Goal: Task Accomplishment & Management: Manage account settings

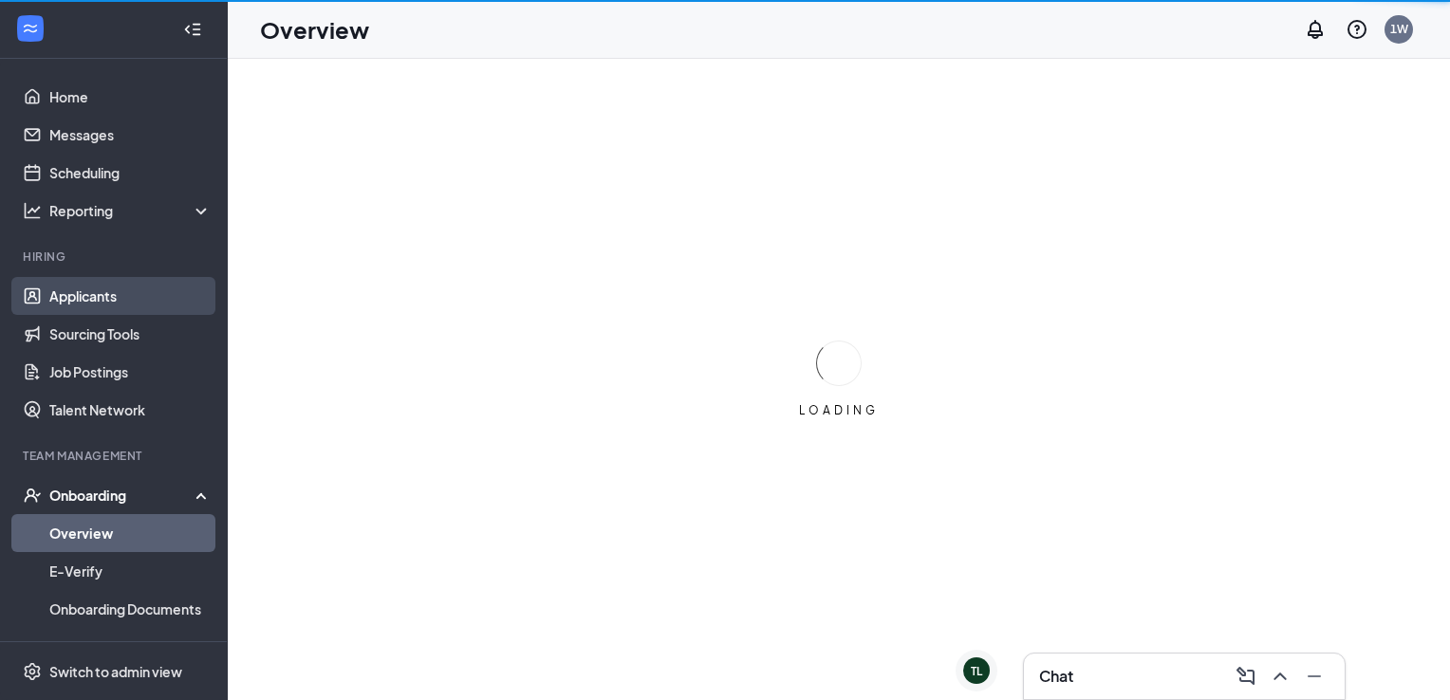
click at [137, 300] on link "Applicants" at bounding box center [130, 296] width 162 height 38
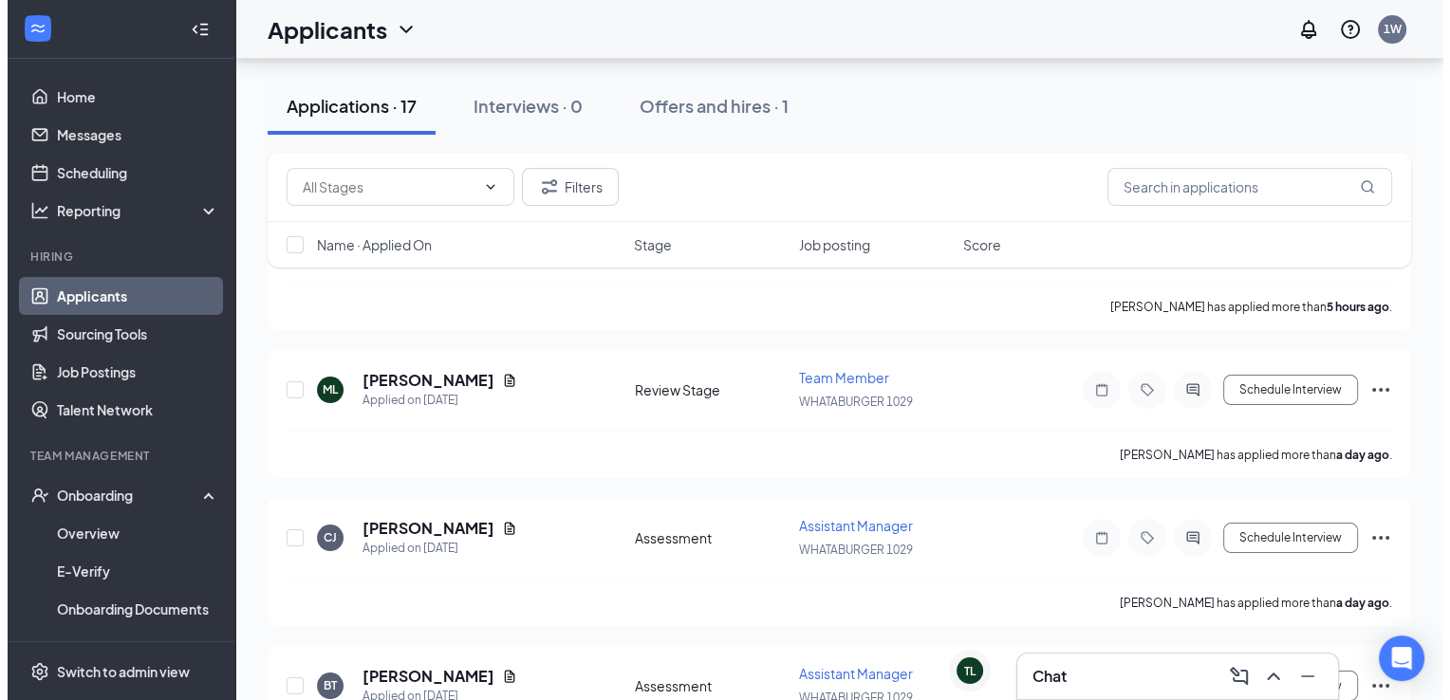
scroll to position [167, 0]
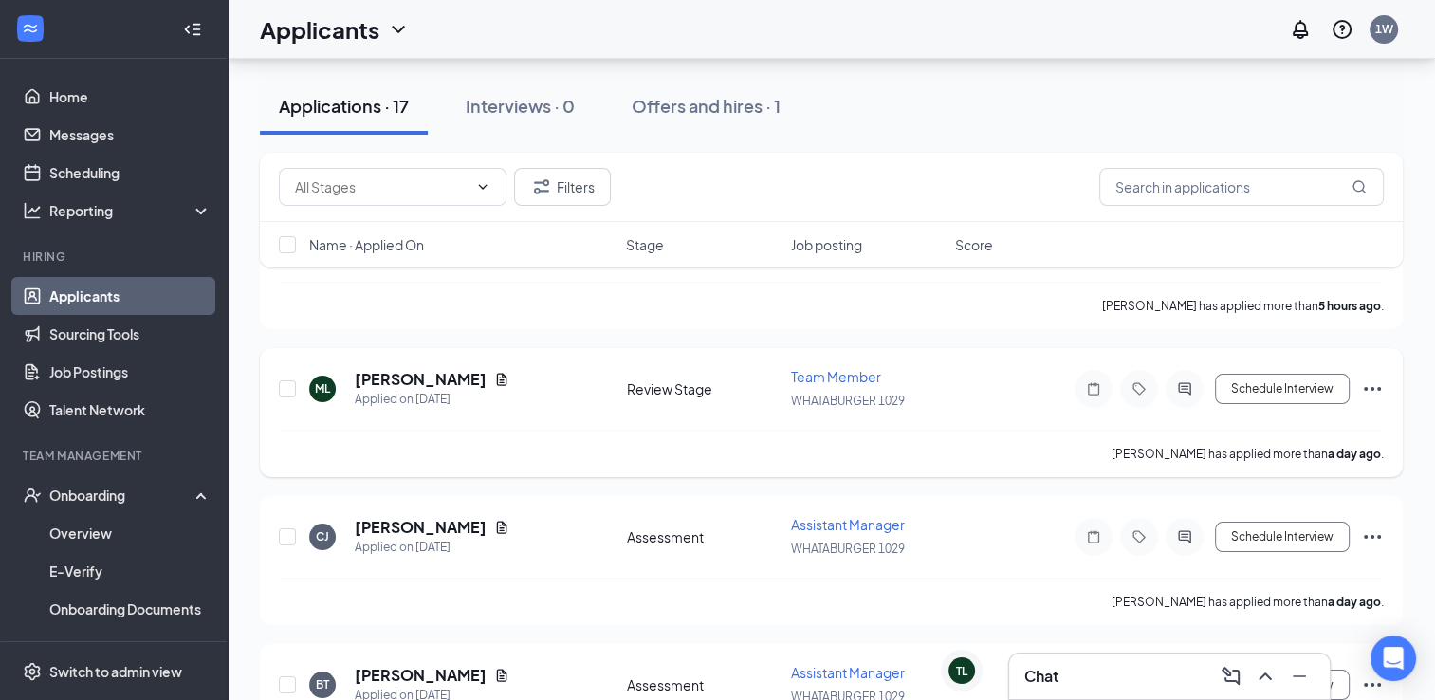
click at [403, 381] on h5 "[PERSON_NAME]" at bounding box center [421, 379] width 132 height 21
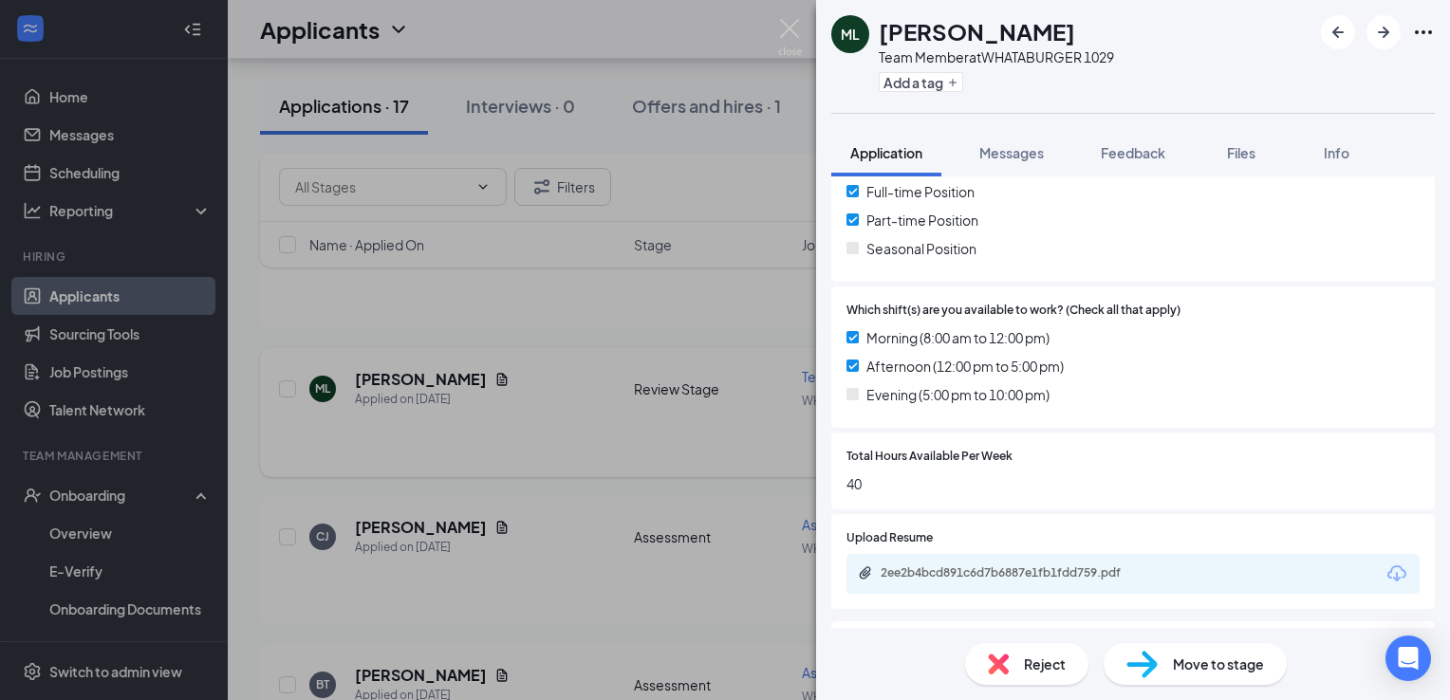
scroll to position [433, 0]
click at [1029, 167] on button "Messages" at bounding box center [1011, 152] width 102 height 47
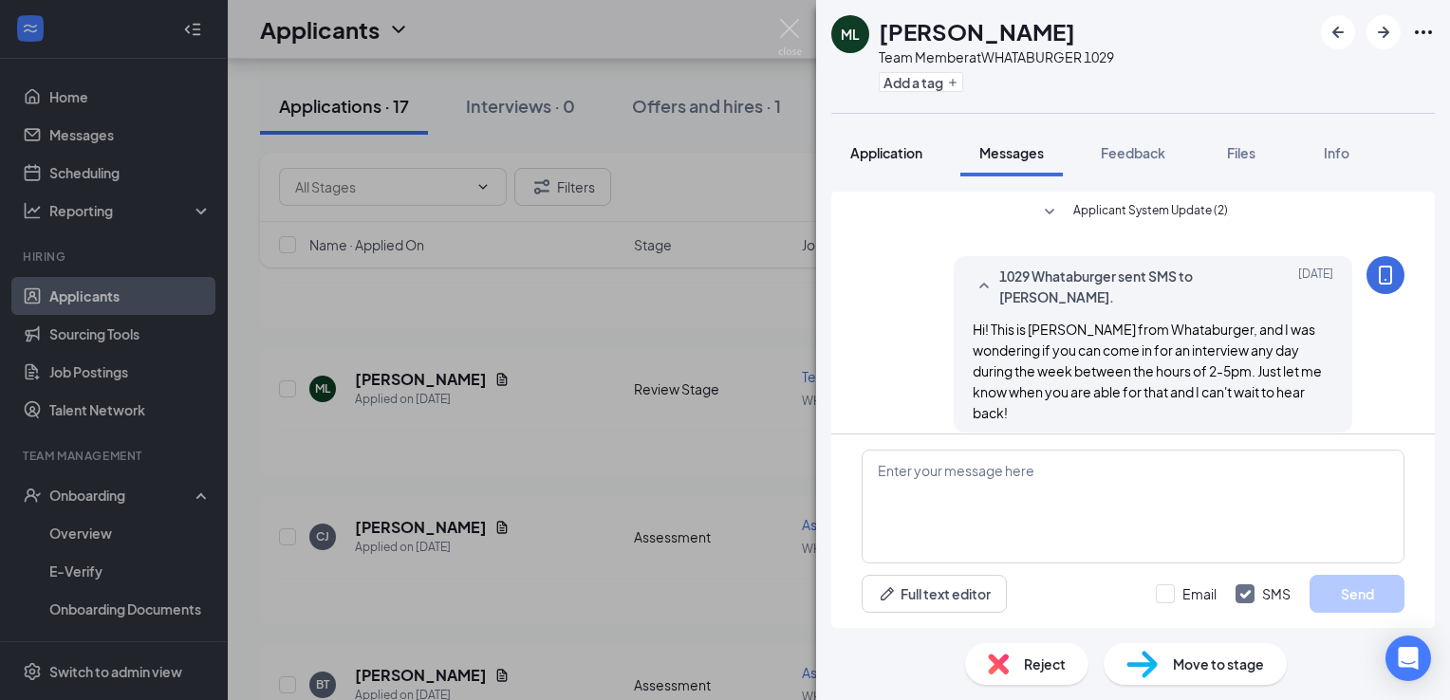
click at [896, 157] on span "Application" at bounding box center [886, 152] width 72 height 17
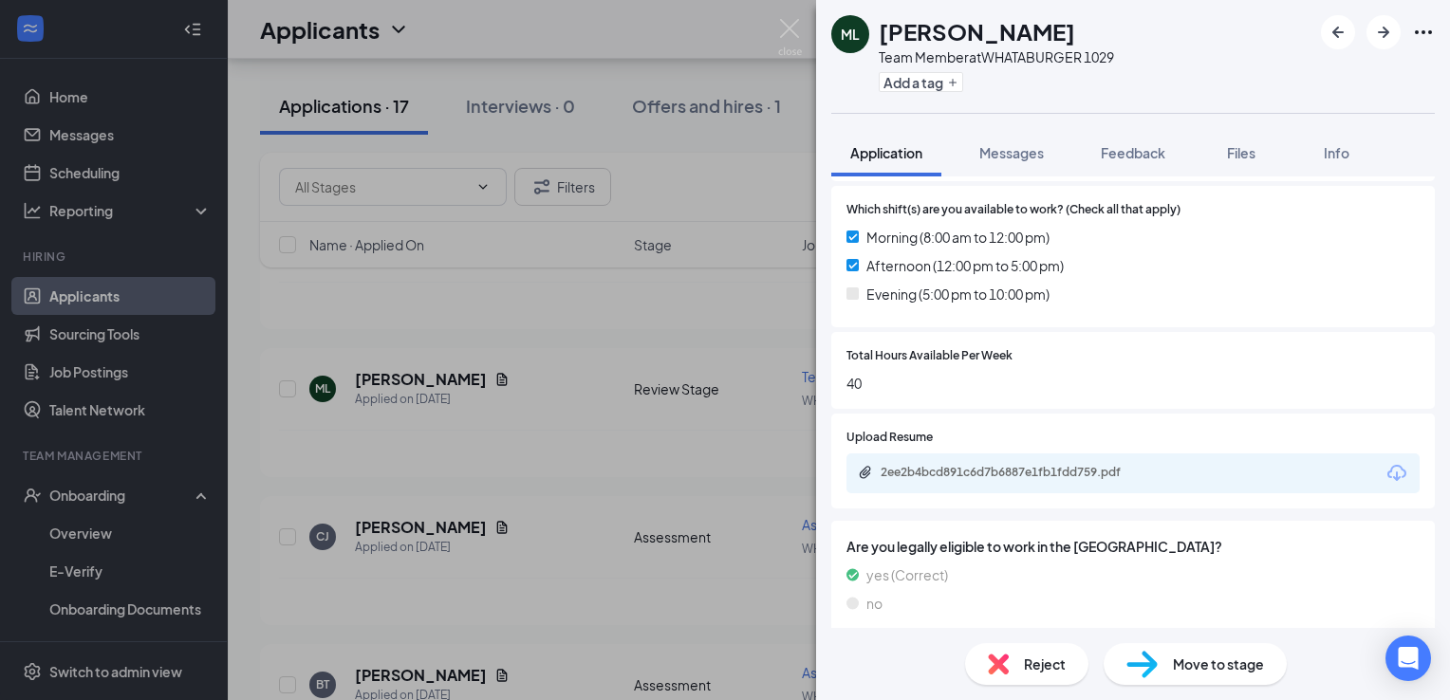
scroll to position [546, 0]
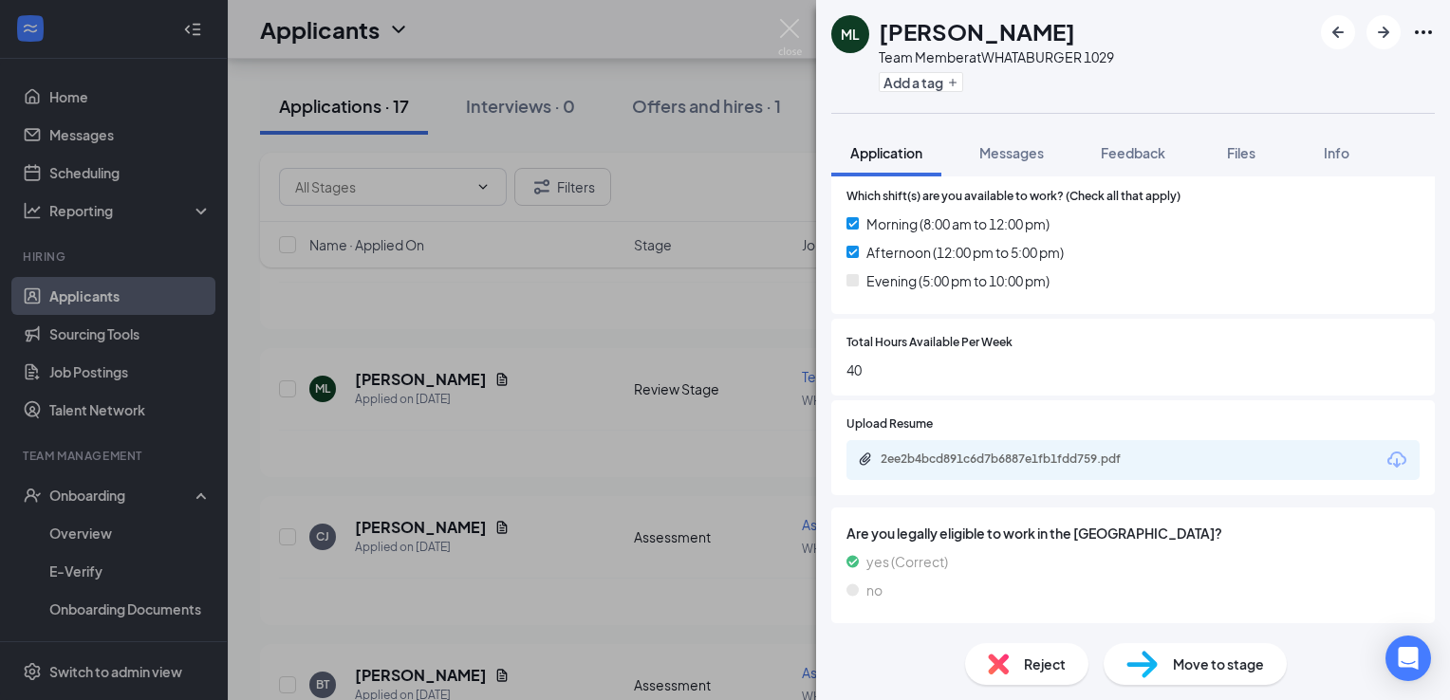
click at [1093, 459] on div "2ee2b4bcd891c6d7b6887e1fb1fdd759.pdf" at bounding box center [1013, 459] width 266 height 15
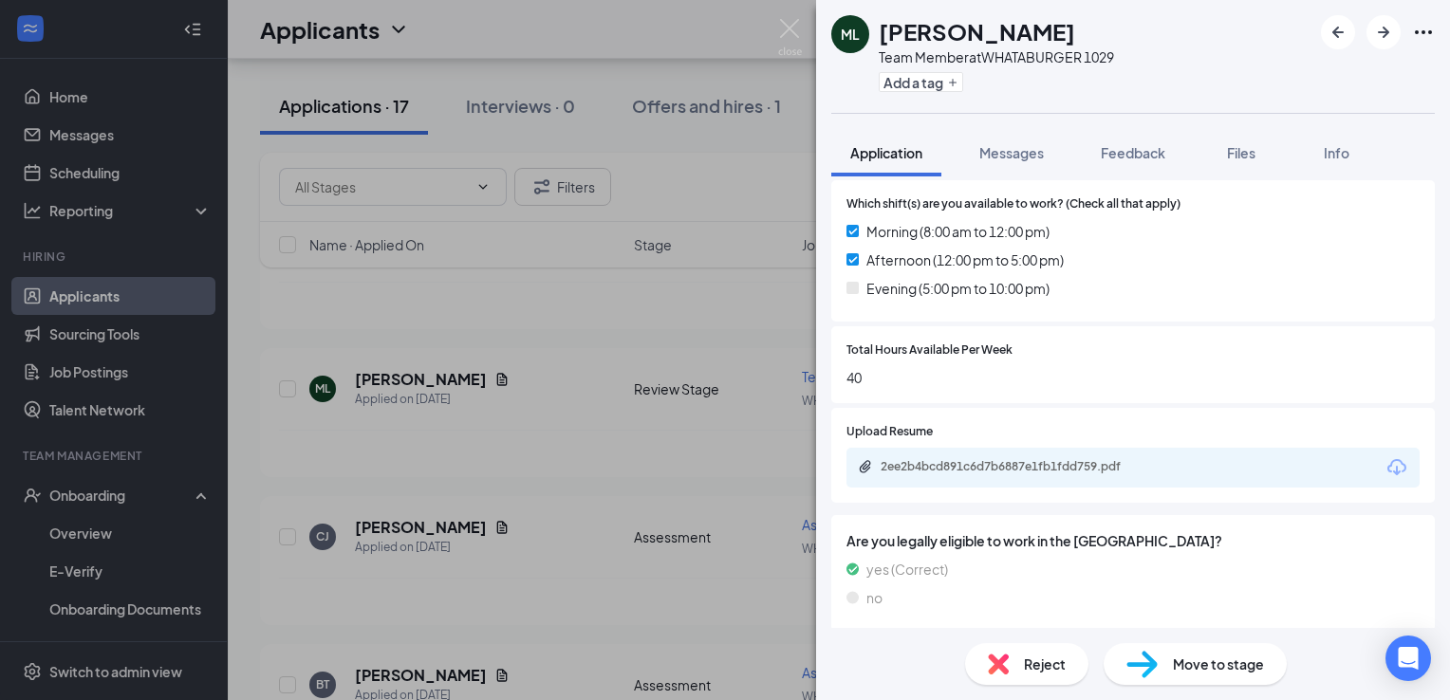
click at [1238, 656] on span "Move to stage" at bounding box center [1218, 664] width 91 height 21
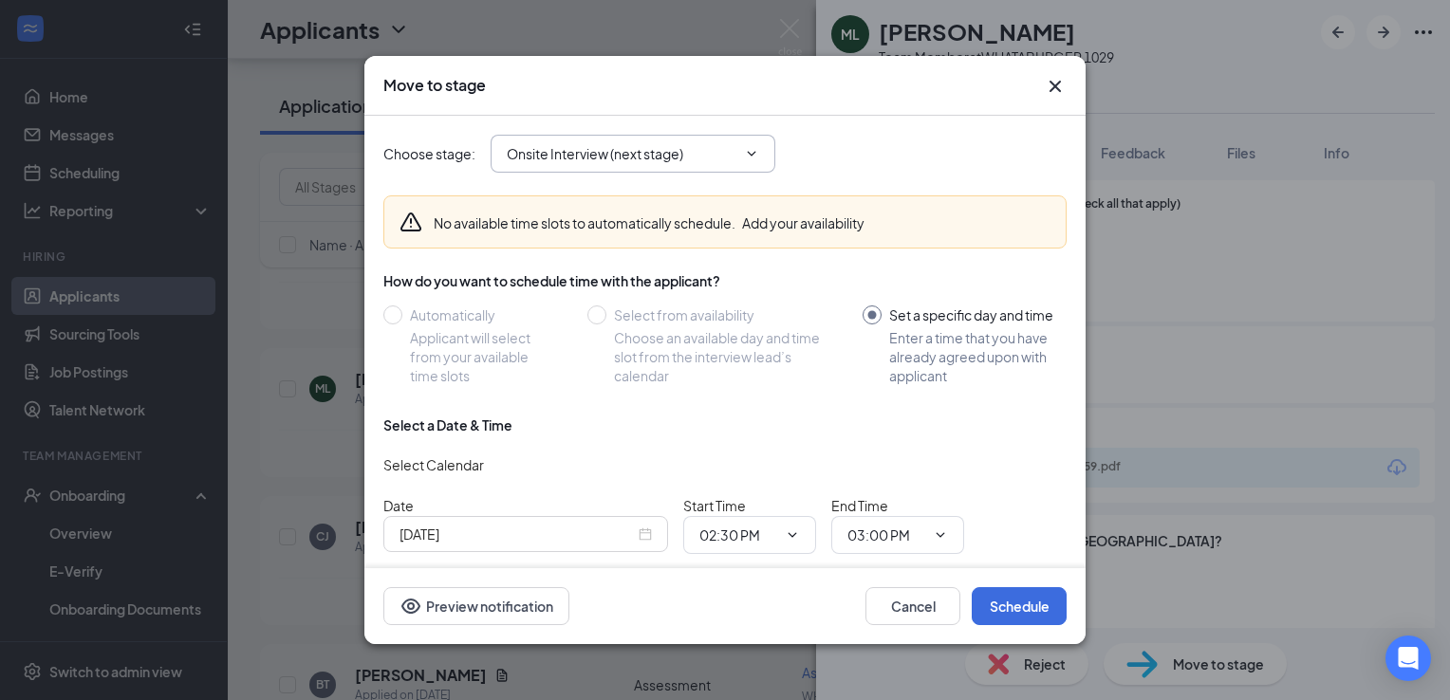
click at [734, 148] on input "Onsite Interview (next stage)" at bounding box center [622, 153] width 230 height 21
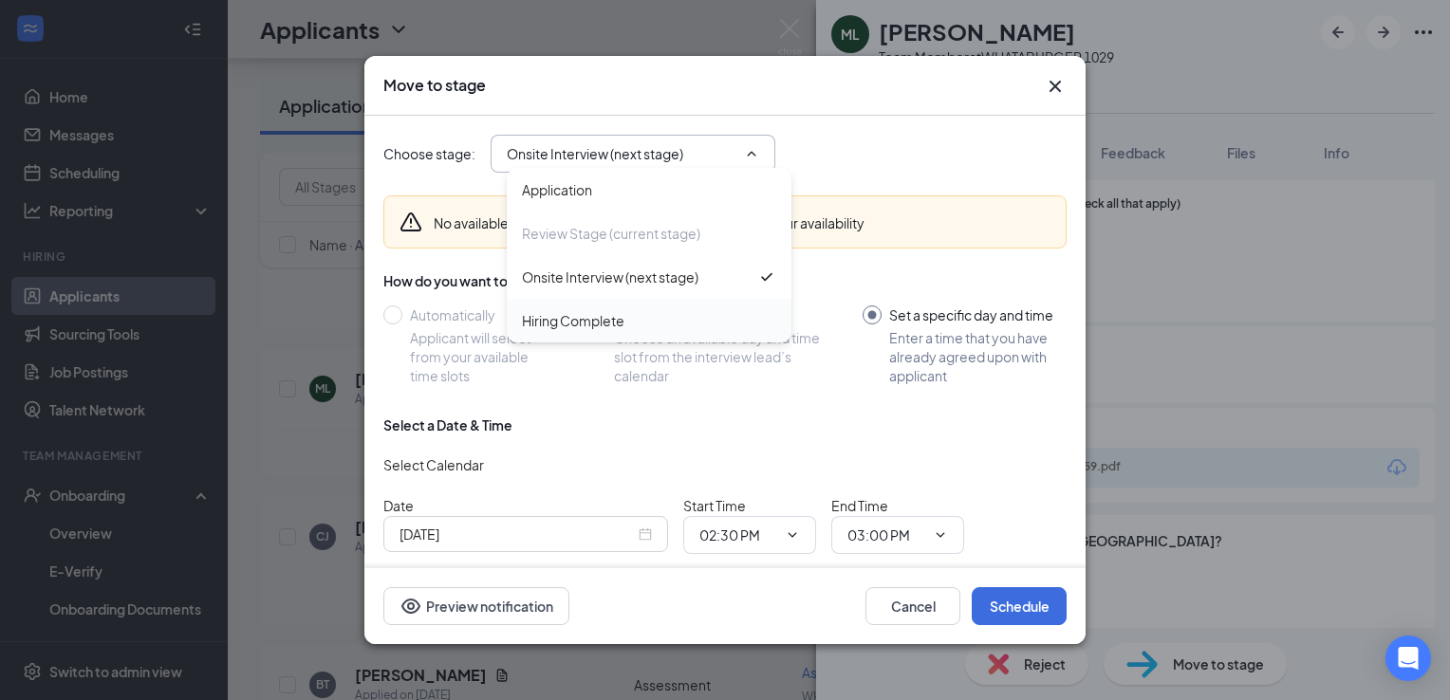
click at [676, 324] on div "Hiring Complete" at bounding box center [649, 320] width 254 height 21
type input "Hiring Complete"
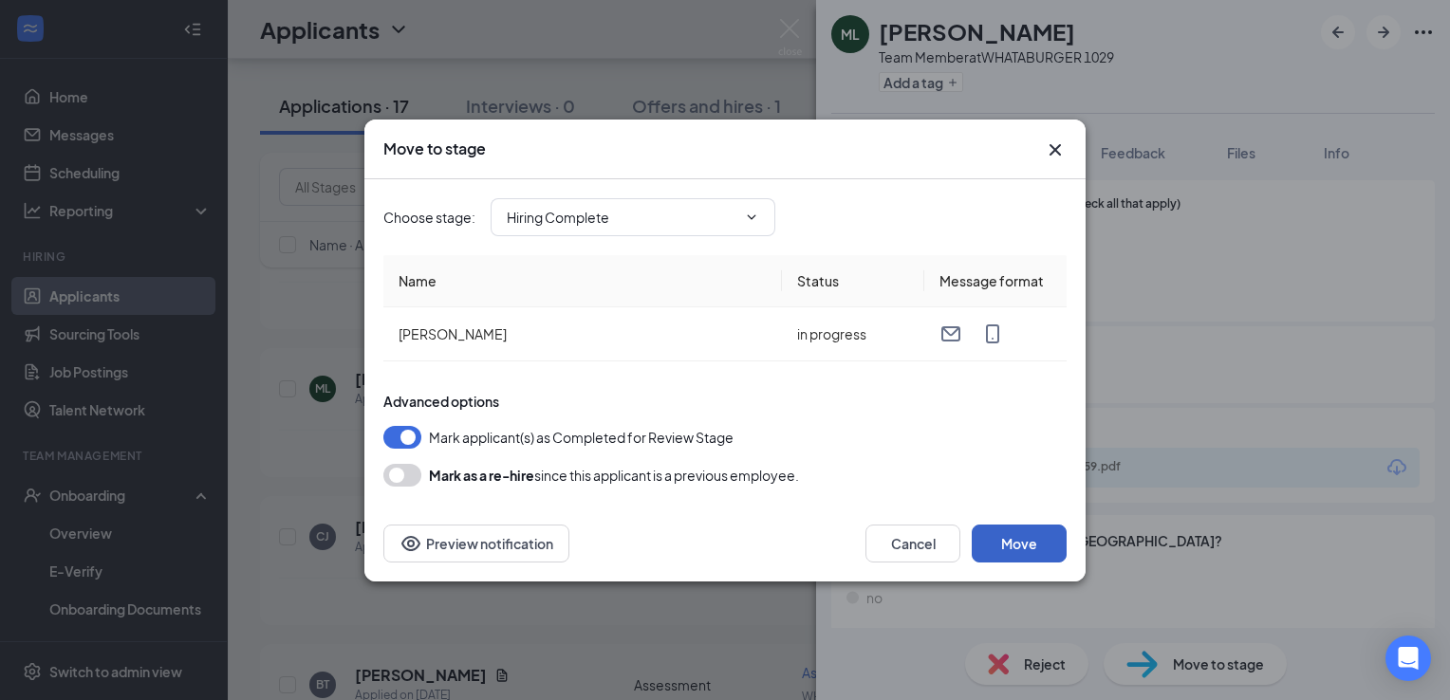
click at [1051, 542] on button "Move" at bounding box center [1019, 544] width 95 height 38
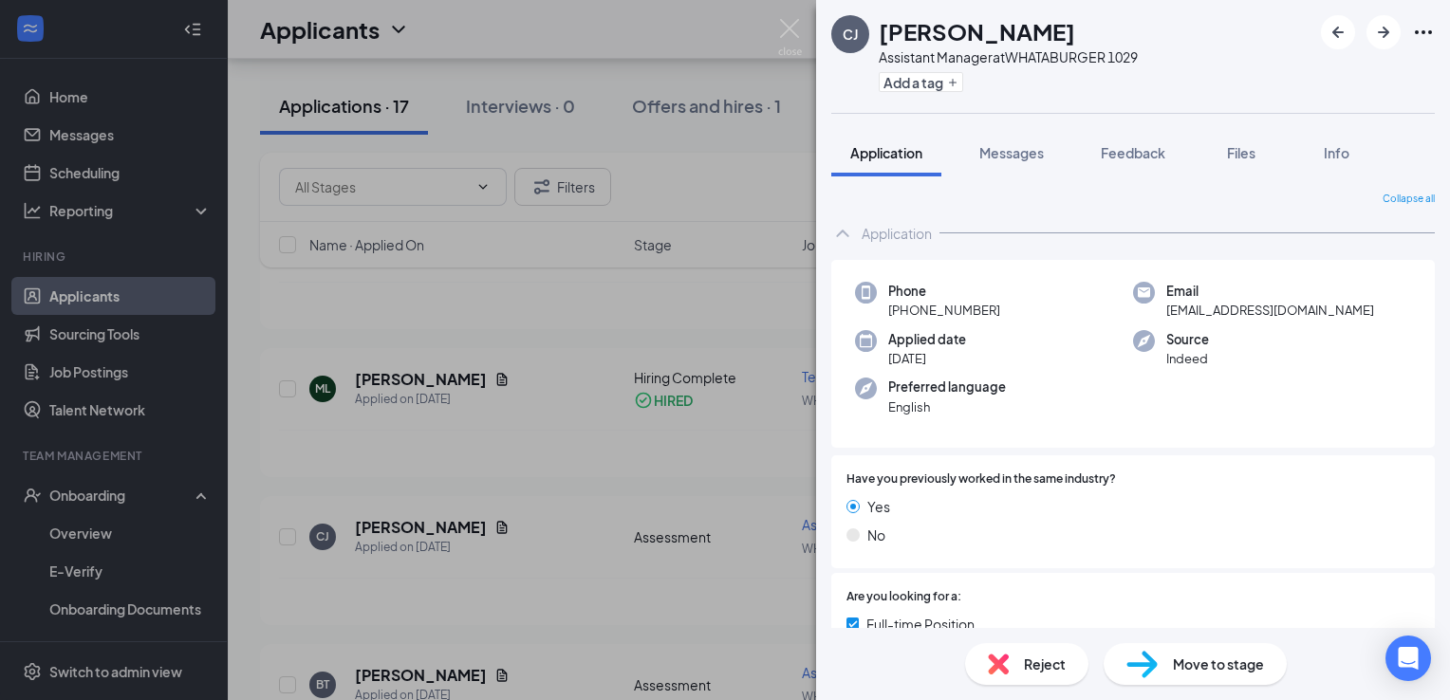
click at [785, 42] on img at bounding box center [790, 37] width 24 height 37
click at [805, 49] on div "Applicants 1W" at bounding box center [839, 29] width 1222 height 59
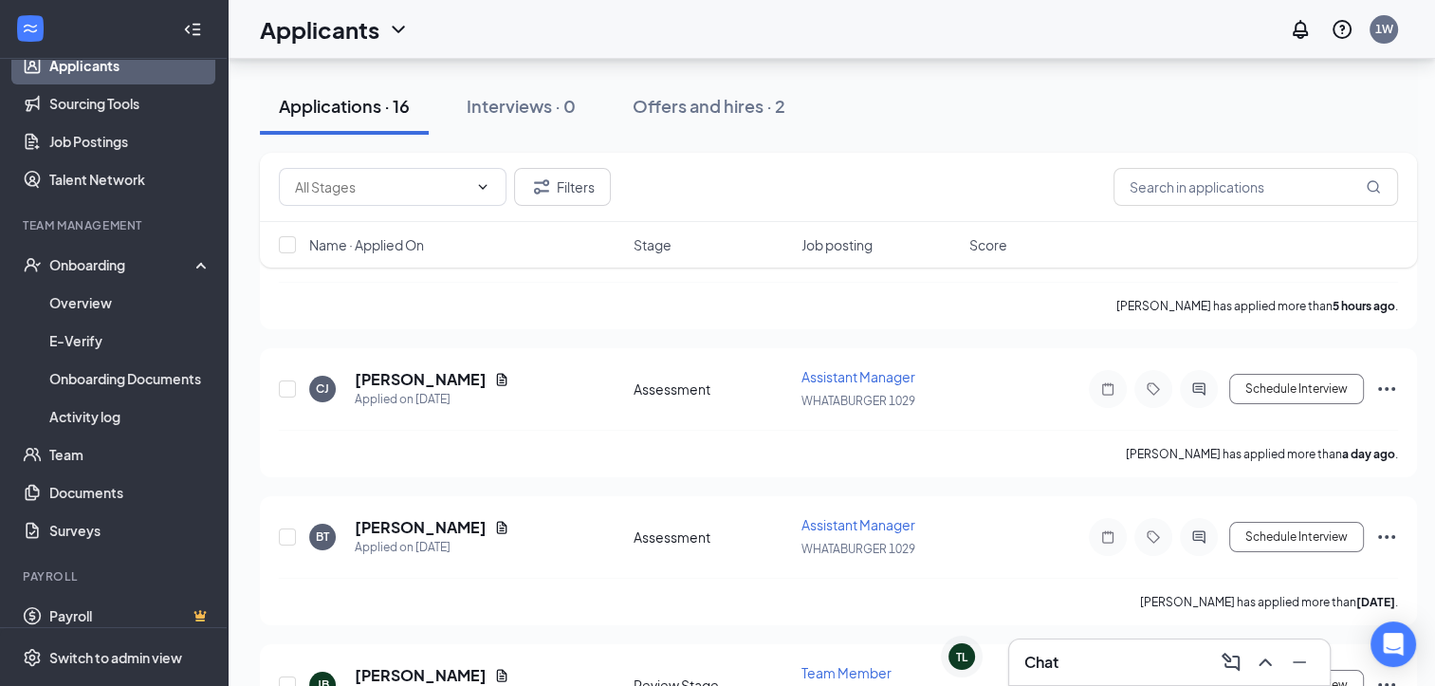
scroll to position [231, 0]
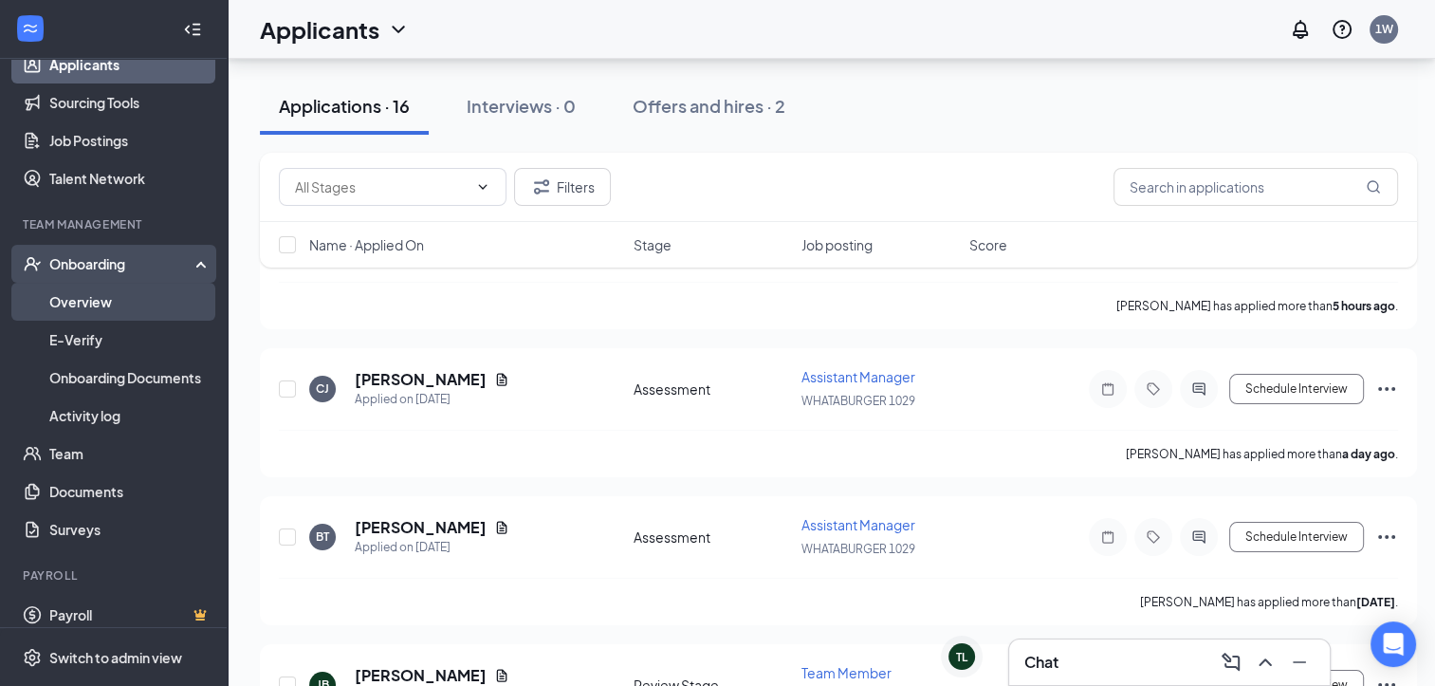
click at [107, 300] on link "Overview" at bounding box center [130, 302] width 162 height 38
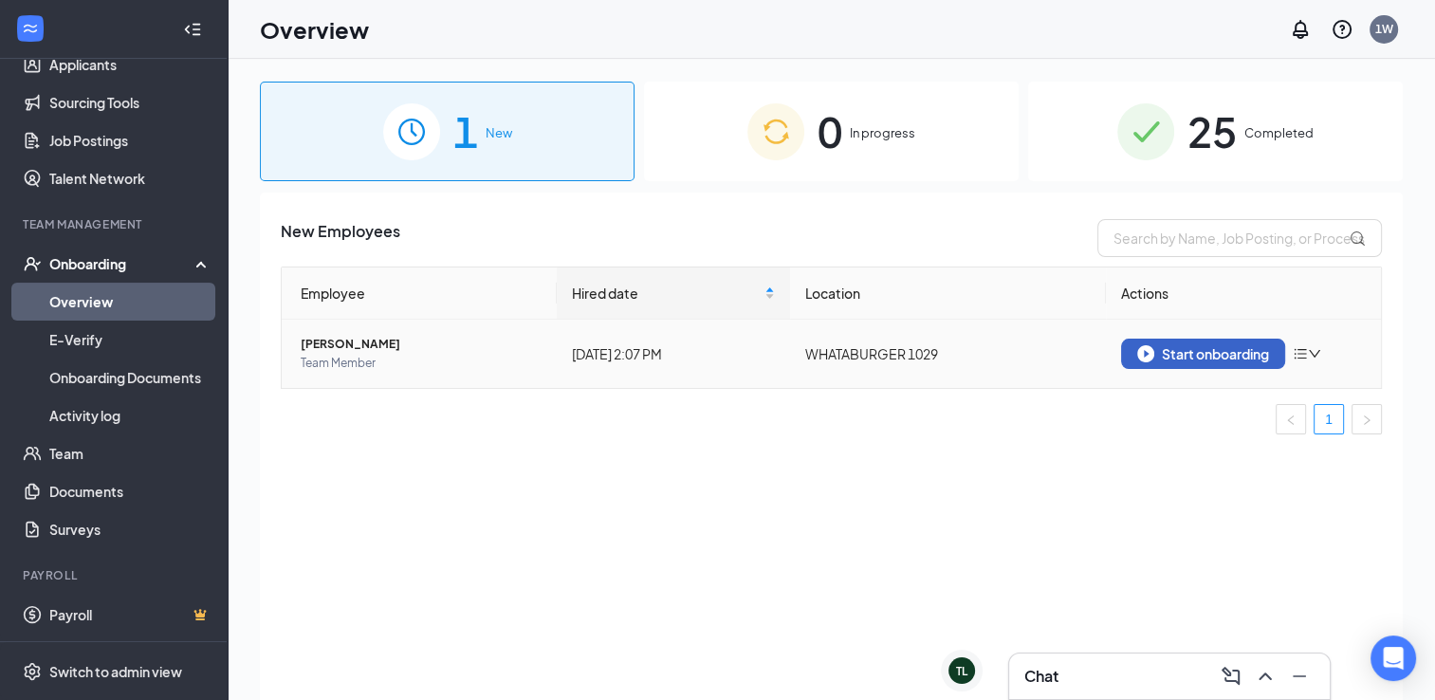
click at [1207, 355] on div "Start onboarding" at bounding box center [1204, 353] width 132 height 17
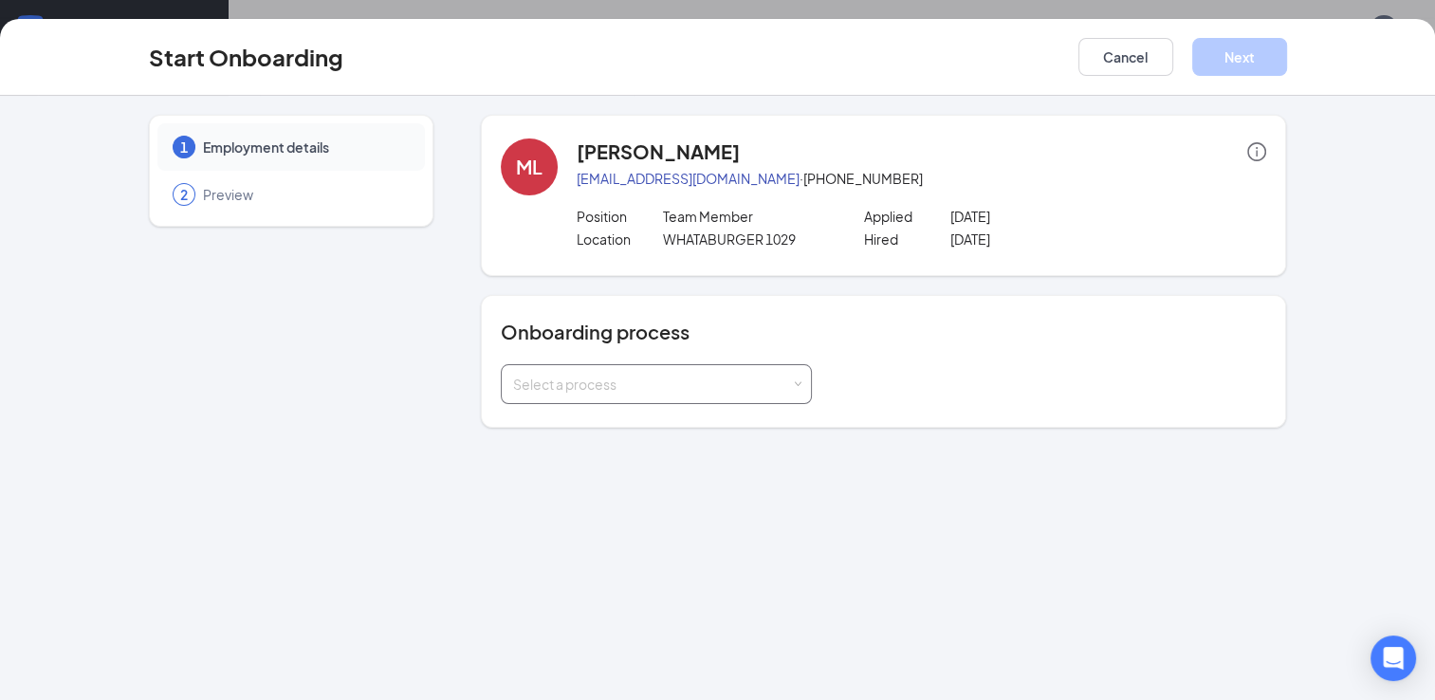
click at [744, 383] on div "Select a process" at bounding box center [652, 384] width 278 height 19
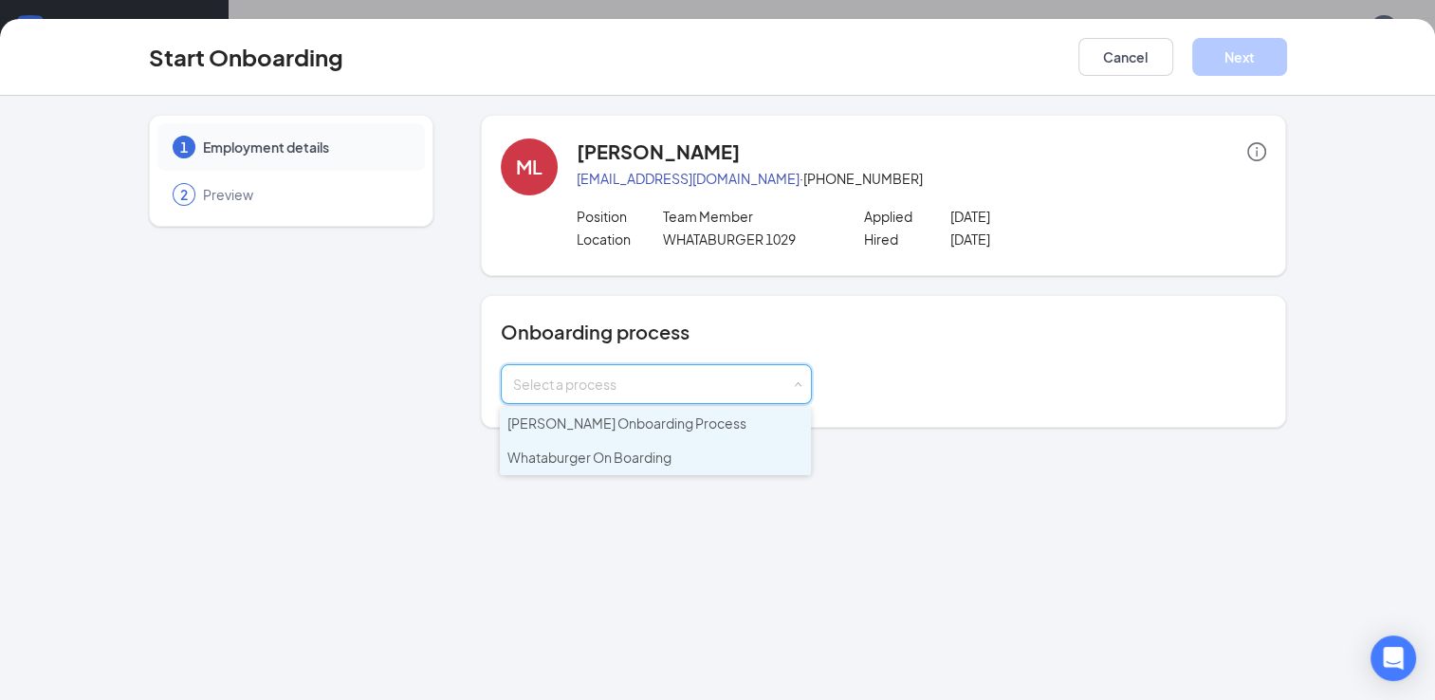
click at [699, 459] on li "Whataburger On Boarding" at bounding box center [655, 458] width 311 height 34
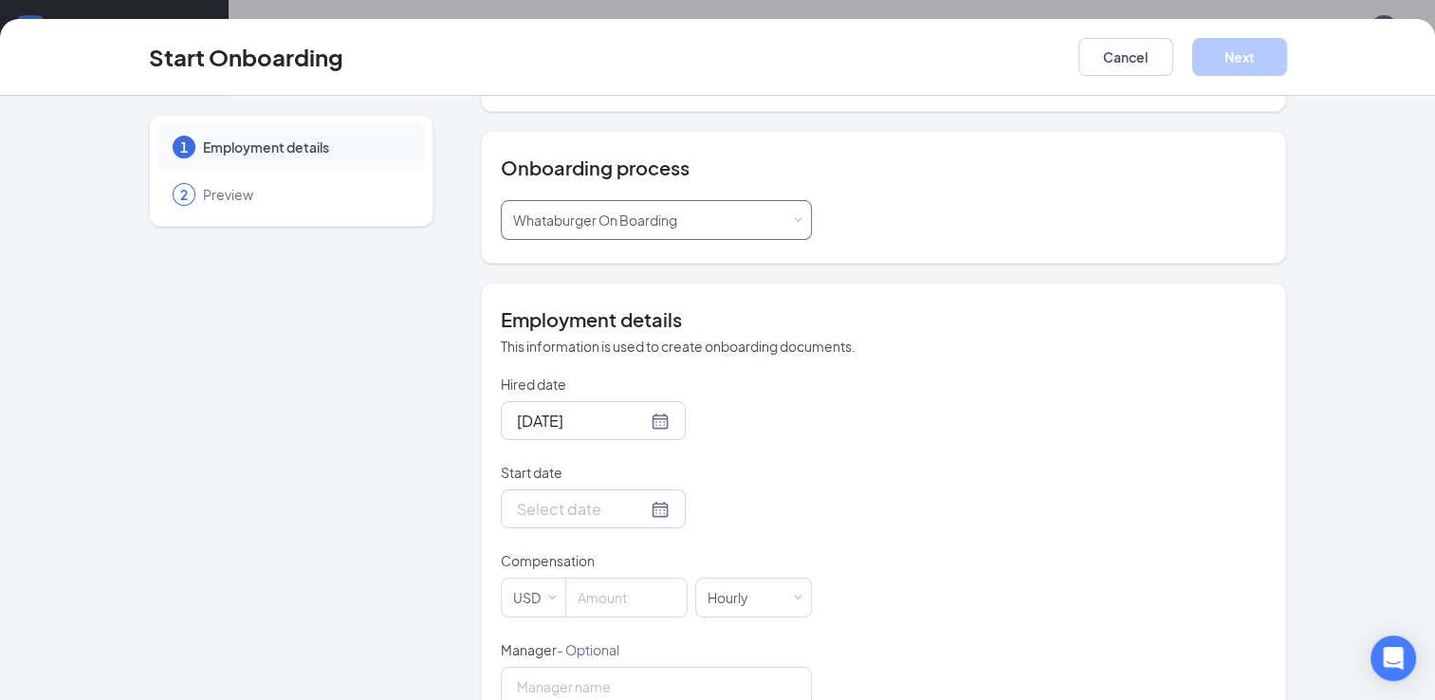
scroll to position [225, 0]
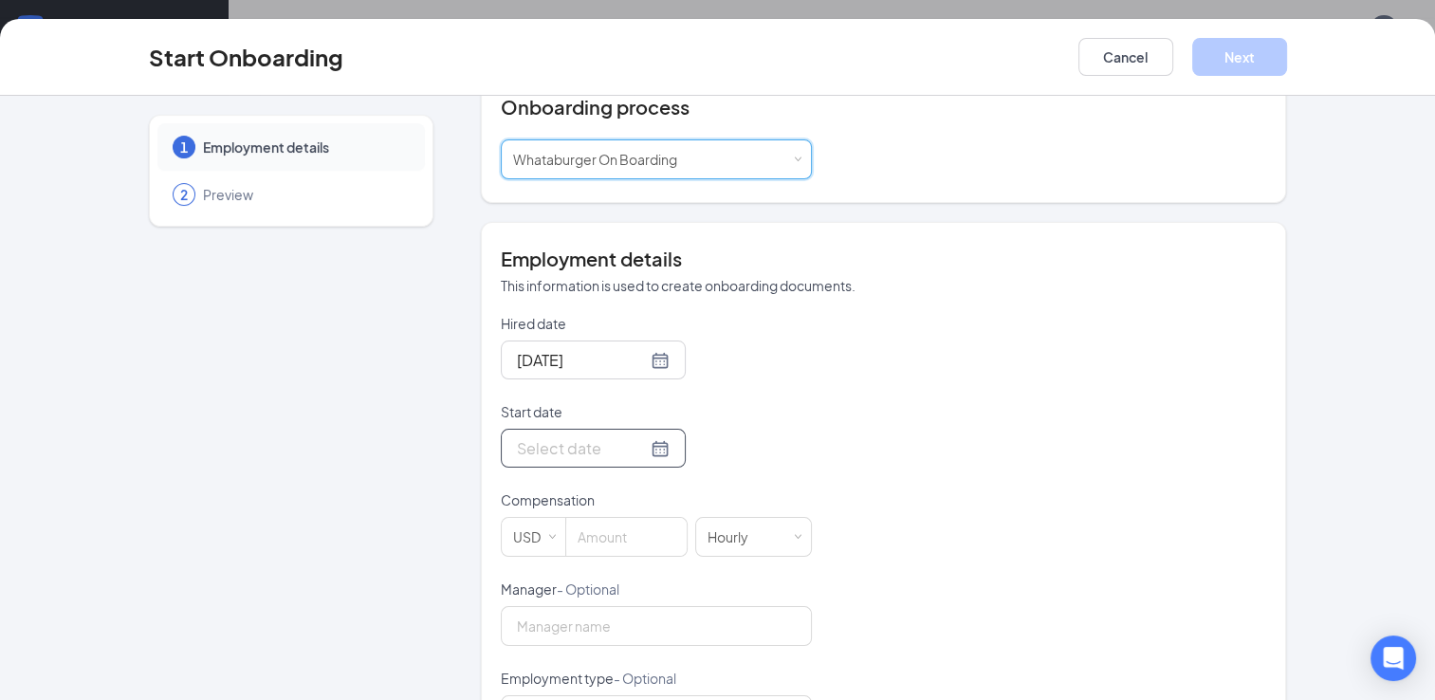
click at [616, 446] on input "Start date" at bounding box center [582, 448] width 130 height 24
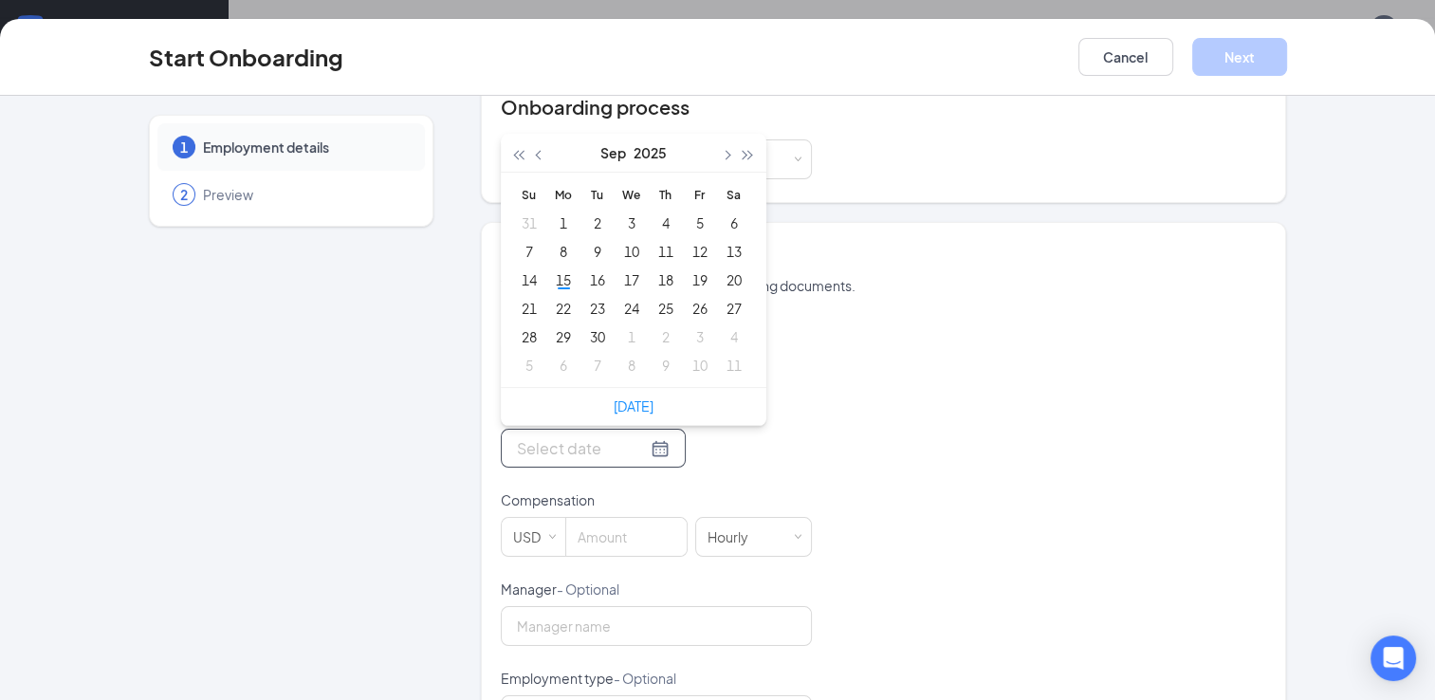
click at [654, 411] on div "Today" at bounding box center [634, 406] width 266 height 38
click at [644, 402] on link "Today" at bounding box center [634, 406] width 40 height 17
type input "Sep 15, 2025"
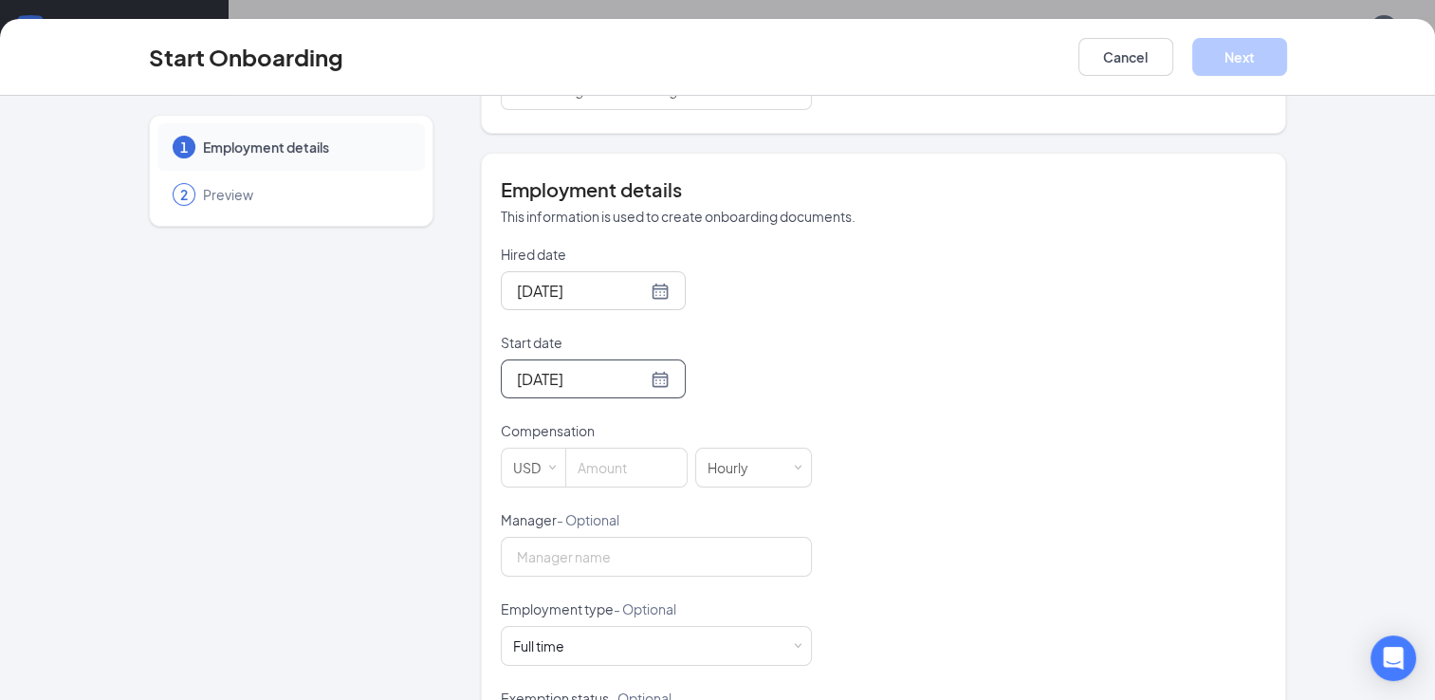
scroll to position [298, 0]
click at [622, 463] on input at bounding box center [626, 464] width 120 height 38
type input "11"
type input "[PERSON_NAME]"
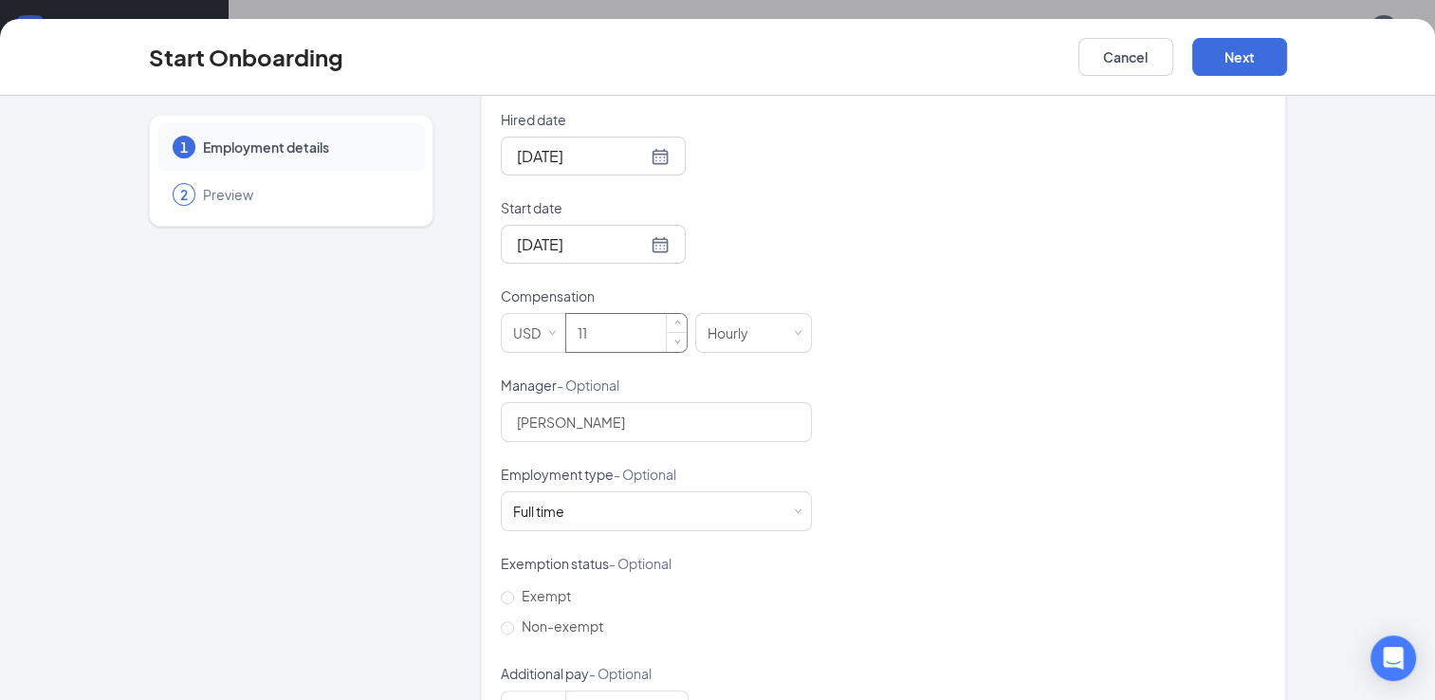
scroll to position [432, 0]
click at [651, 338] on input "11" at bounding box center [626, 330] width 120 height 38
click at [975, 455] on div "Hired date Sep 15, 2025 Start date Sep 15, 2025 Sep 2025 Su Mo Tu We Th Fr Sa 3…" at bounding box center [884, 417] width 767 height 620
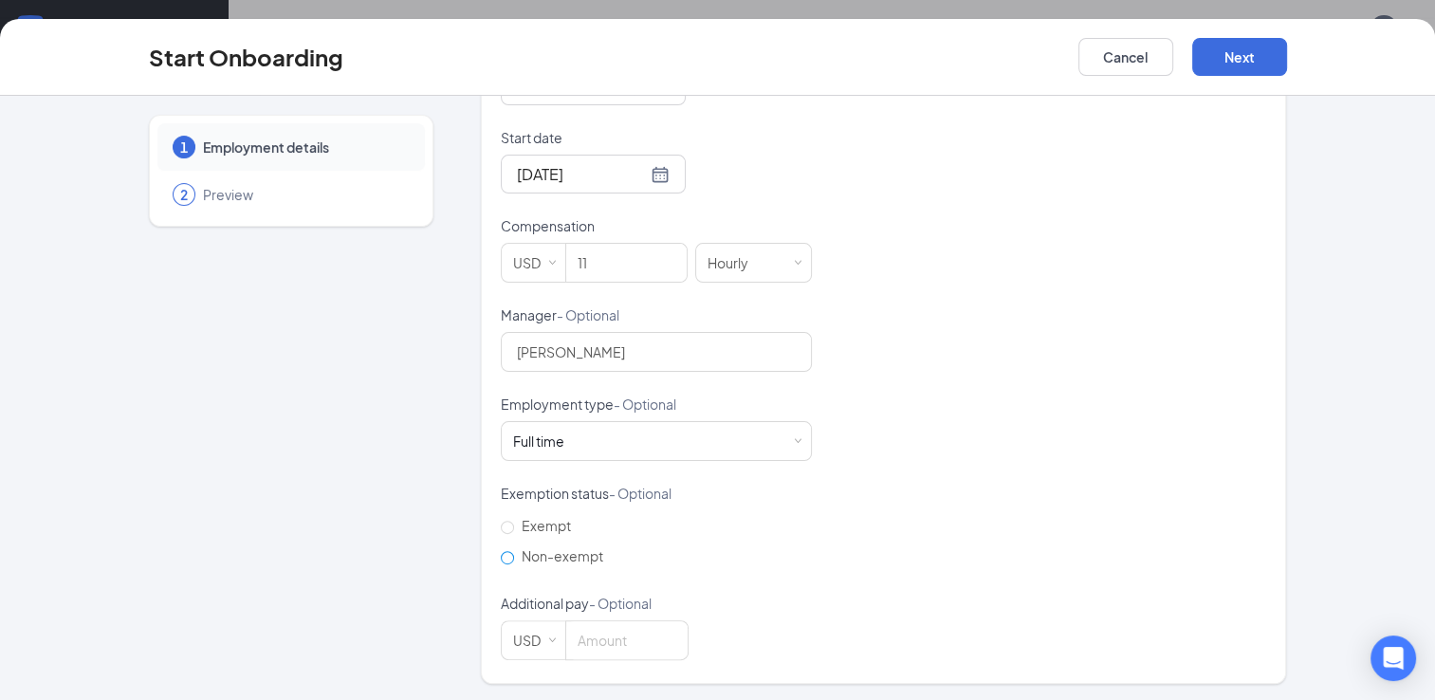
click at [564, 555] on span "Non-exempt" at bounding box center [562, 555] width 97 height 17
click at [514, 555] on input "Non-exempt" at bounding box center [507, 557] width 13 height 13
radio input "true"
click at [1238, 61] on button "Next" at bounding box center [1240, 57] width 95 height 38
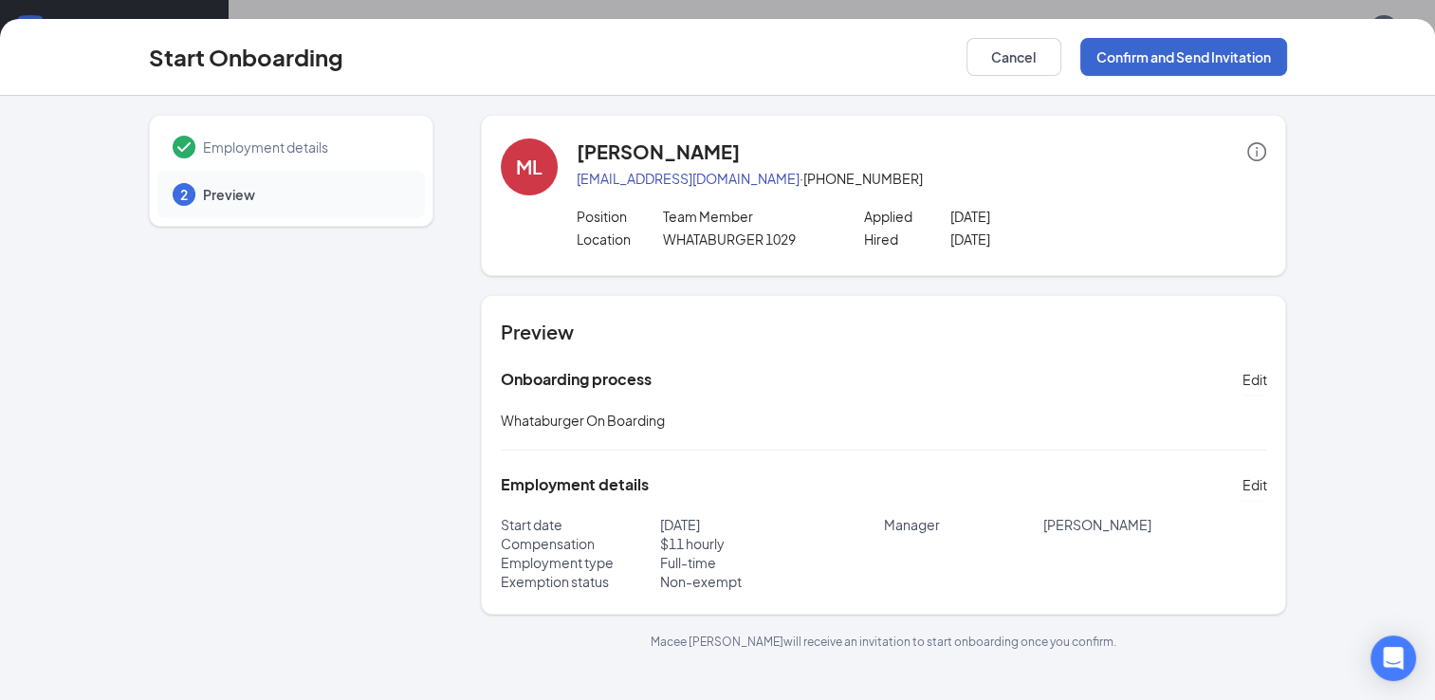
scroll to position [85, 0]
click at [1218, 57] on button "Confirm and Send Invitation" at bounding box center [1184, 57] width 207 height 38
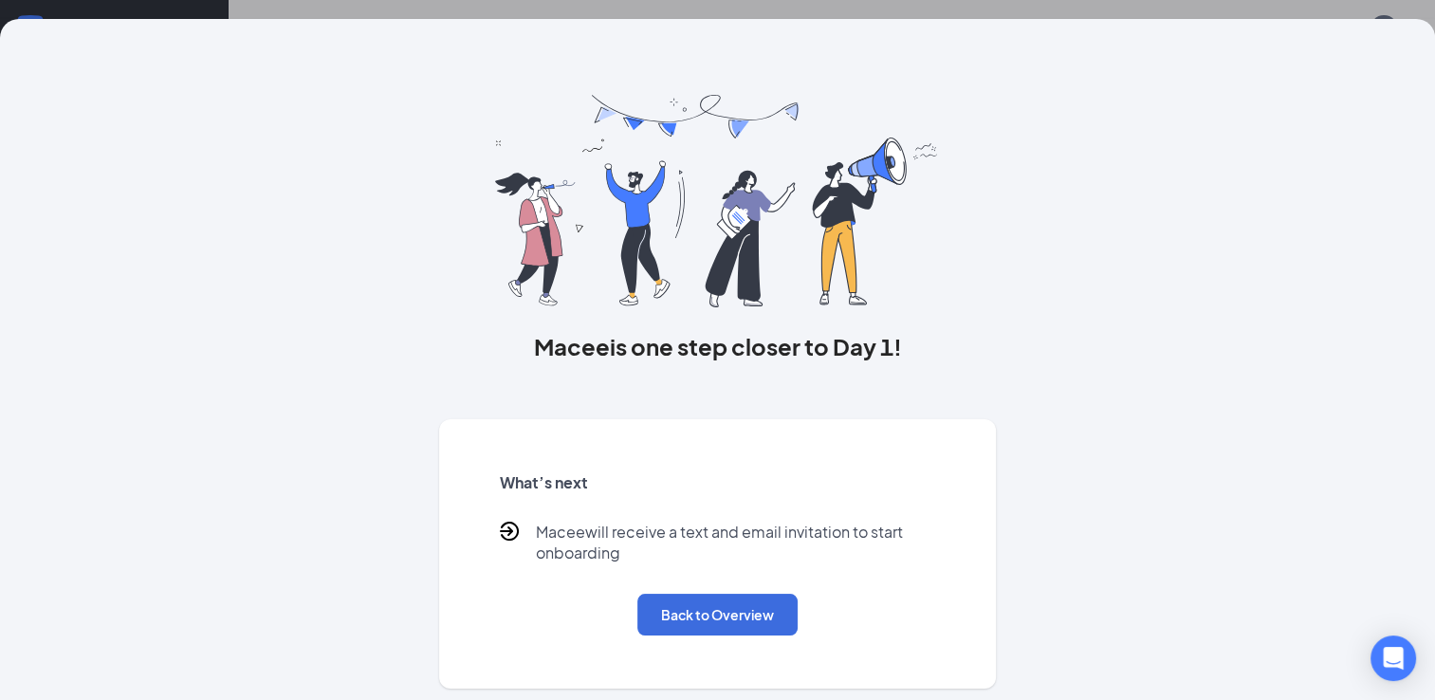
scroll to position [0, 0]
click at [748, 603] on button "Back to Overview" at bounding box center [718, 615] width 160 height 42
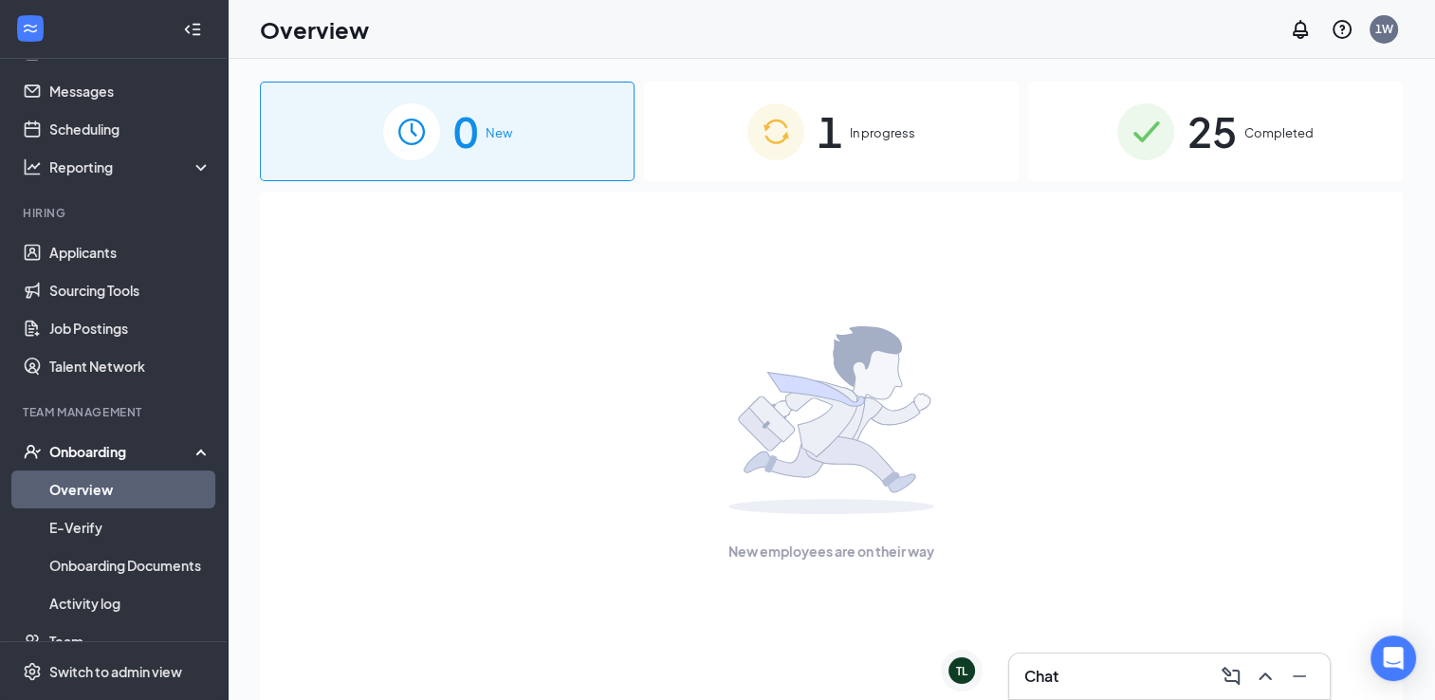
scroll to position [43, 0]
click at [118, 252] on link "Applicants" at bounding box center [130, 253] width 162 height 38
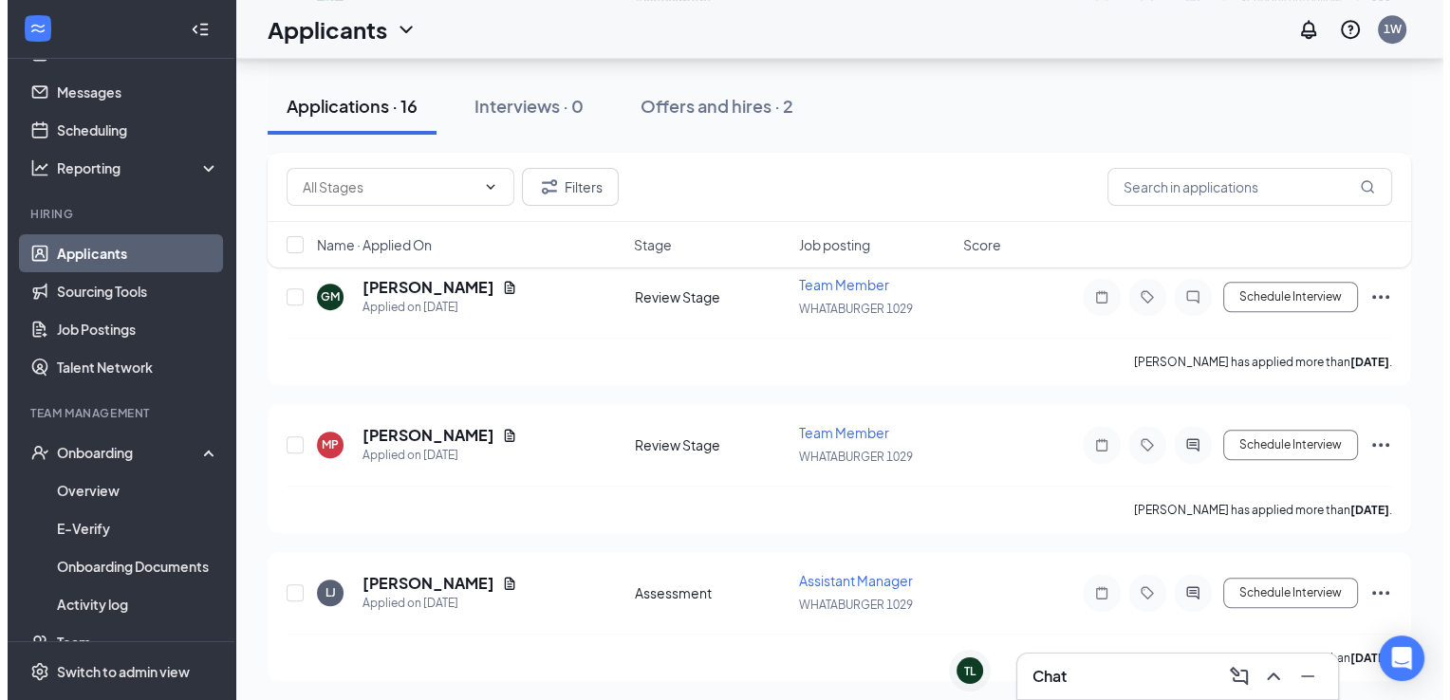
scroll to position [1294, 0]
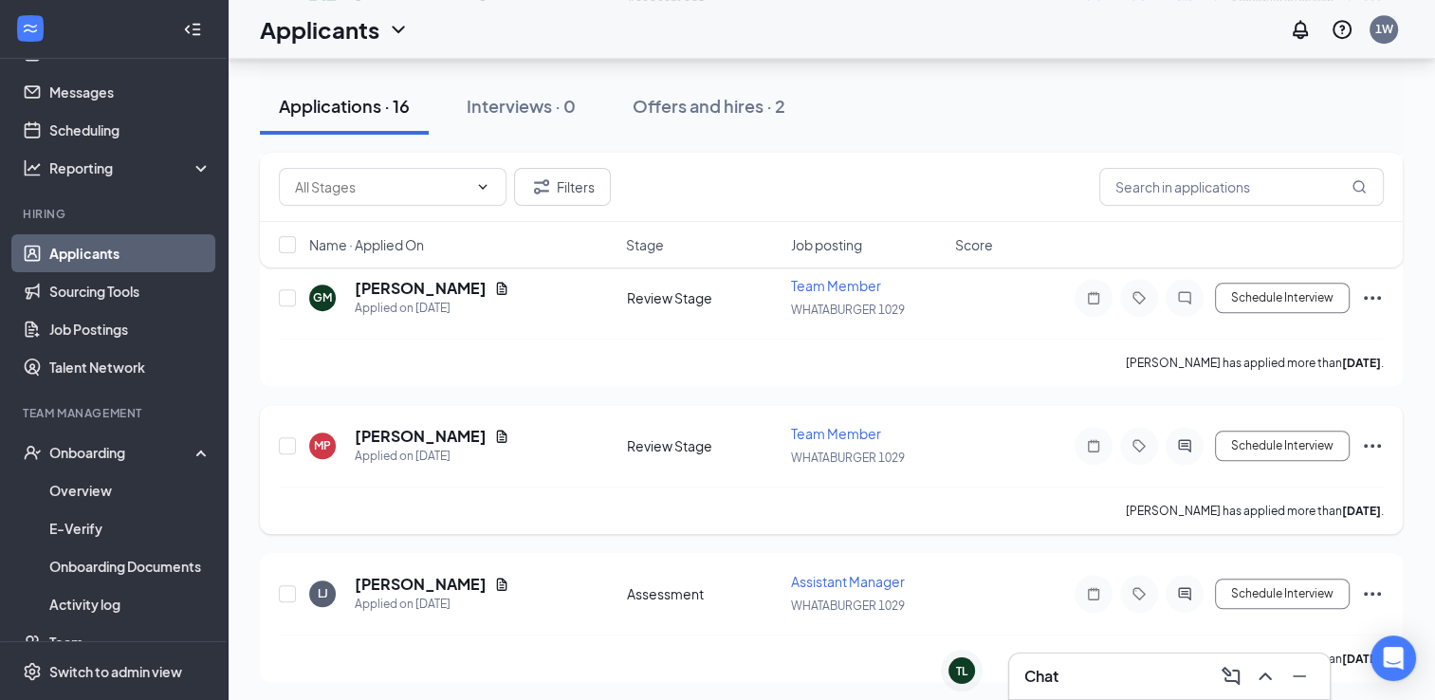
click at [415, 426] on h5 "Mary Peters" at bounding box center [421, 436] width 132 height 21
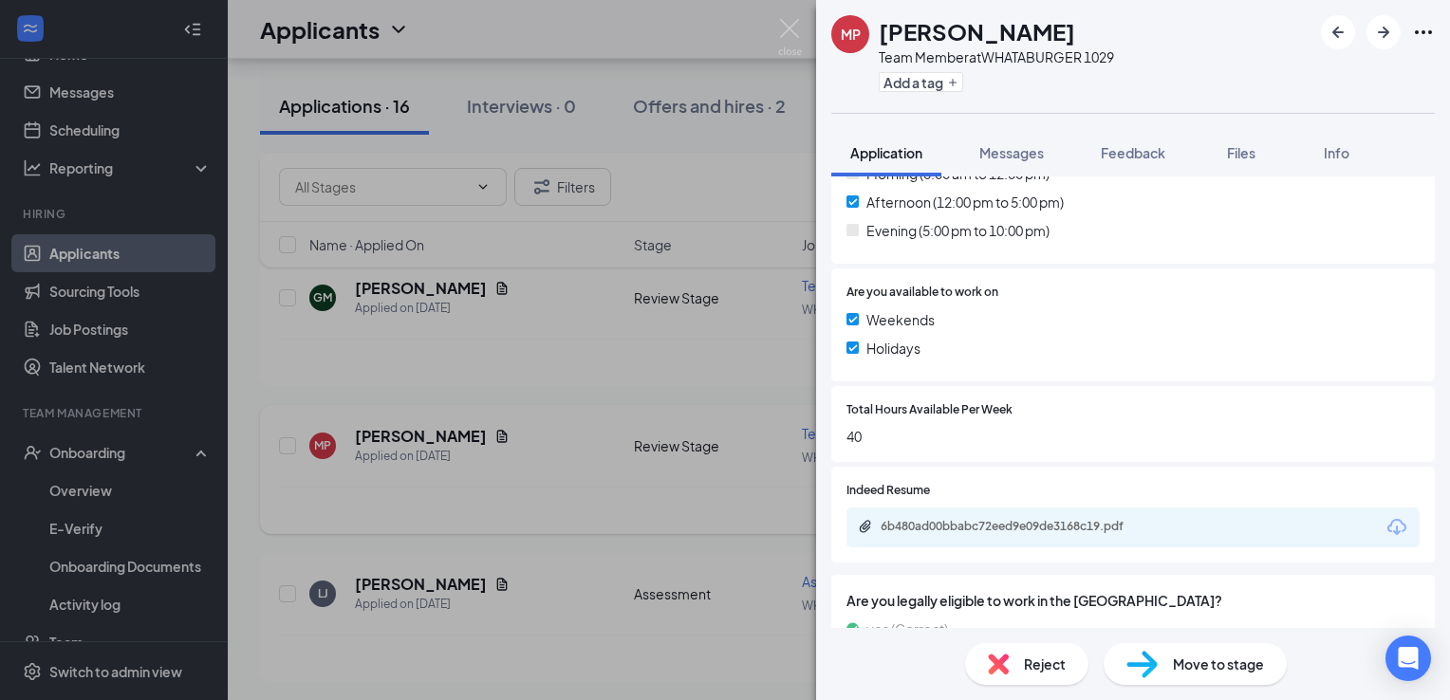
scroll to position [596, 0]
click at [1123, 529] on div "6b480ad00bbabc72eed9e09de3168c19.pdf" at bounding box center [1013, 527] width 266 height 15
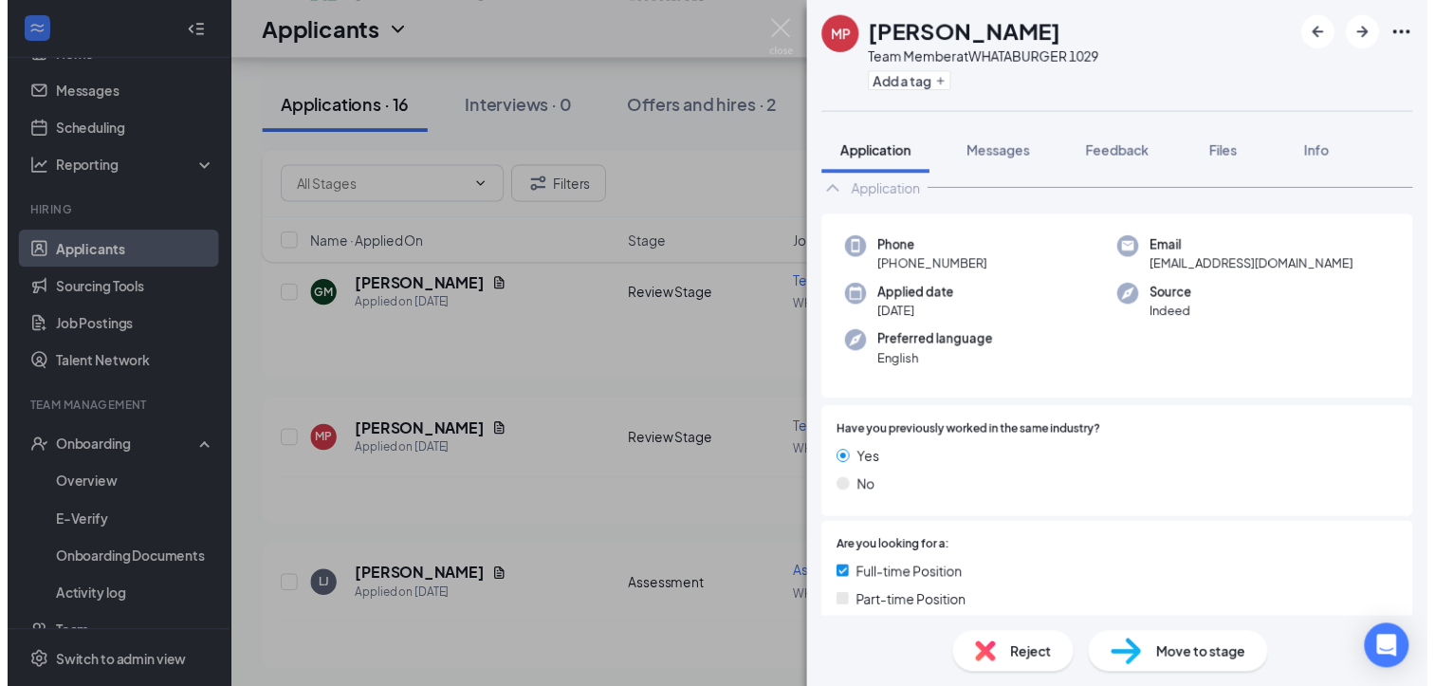
scroll to position [0, 0]
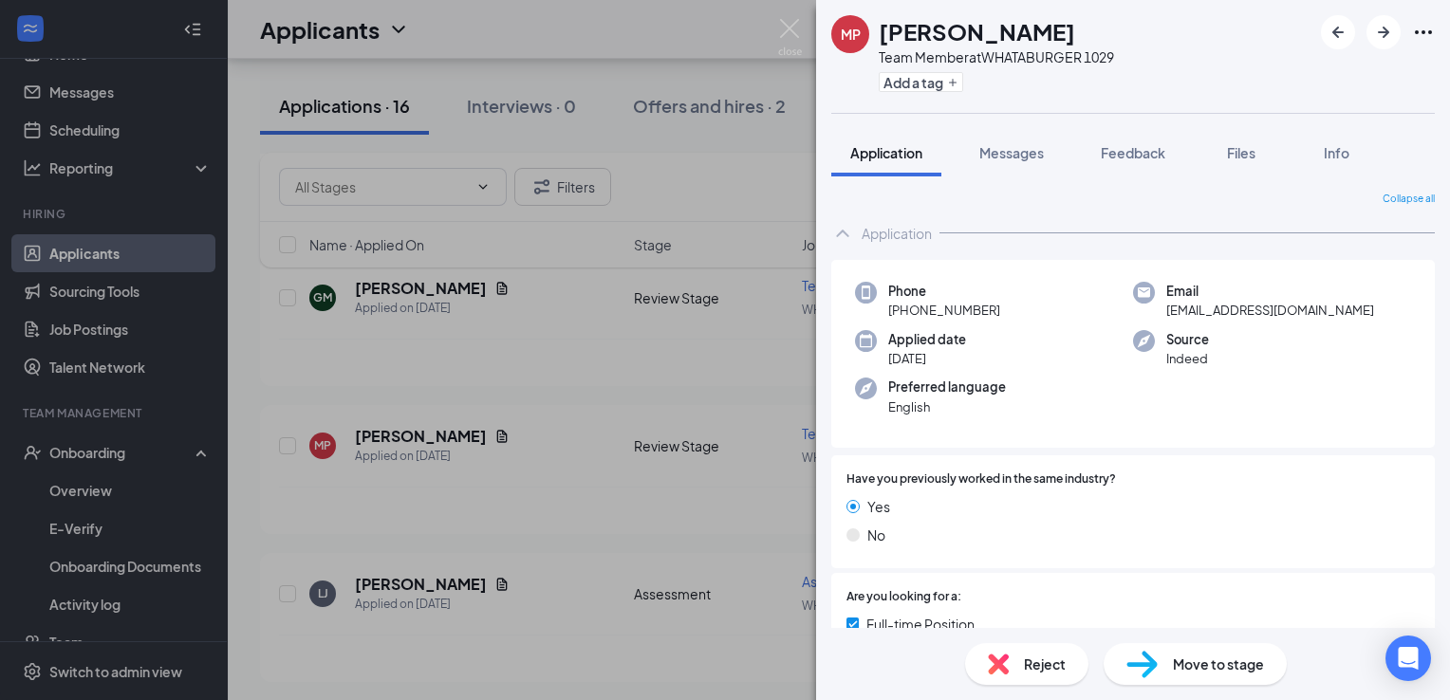
click at [799, 53] on img at bounding box center [790, 37] width 24 height 37
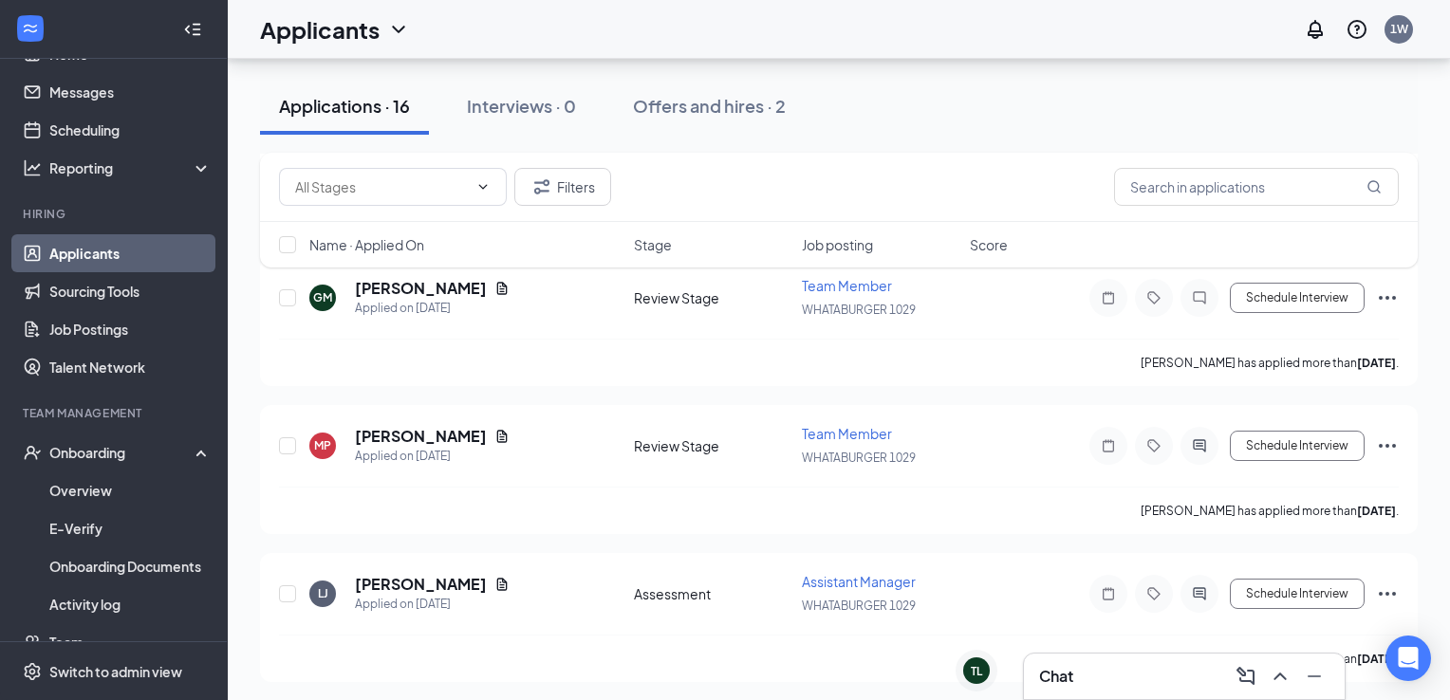
click at [786, 48] on div "Applicants 1W" at bounding box center [839, 29] width 1222 height 59
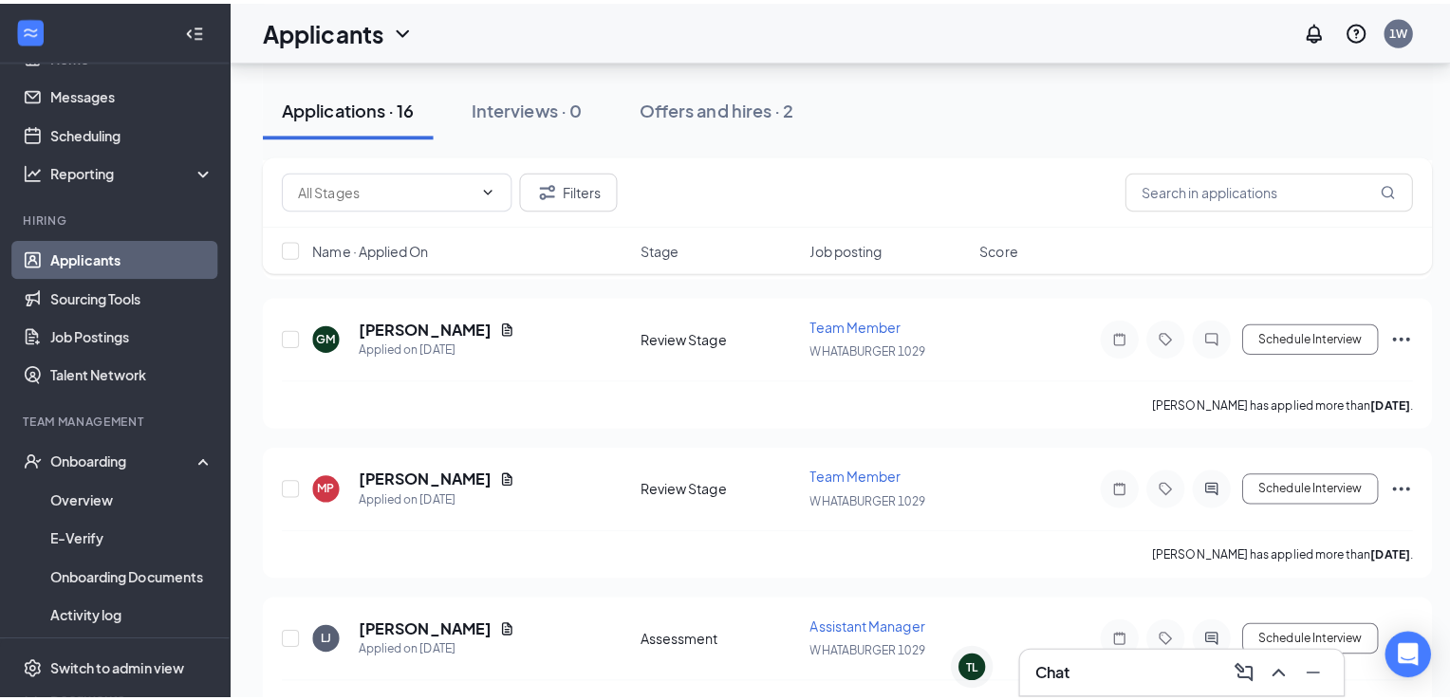
scroll to position [1256, 0]
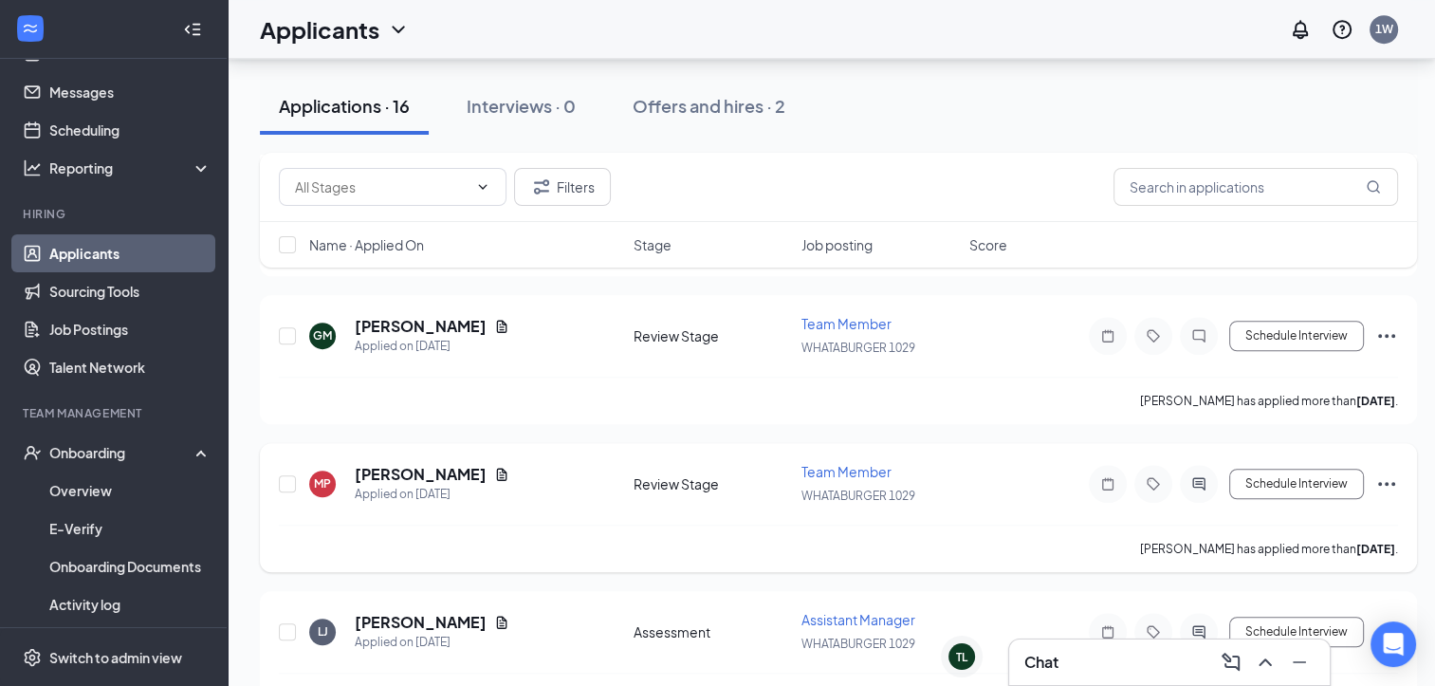
click at [433, 464] on h5 "Mary Peters" at bounding box center [421, 474] width 132 height 21
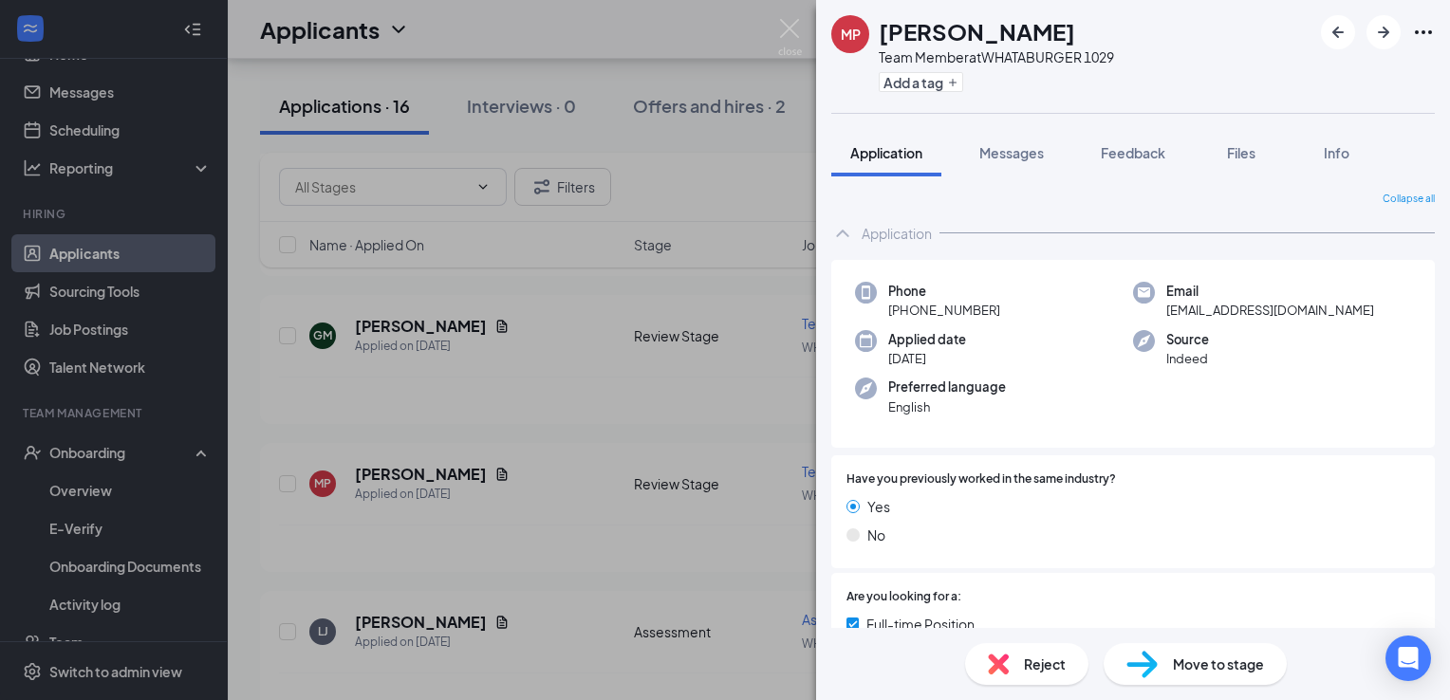
click at [1386, 551] on div "Yes No" at bounding box center [1132, 524] width 573 height 57
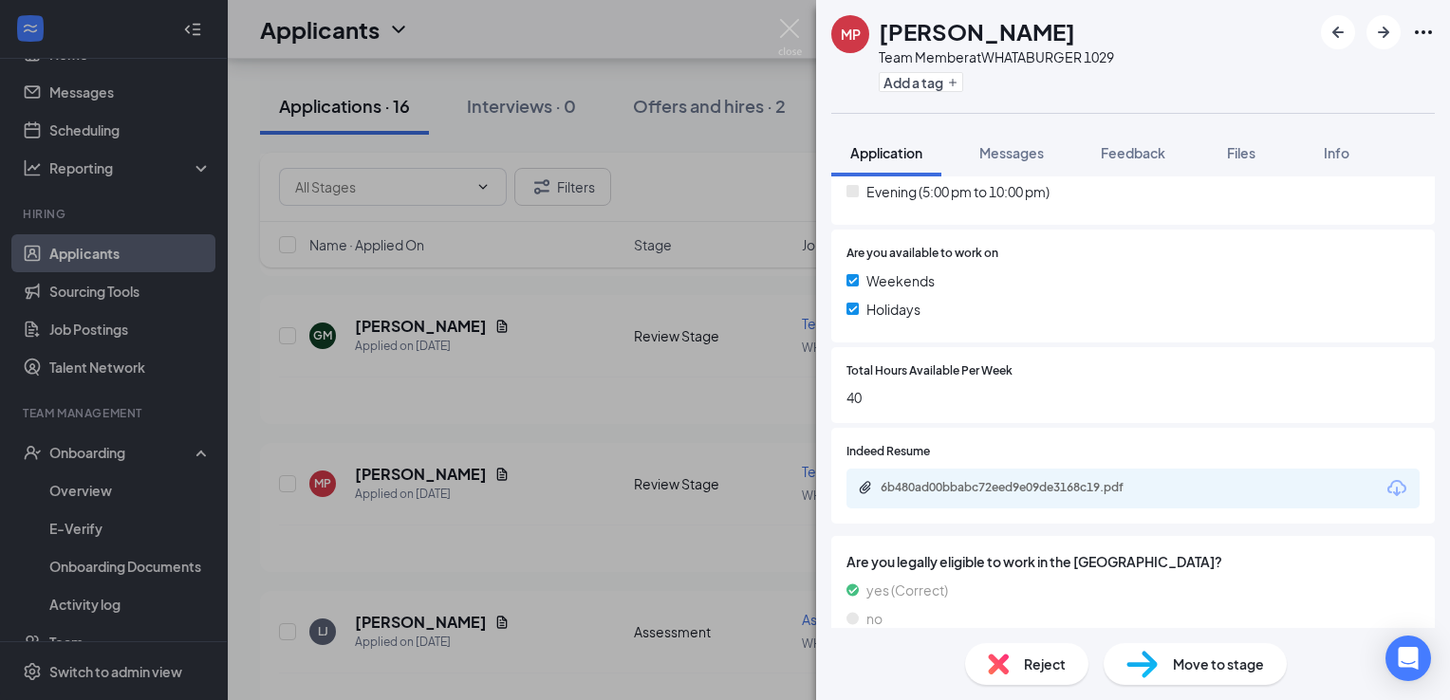
scroll to position [663, 0]
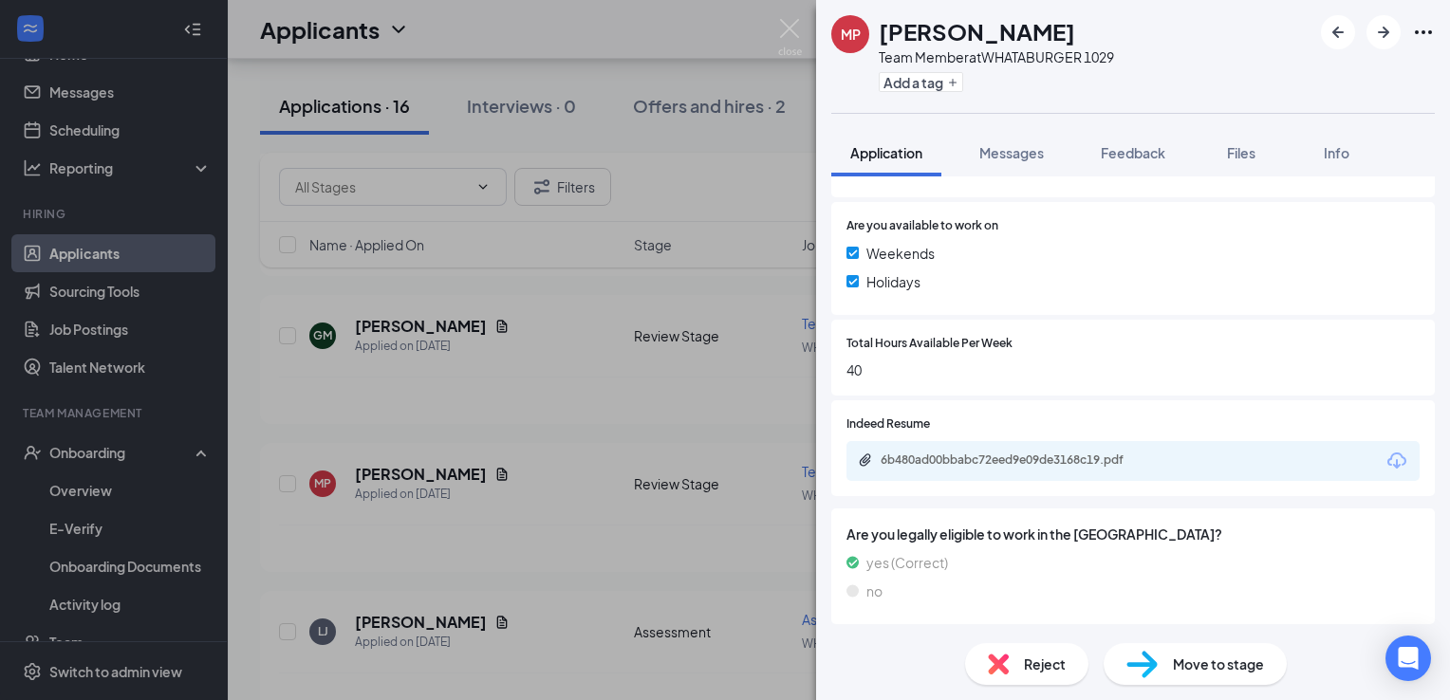
click at [1347, 294] on div "Weekends Holidays" at bounding box center [1132, 271] width 573 height 57
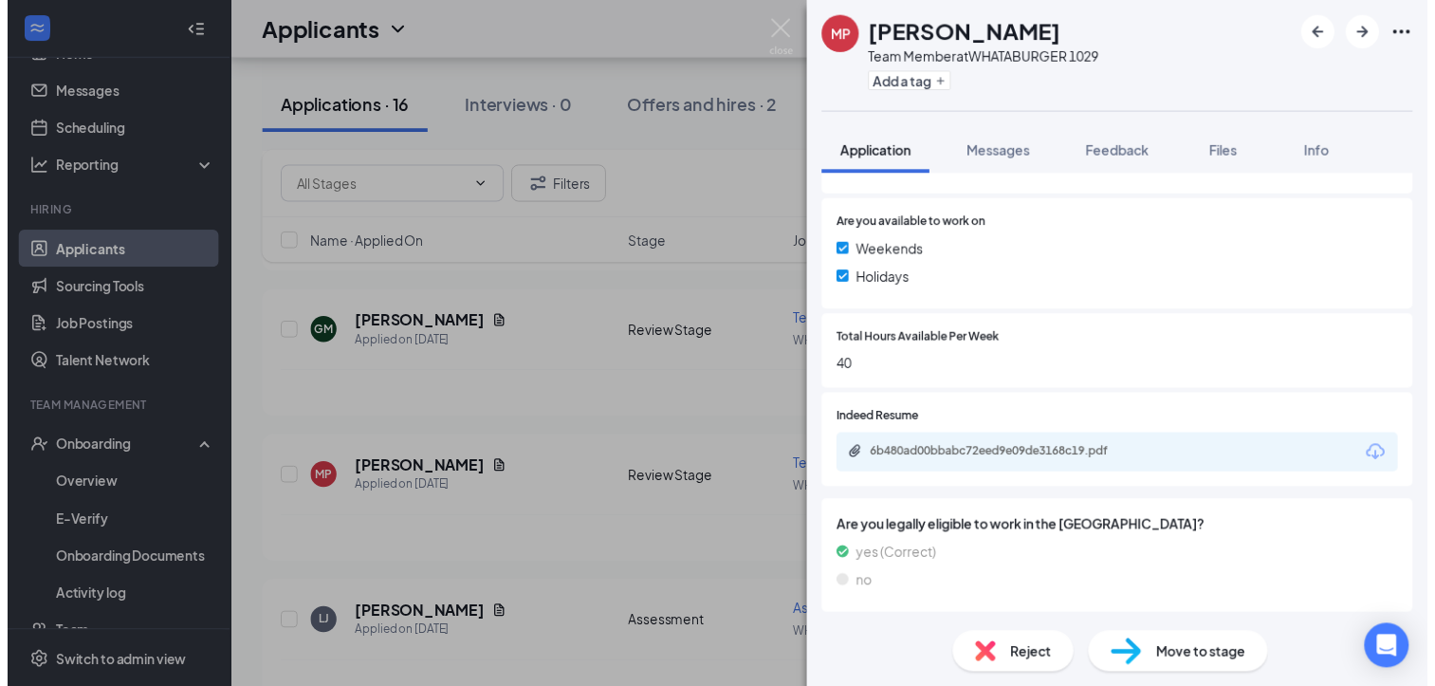
scroll to position [657, 0]
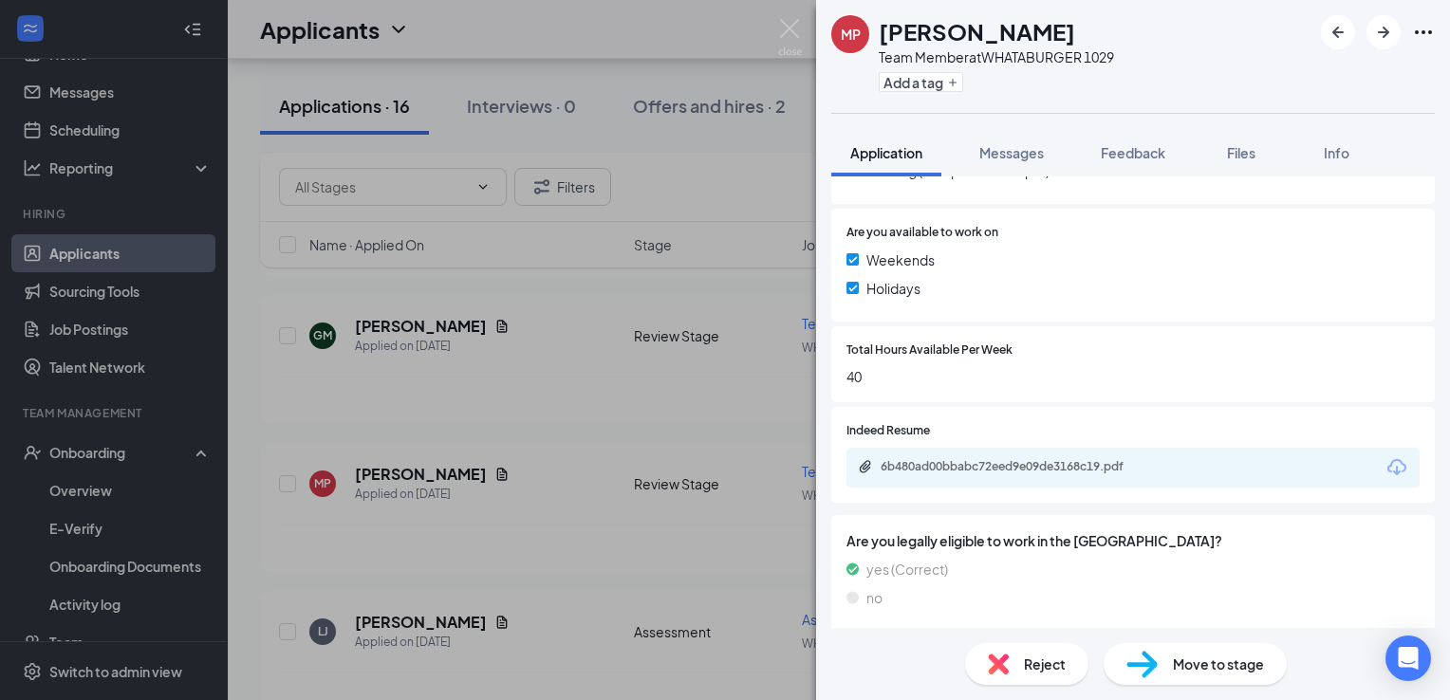
click at [784, 47] on img at bounding box center [790, 37] width 24 height 37
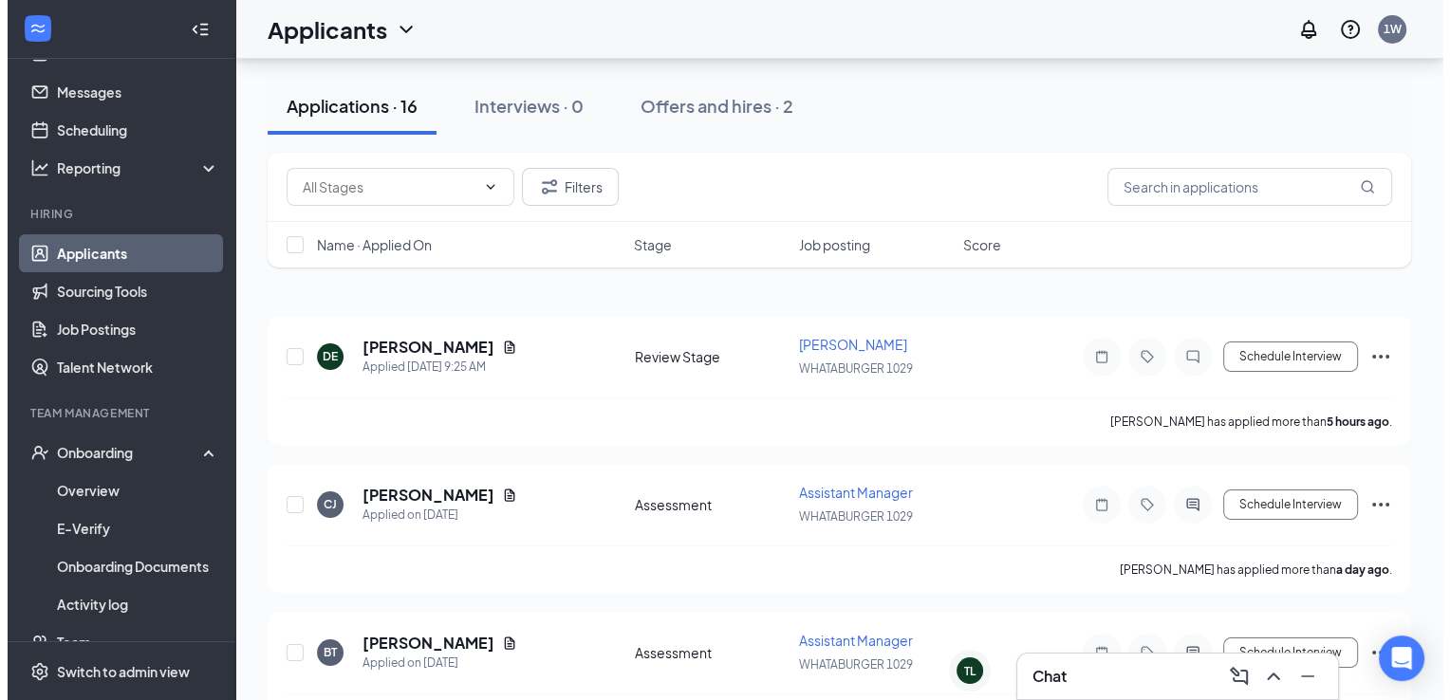
scroll to position [139, 0]
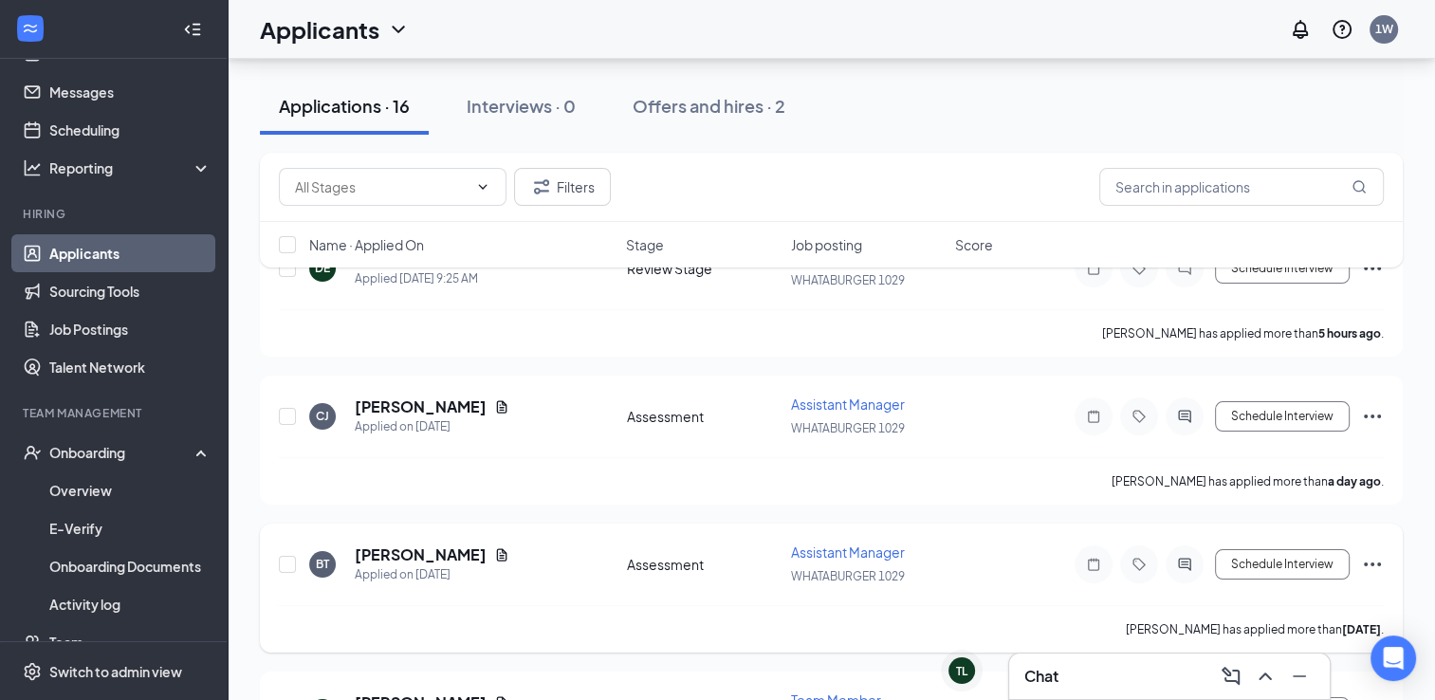
click at [454, 554] on h5 "[PERSON_NAME]" at bounding box center [421, 555] width 132 height 21
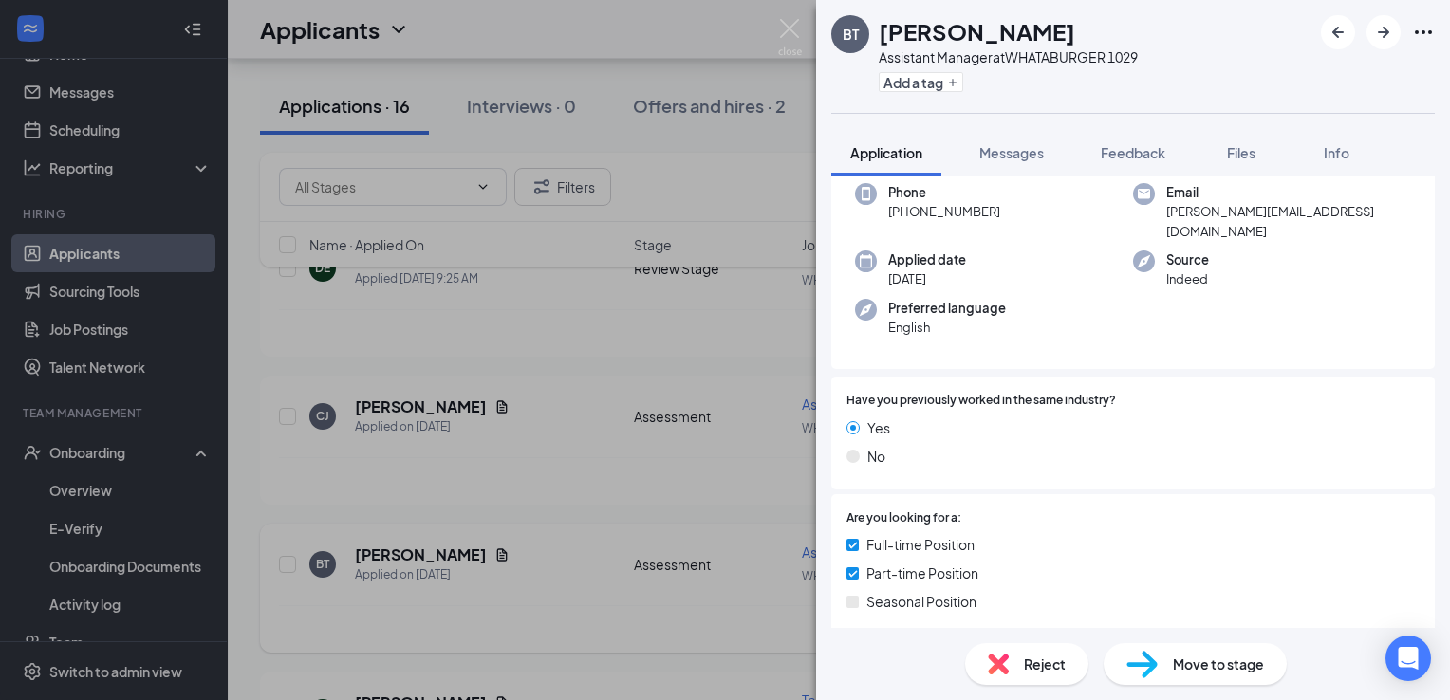
scroll to position [102, 0]
click at [1215, 662] on span "Move to stage" at bounding box center [1218, 664] width 91 height 21
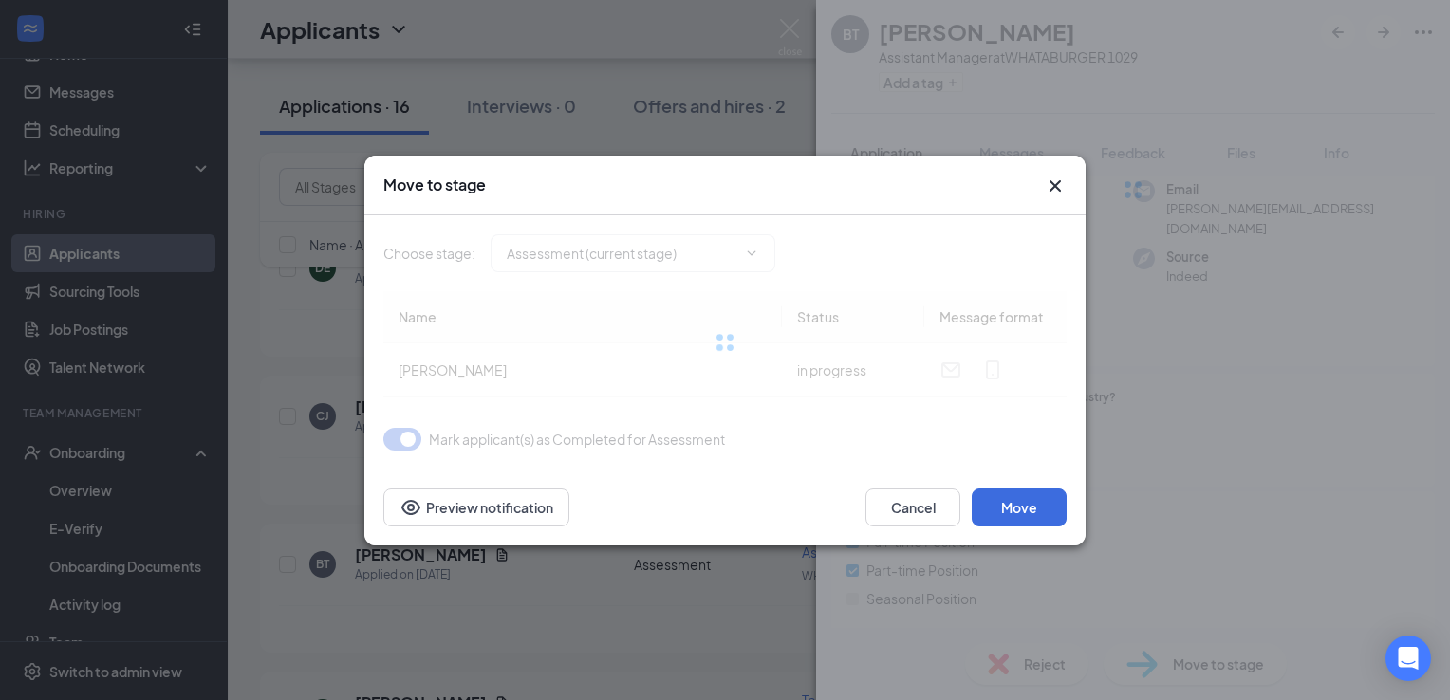
type input "Review Stage (next stage)"
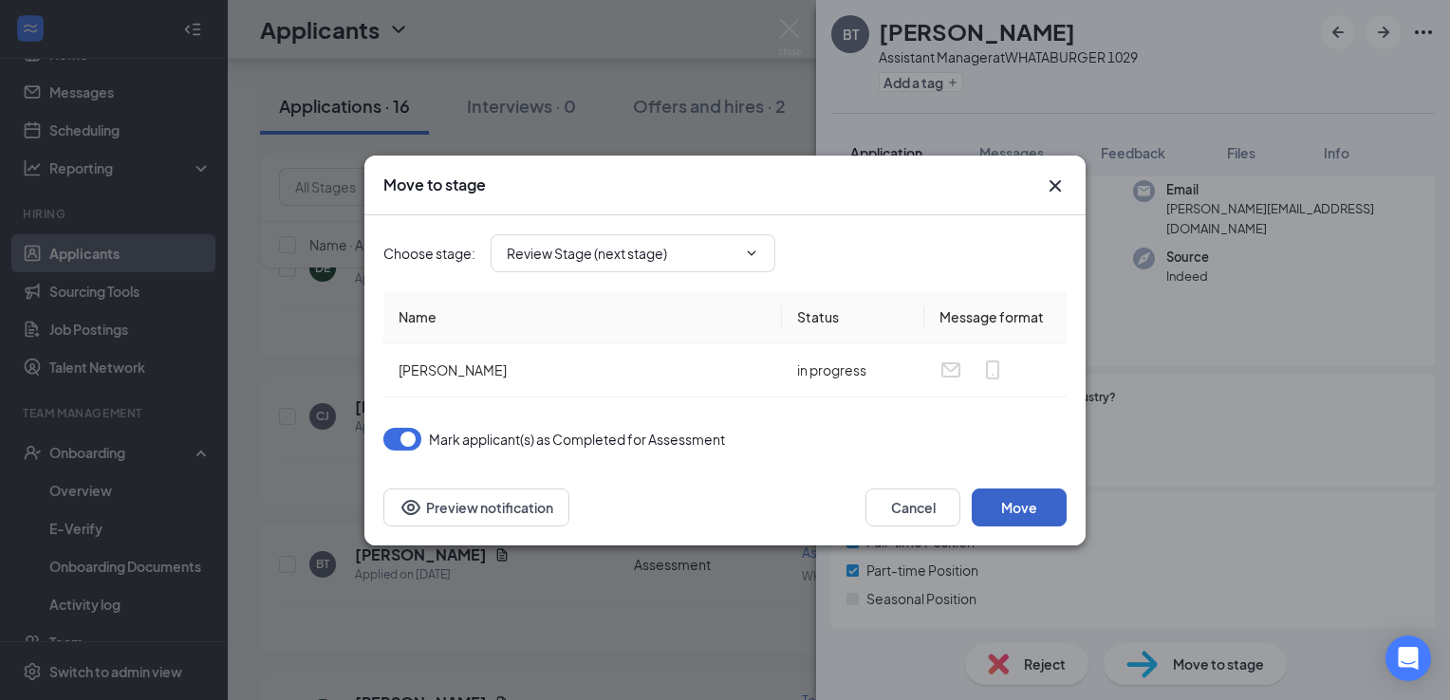
click at [1046, 505] on button "Move" at bounding box center [1019, 508] width 95 height 38
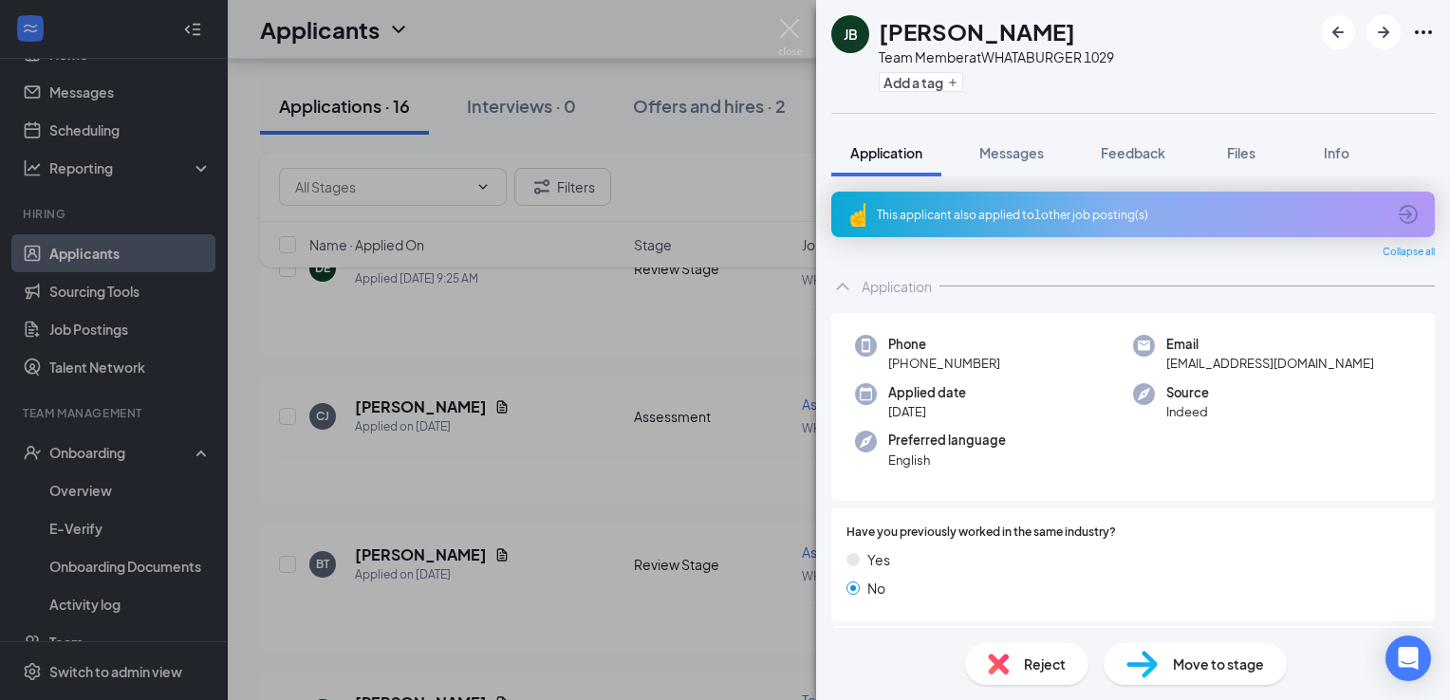
click at [787, 39] on img at bounding box center [790, 37] width 24 height 37
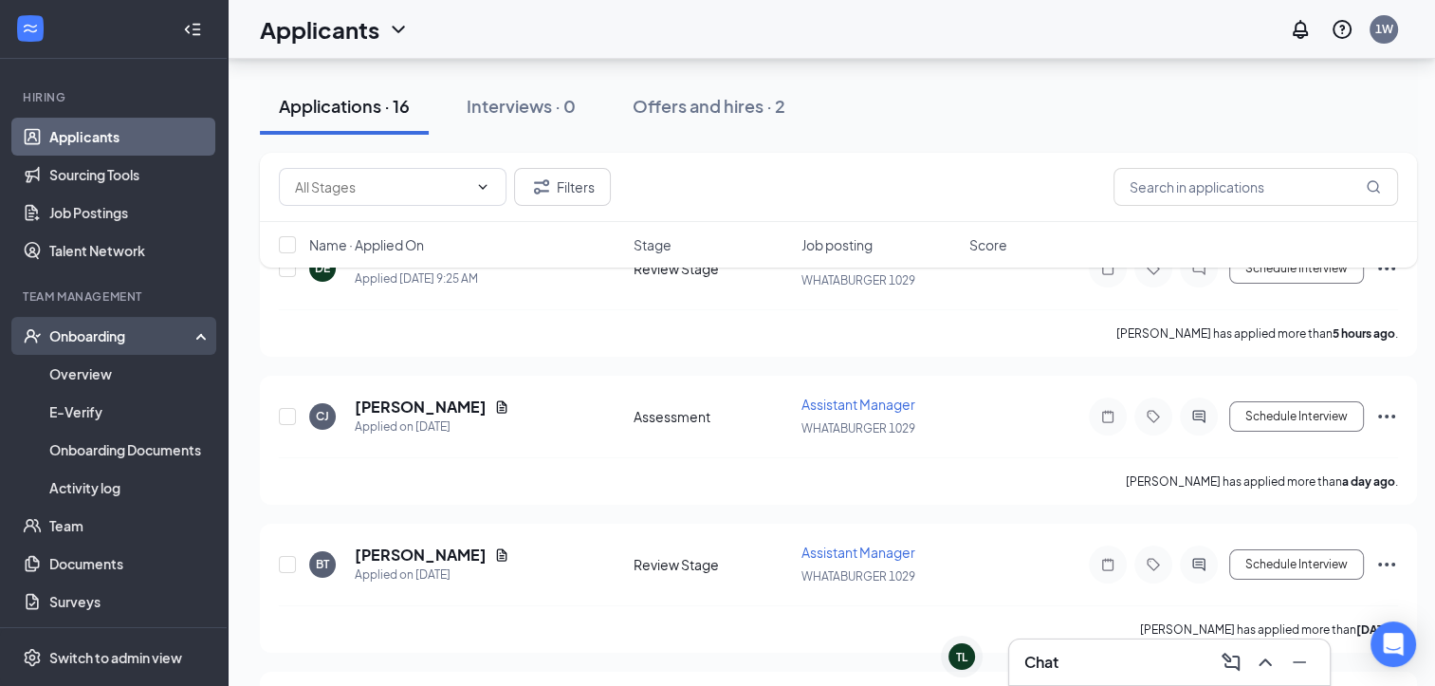
click at [125, 332] on div "Onboarding" at bounding box center [122, 335] width 146 height 19
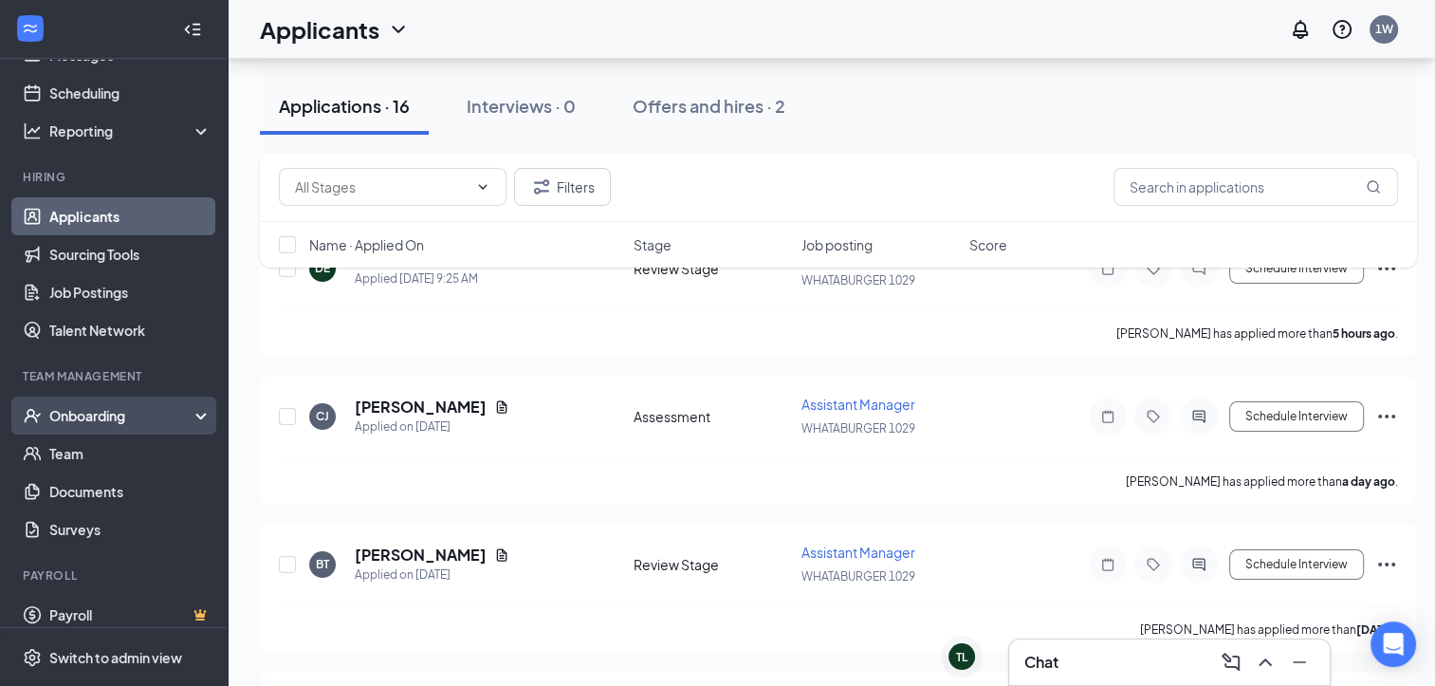
click at [157, 417] on div "Onboarding" at bounding box center [122, 415] width 146 height 19
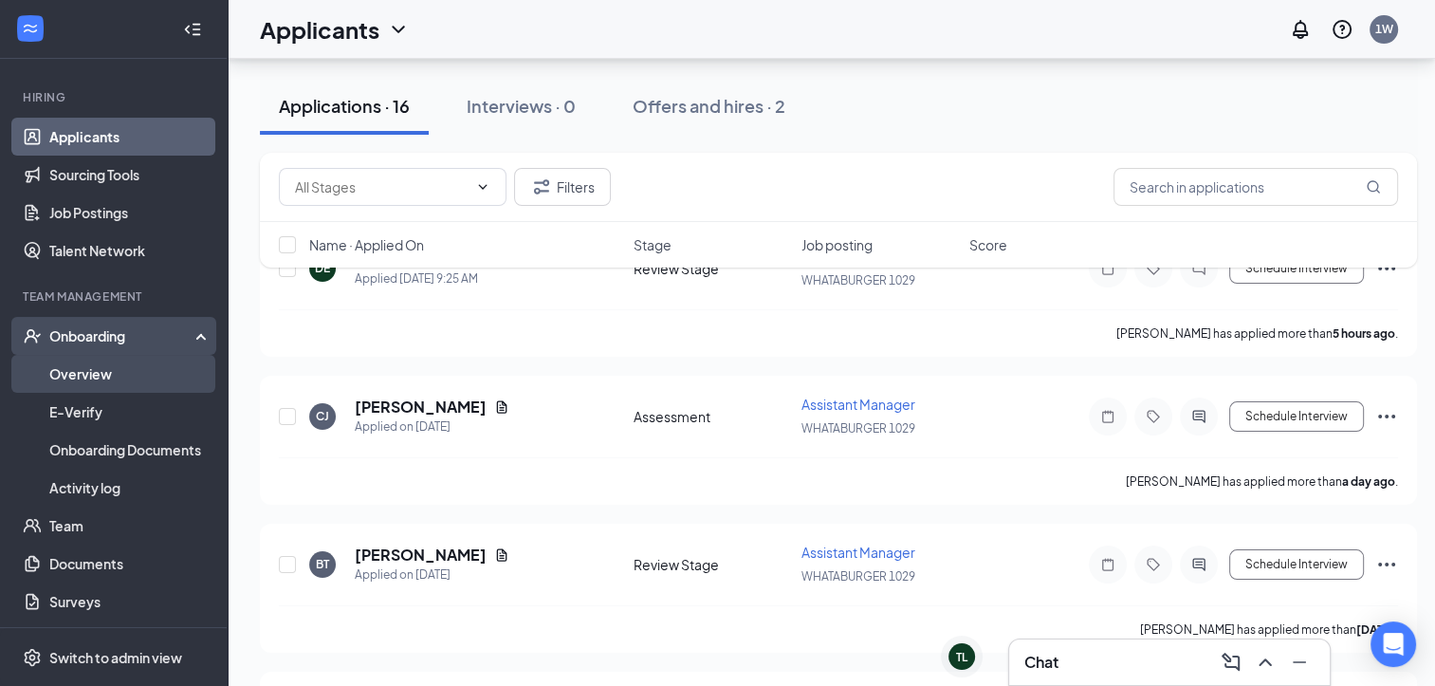
click at [103, 376] on link "Overview" at bounding box center [130, 374] width 162 height 38
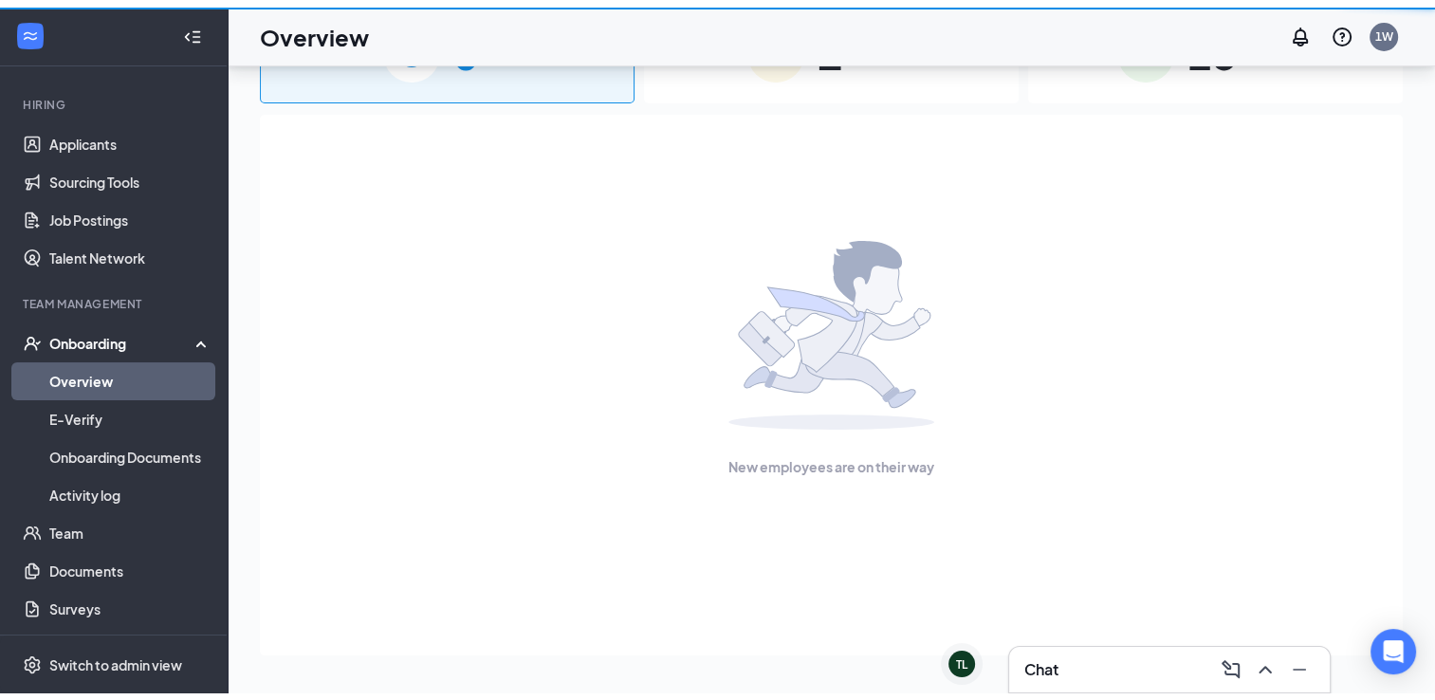
scroll to position [85, 0]
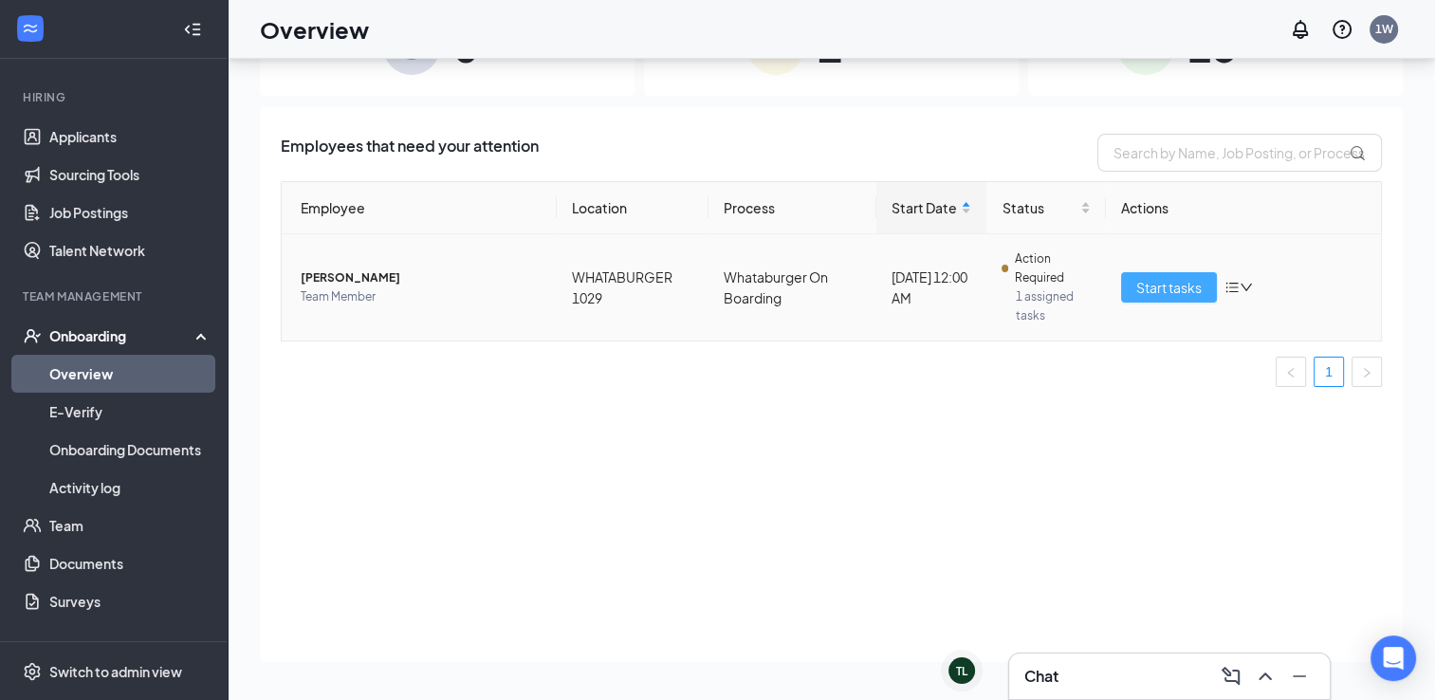
click at [1163, 287] on span "Start tasks" at bounding box center [1169, 287] width 65 height 21
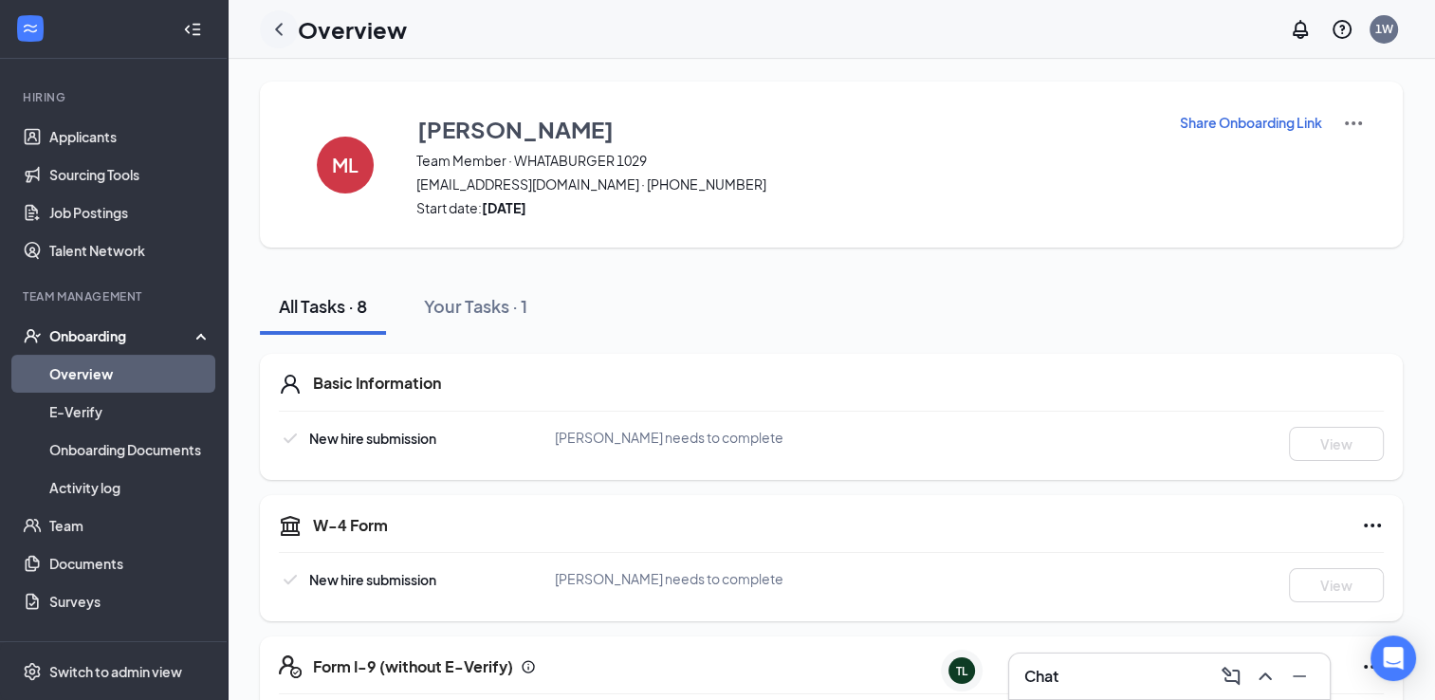
click at [277, 31] on icon "ChevronLeft" at bounding box center [279, 29] width 8 height 12
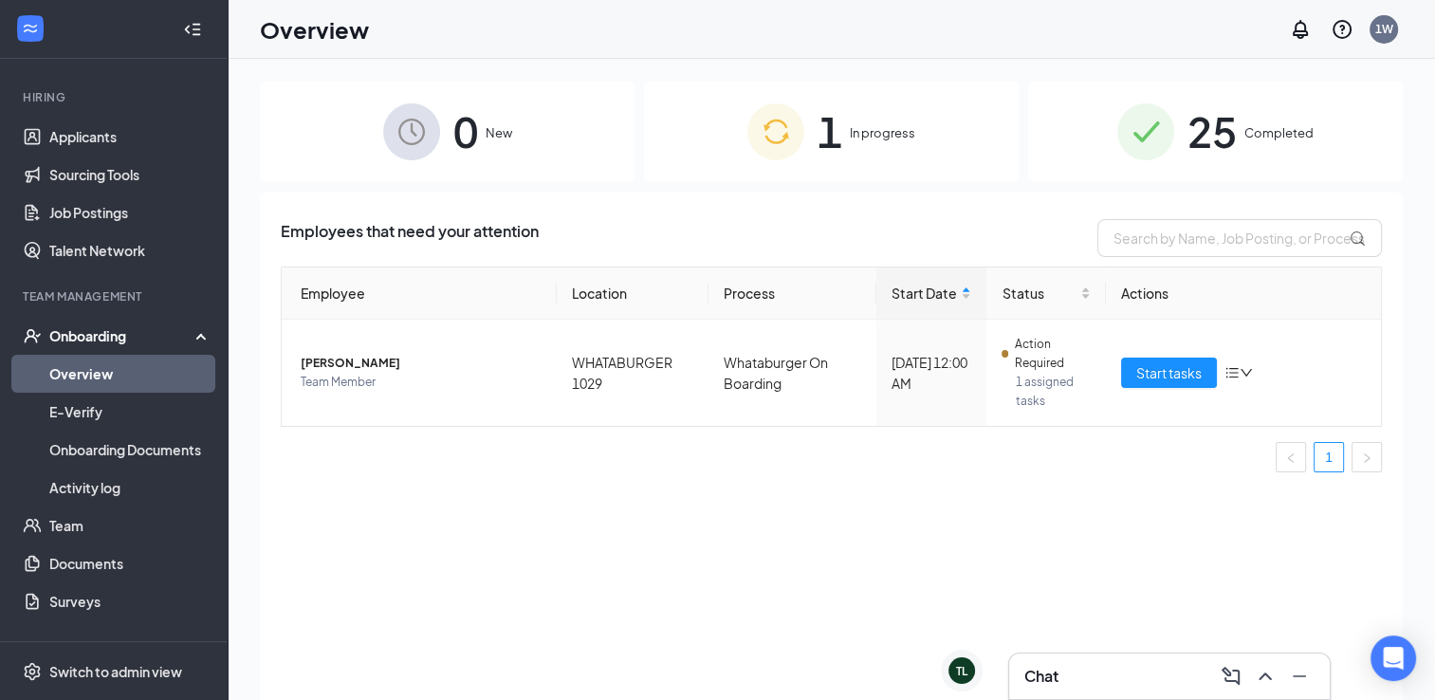
click at [474, 121] on span "0" at bounding box center [466, 131] width 25 height 65
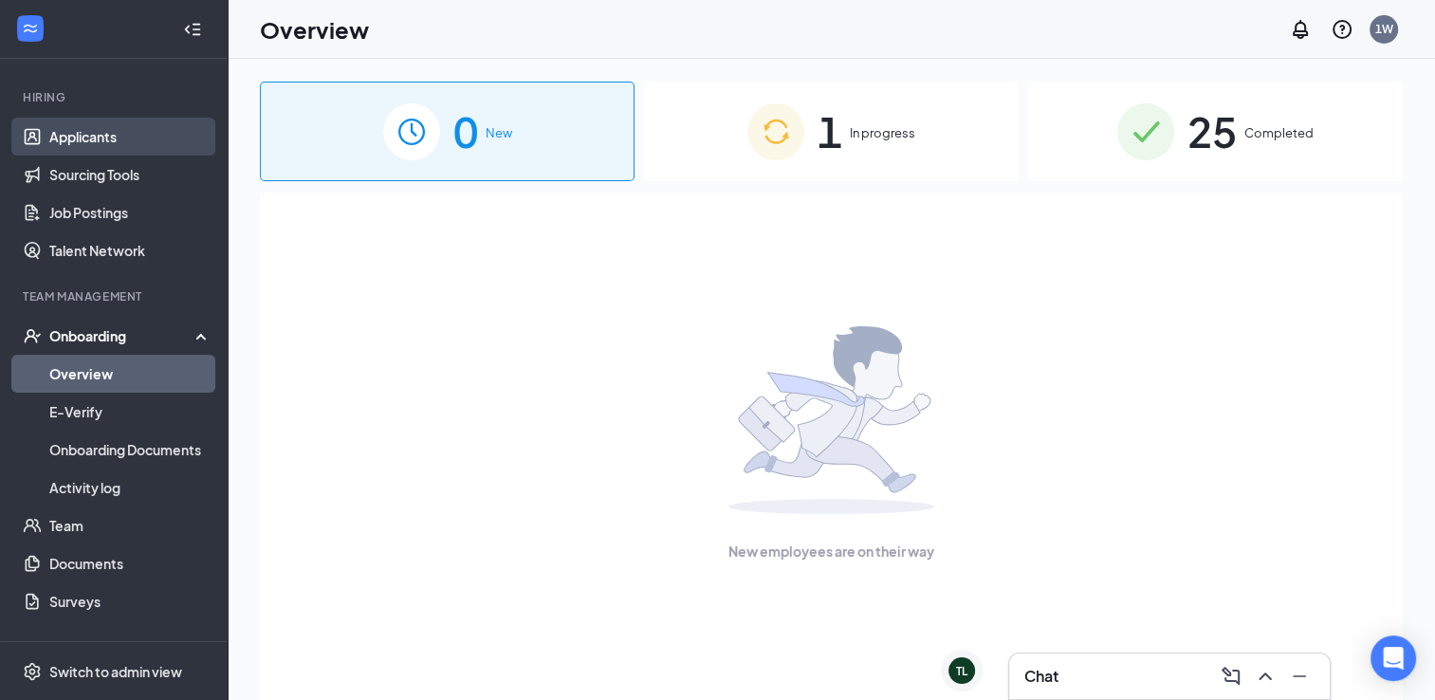
click at [69, 152] on link "Applicants" at bounding box center [130, 137] width 162 height 38
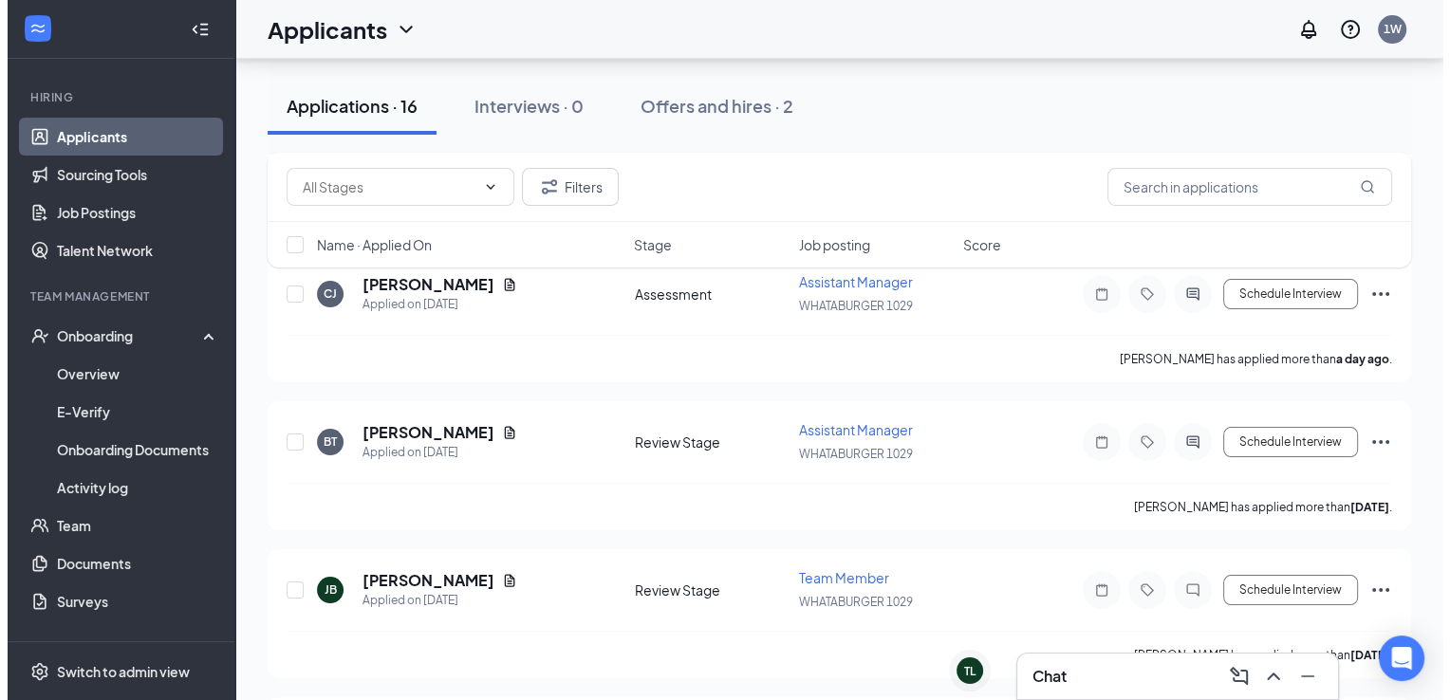
scroll to position [259, 0]
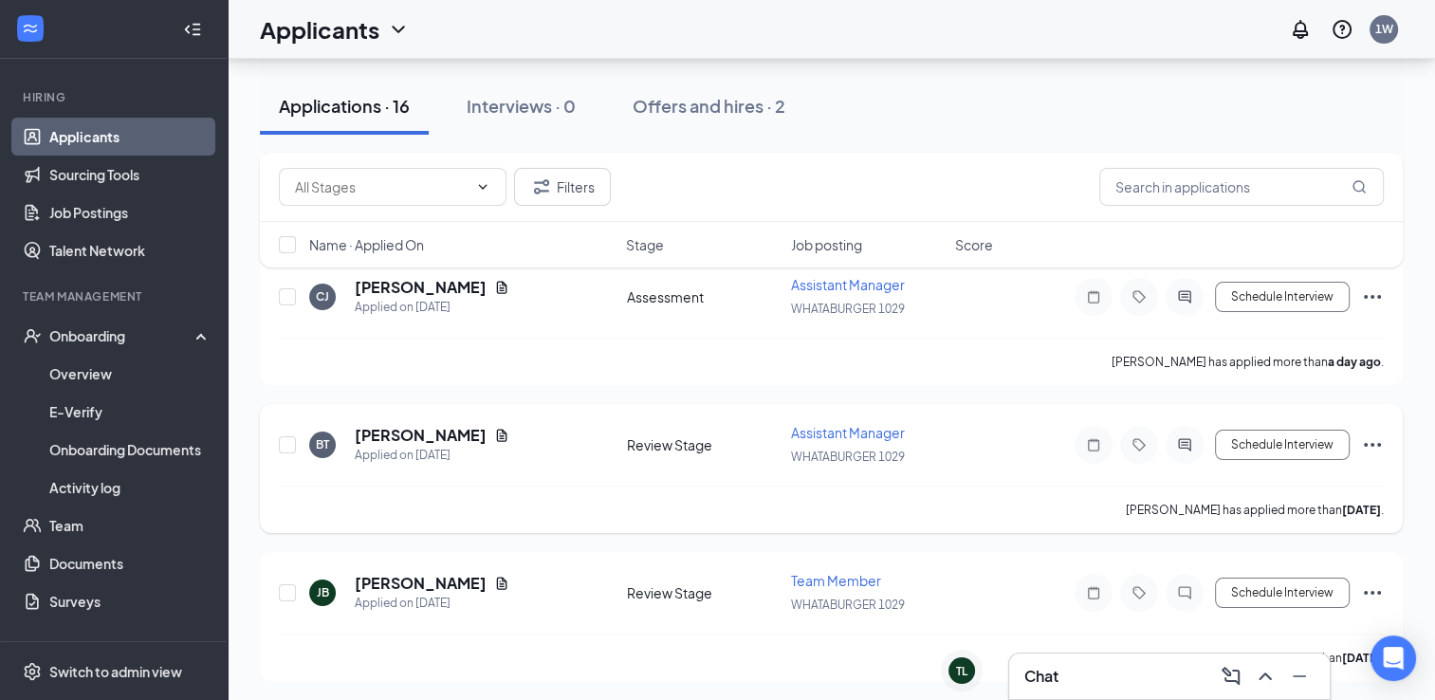
click at [461, 438] on h5 "[PERSON_NAME]" at bounding box center [421, 435] width 132 height 21
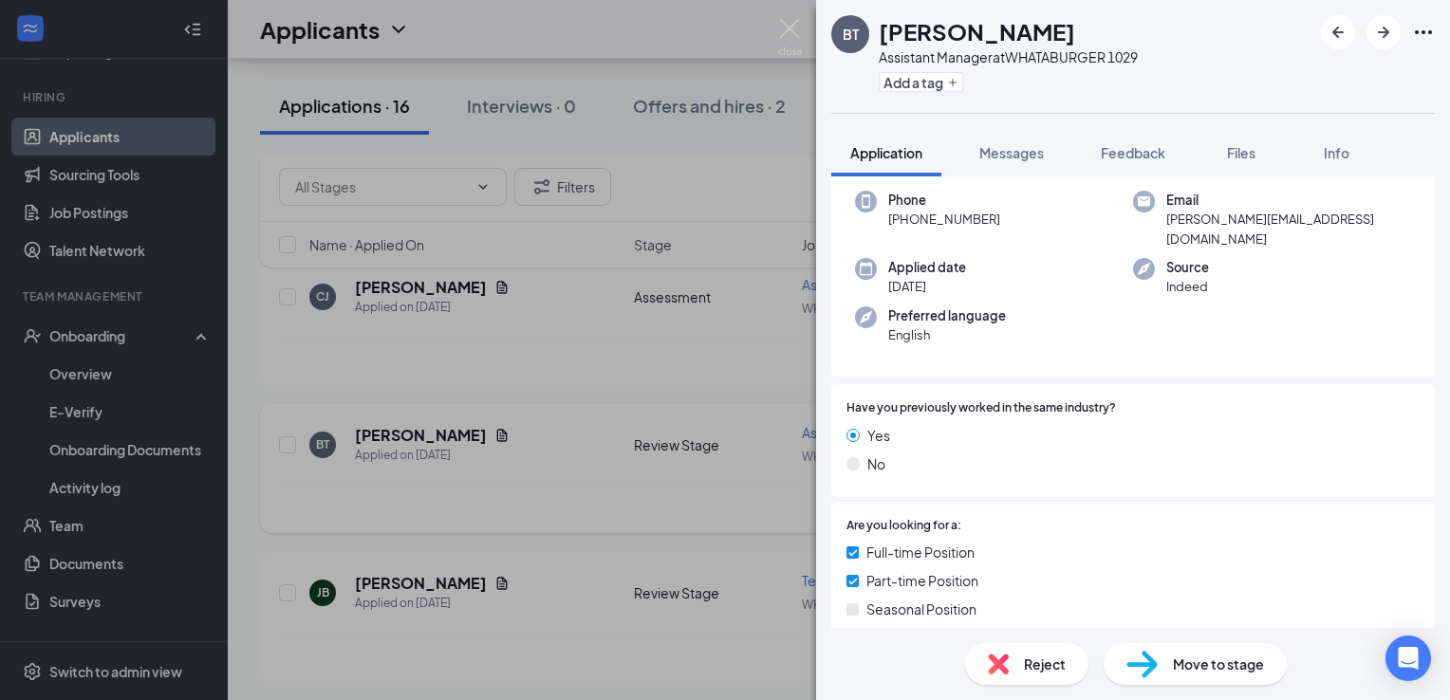
scroll to position [96, 0]
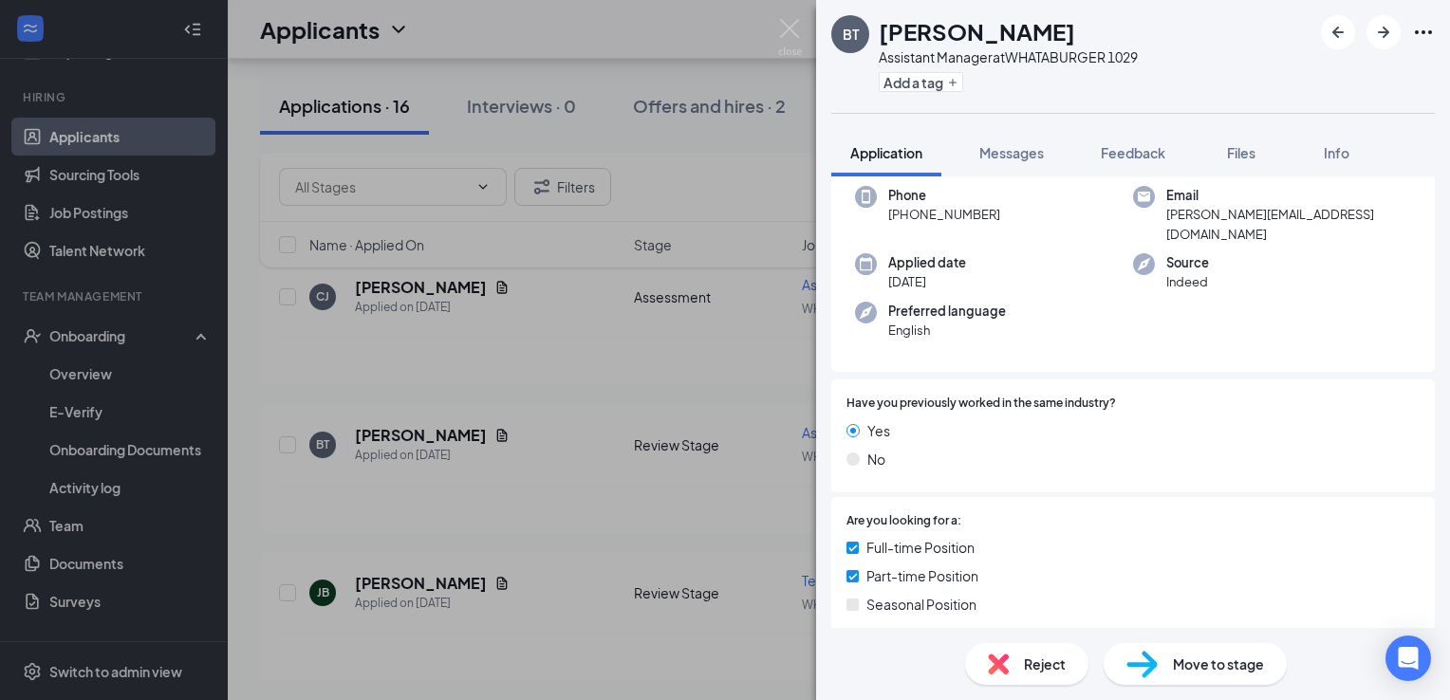
click at [1203, 669] on span "Move to stage" at bounding box center [1218, 664] width 91 height 21
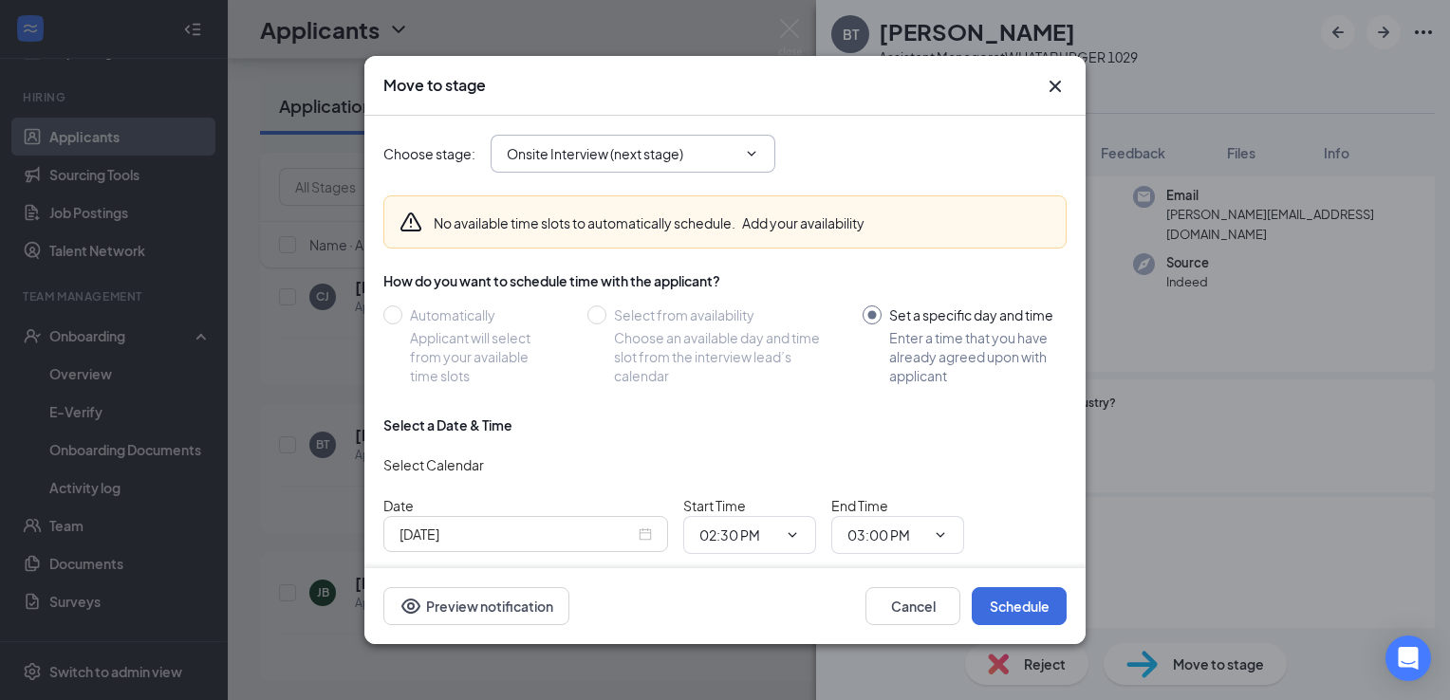
click at [732, 153] on input "Onsite Interview (next stage)" at bounding box center [622, 153] width 230 height 21
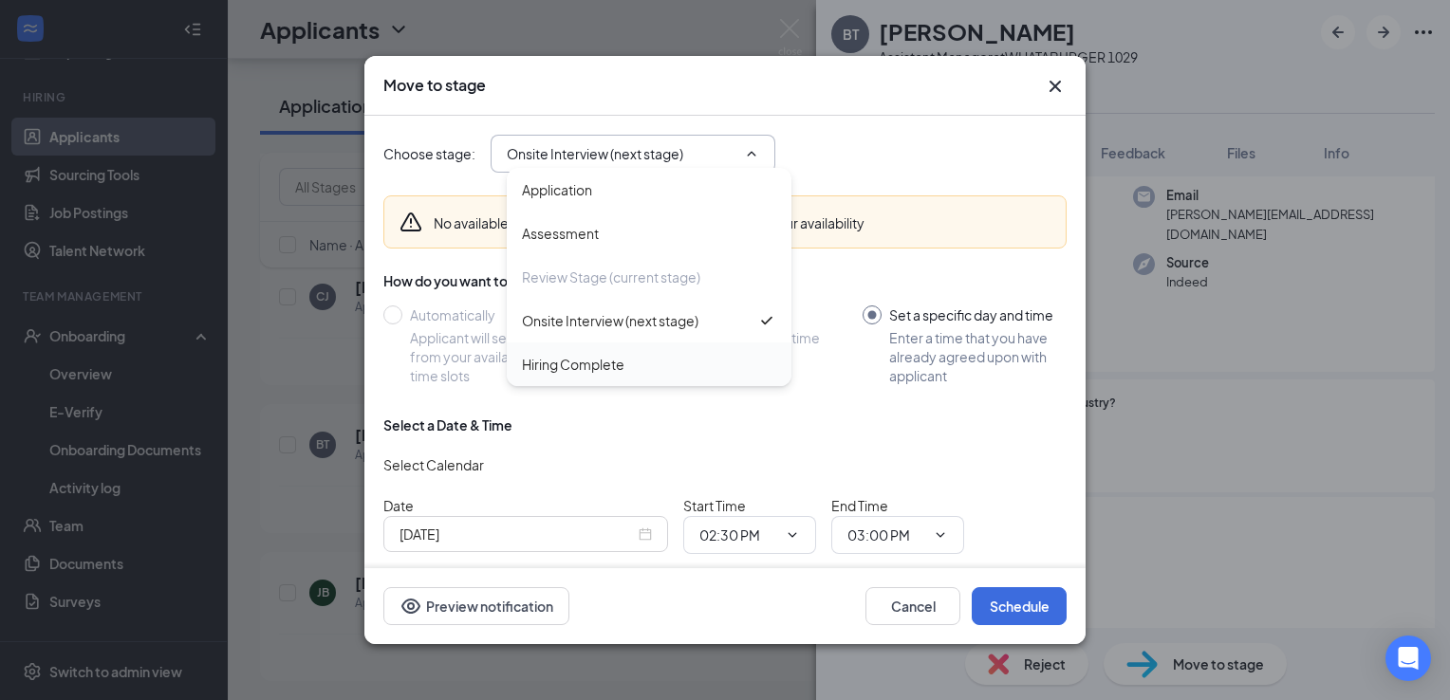
click at [611, 368] on div "Hiring Complete" at bounding box center [573, 364] width 102 height 21
type input "Hiring Complete"
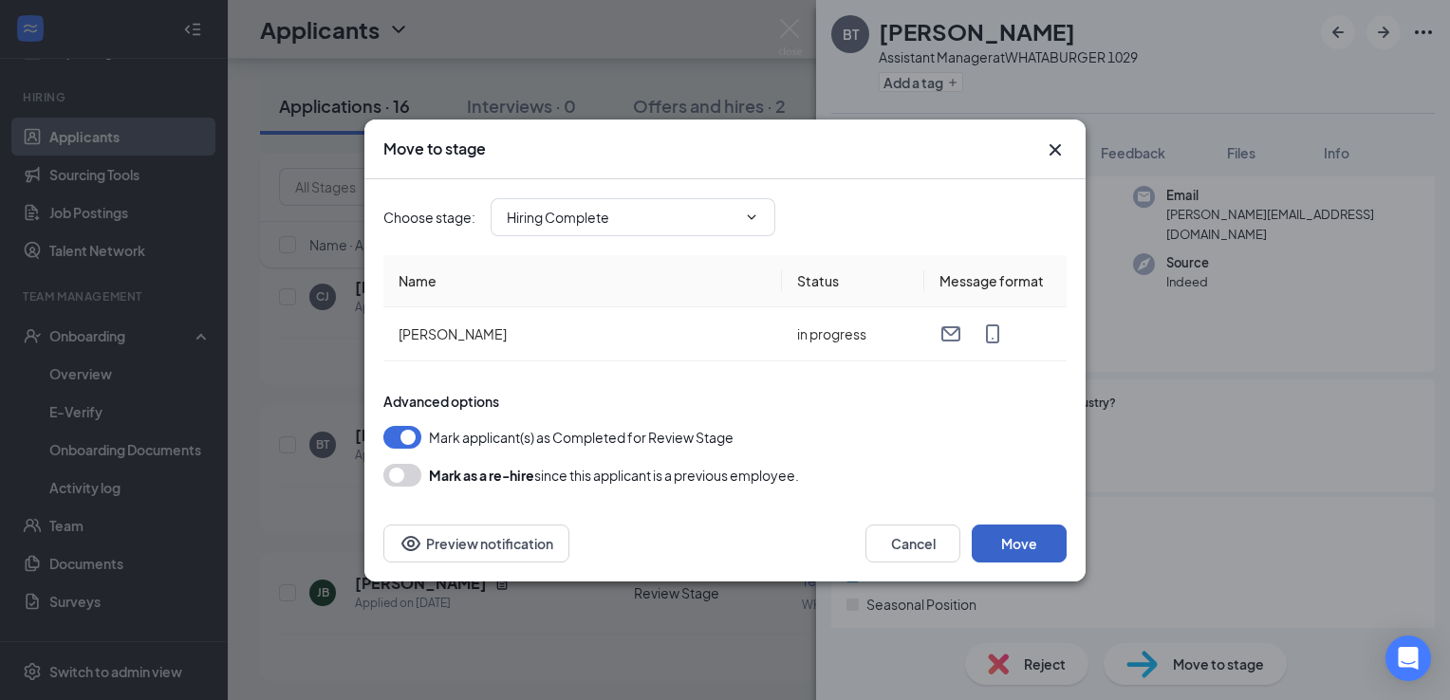
click at [1036, 549] on button "Move" at bounding box center [1019, 544] width 95 height 38
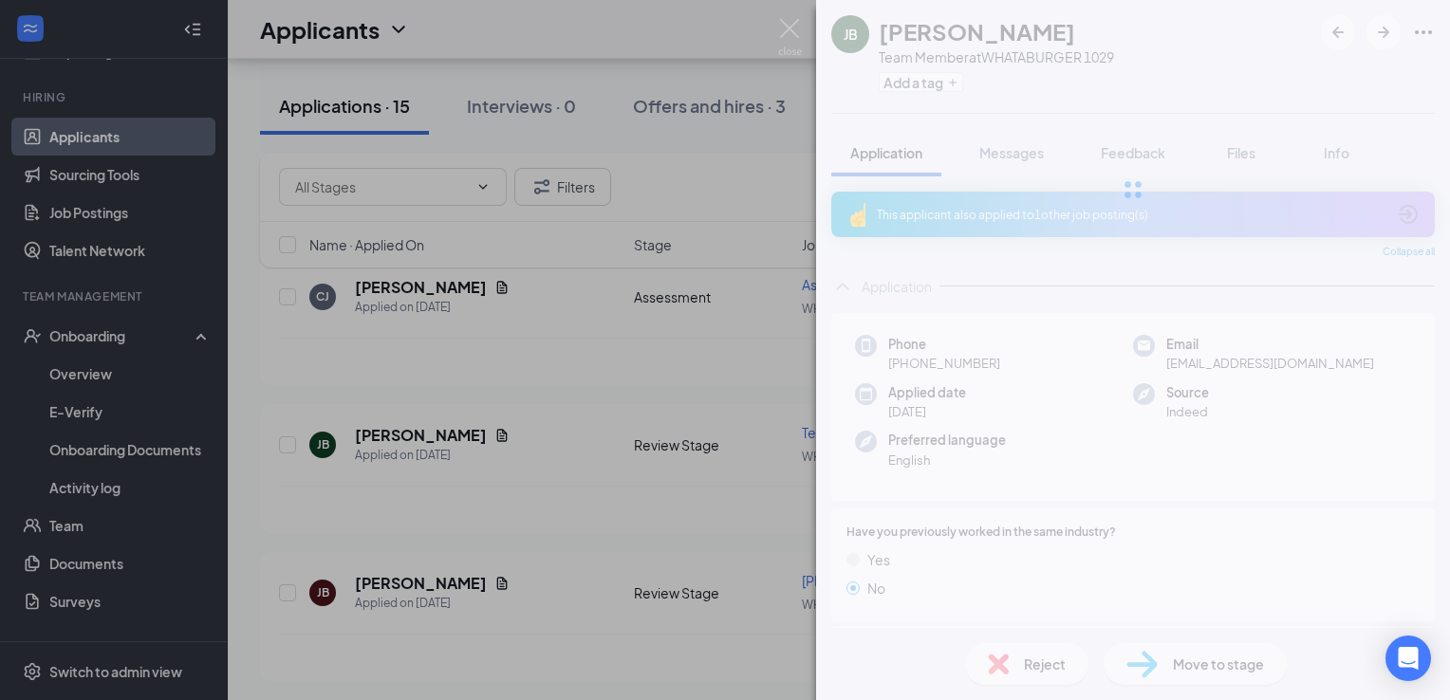
click at [70, 313] on div "JB James Barnhart Team Member at WHATABURGER 1029 Add a tag Application Message…" at bounding box center [725, 350] width 1450 height 700
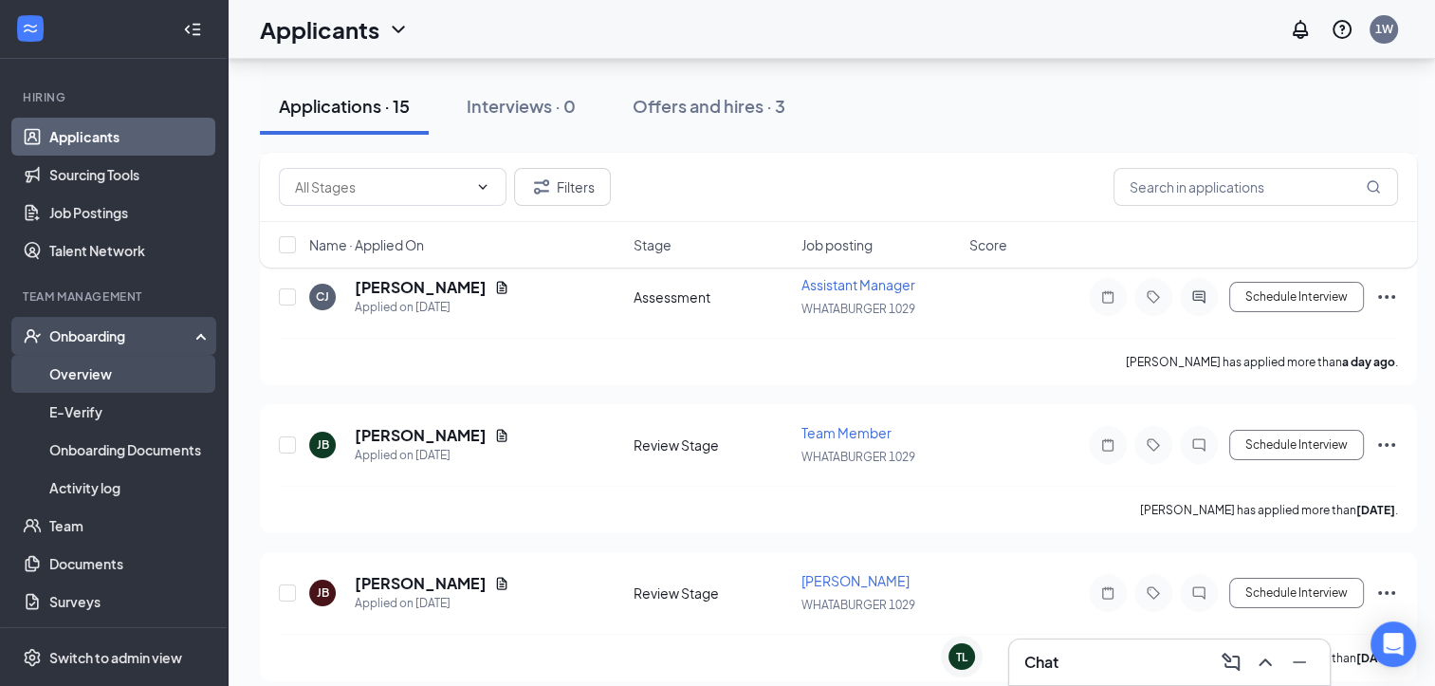
click at [78, 386] on link "Overview" at bounding box center [130, 374] width 162 height 38
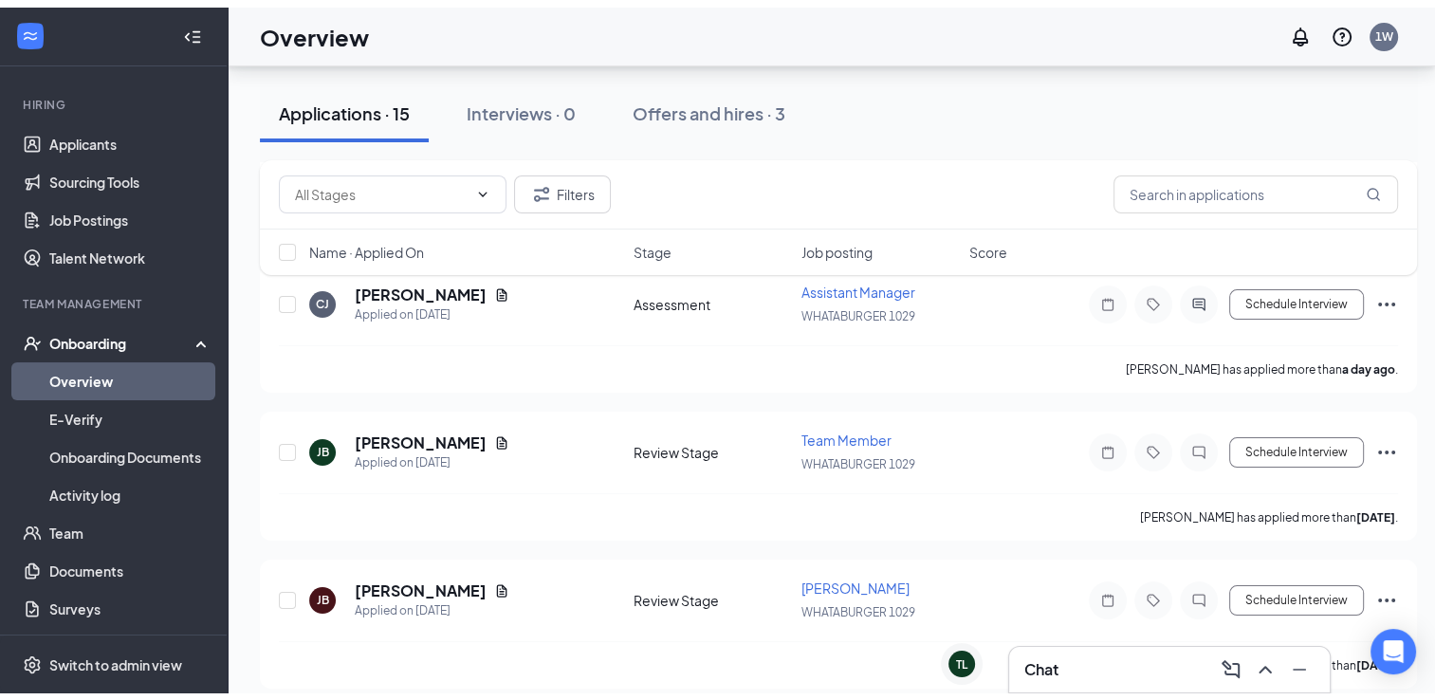
scroll to position [85, 0]
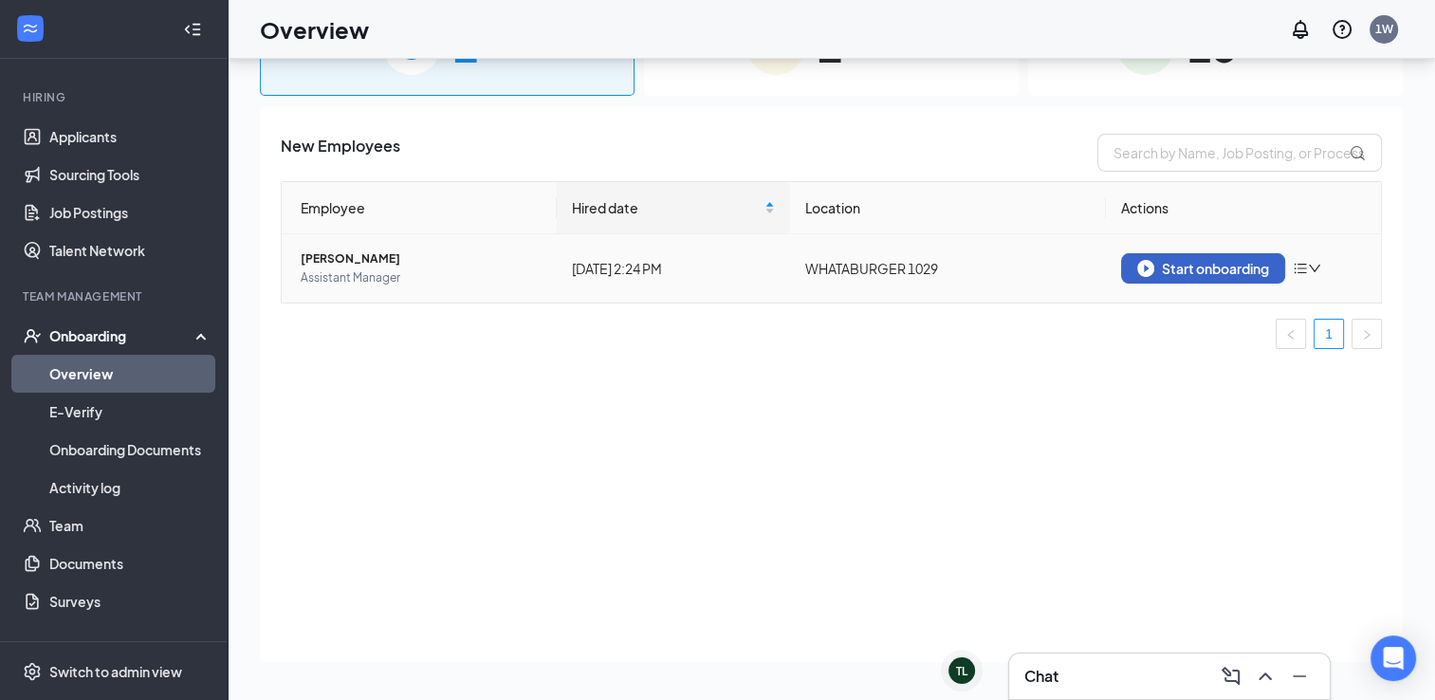
click at [1194, 269] on div "Start onboarding" at bounding box center [1204, 268] width 132 height 17
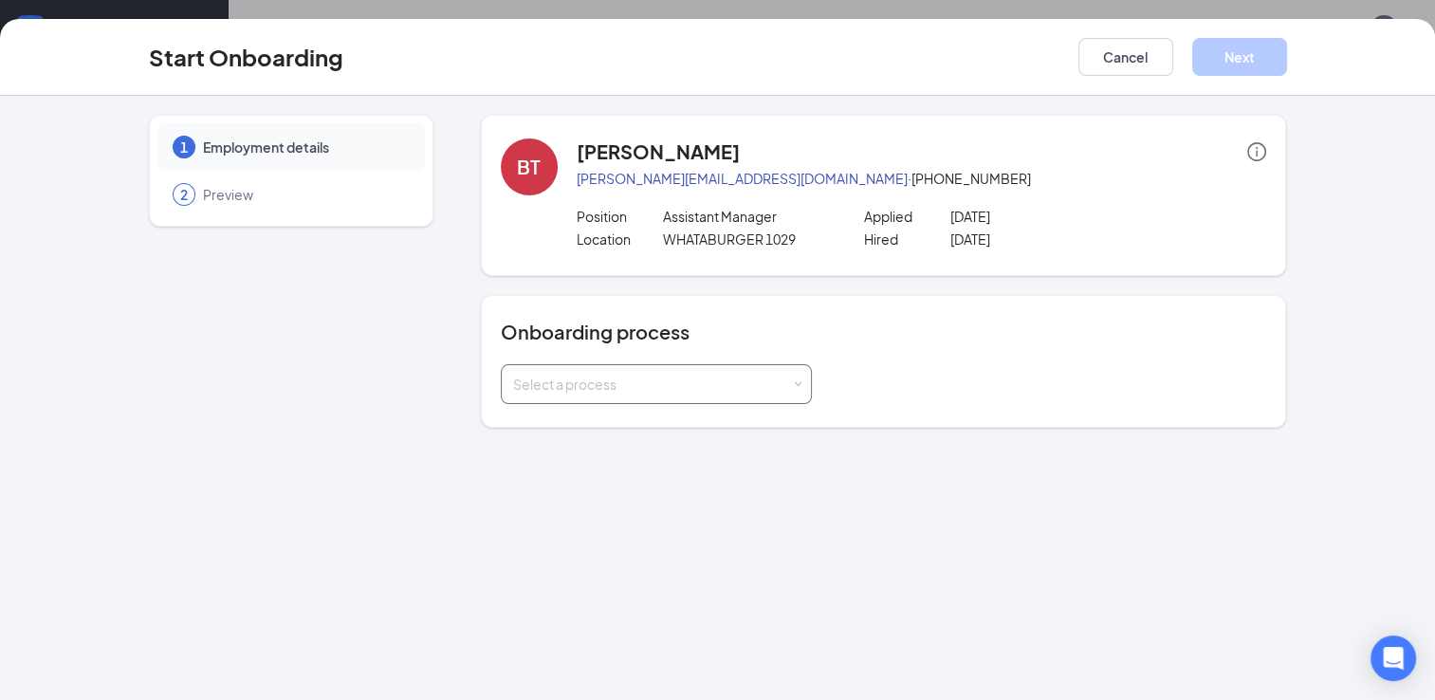
click at [767, 387] on div "Select a process" at bounding box center [652, 384] width 278 height 19
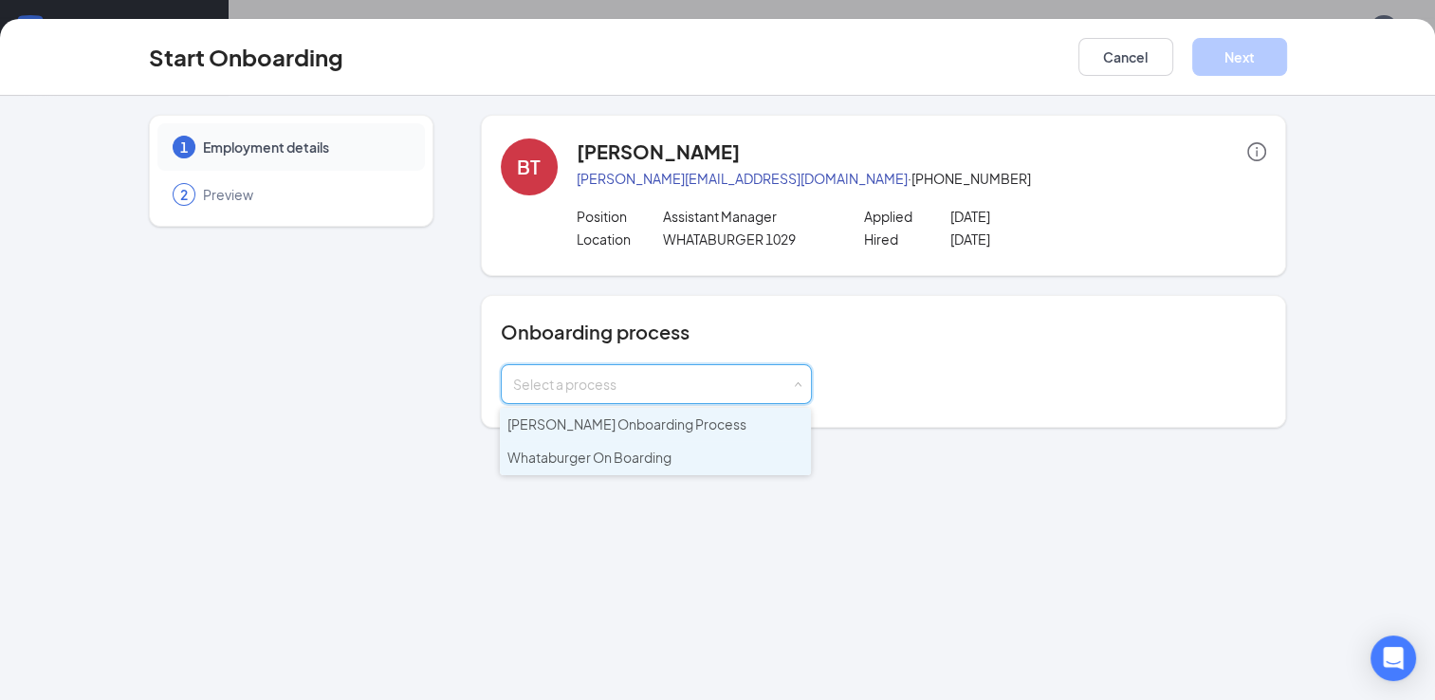
click at [678, 463] on li "Whataburger On Boarding" at bounding box center [655, 458] width 311 height 34
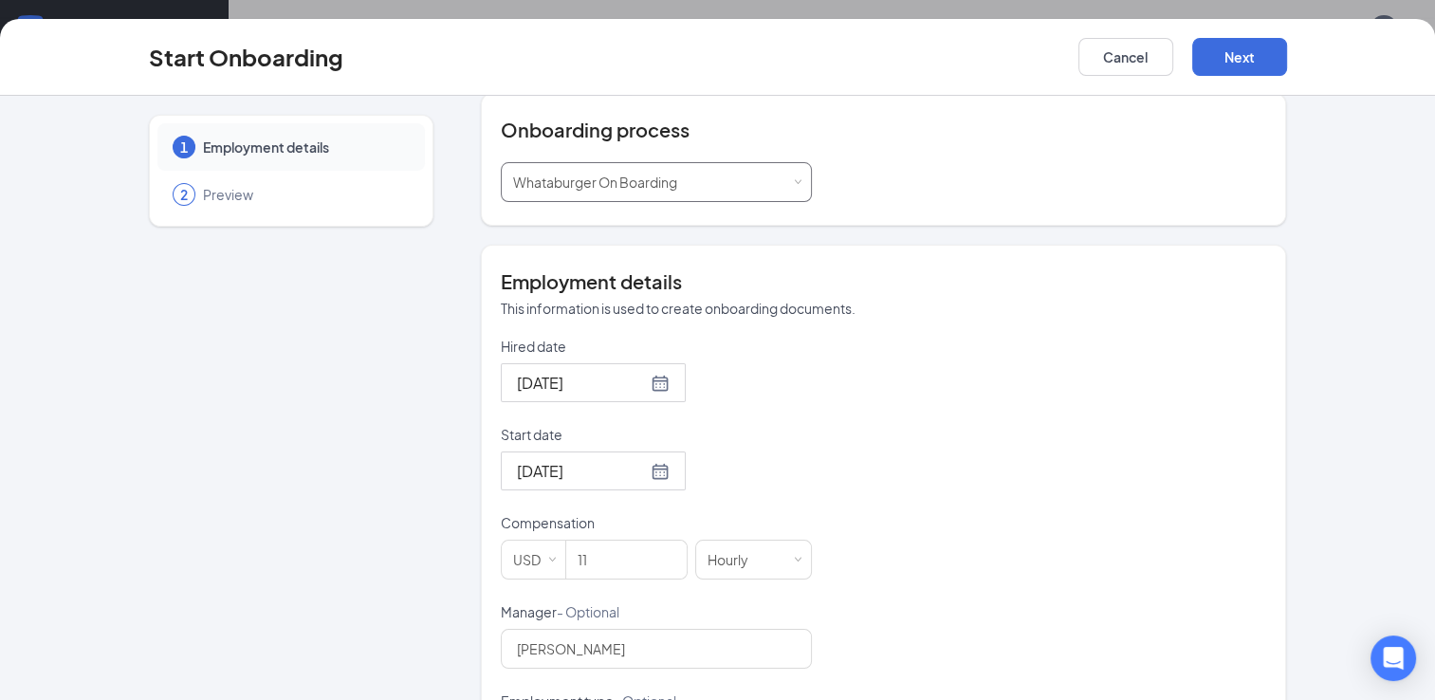
scroll to position [196, 0]
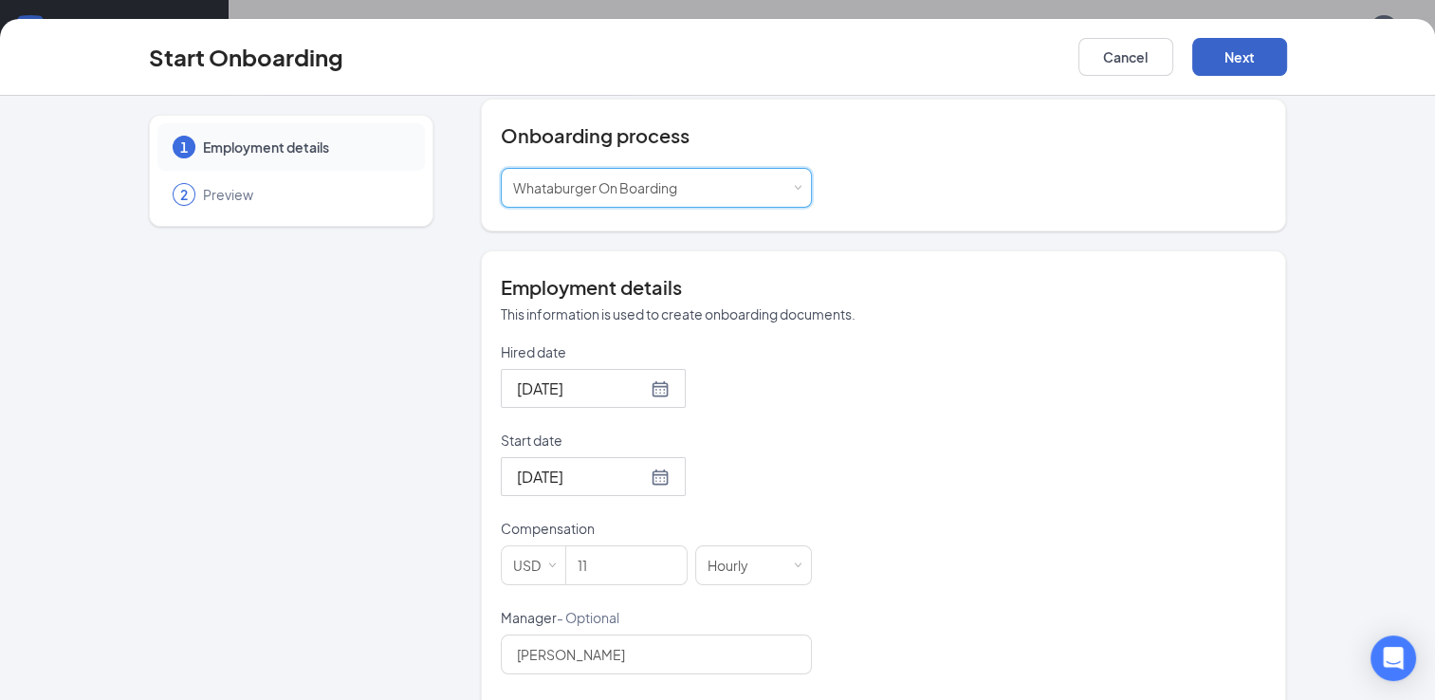
click at [1249, 57] on button "Next" at bounding box center [1240, 57] width 95 height 38
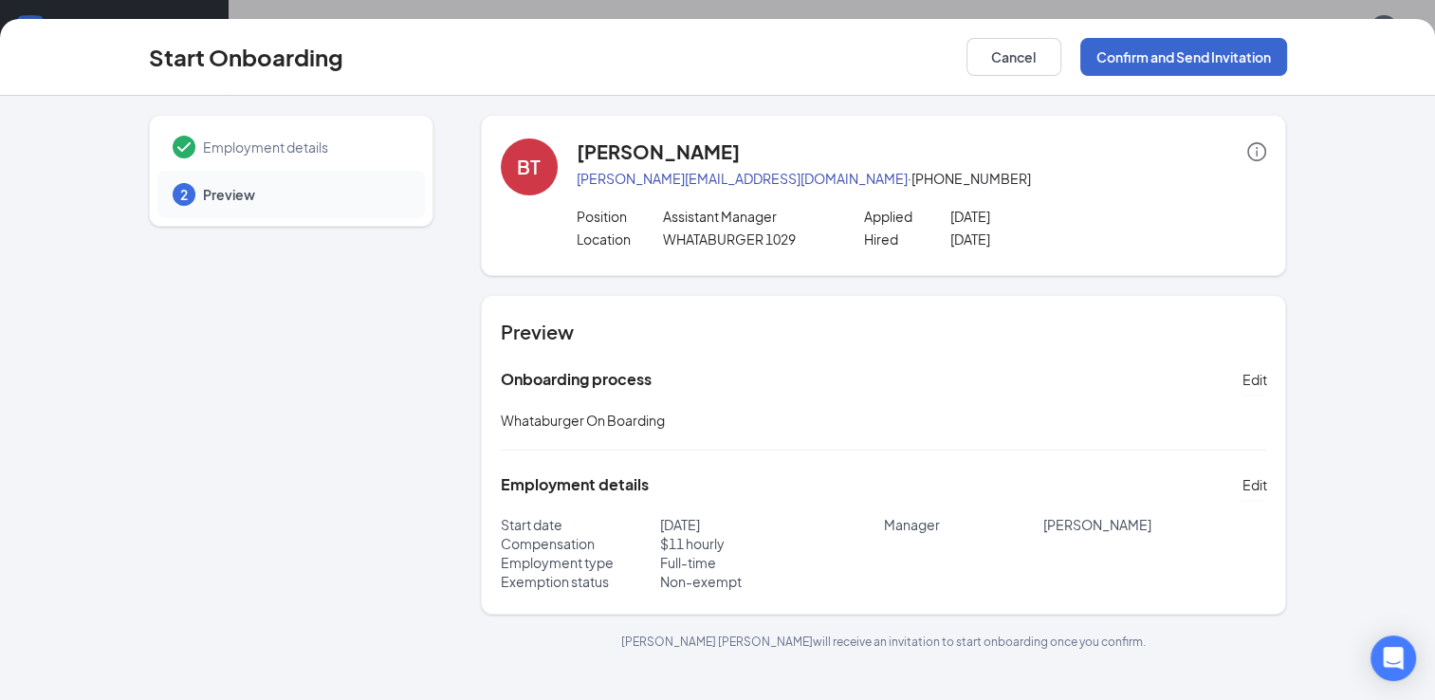
scroll to position [0, 0]
click at [1206, 57] on button "Confirm and Send Invitation" at bounding box center [1184, 57] width 207 height 38
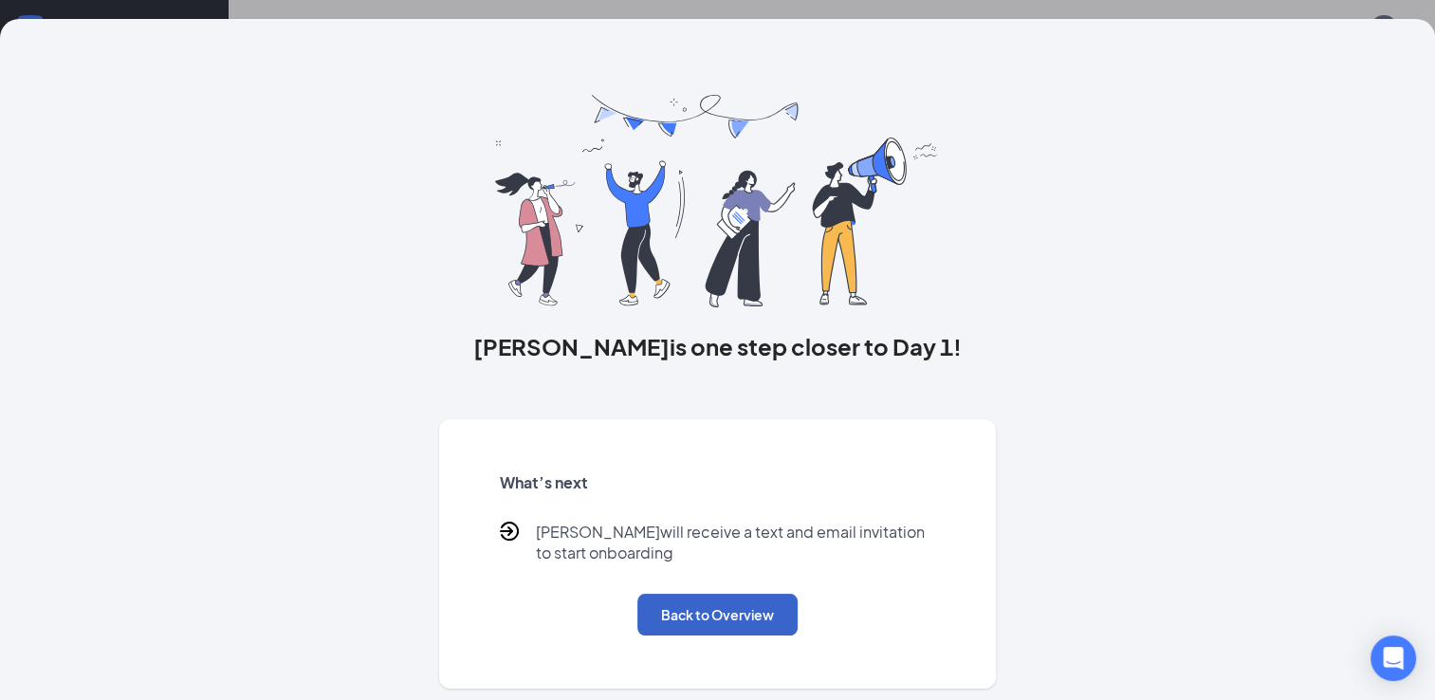
click at [774, 598] on button "Back to Overview" at bounding box center [718, 615] width 160 height 42
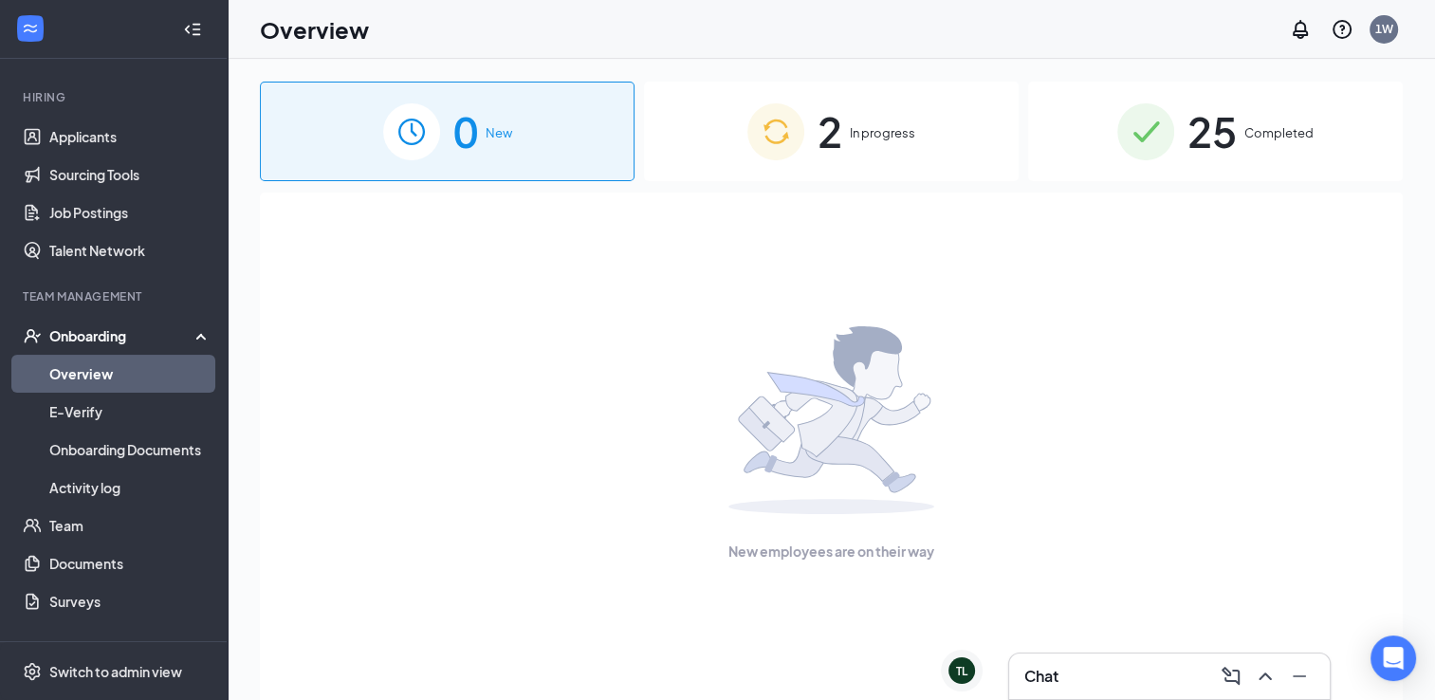
click at [838, 139] on span "2" at bounding box center [830, 131] width 25 height 65
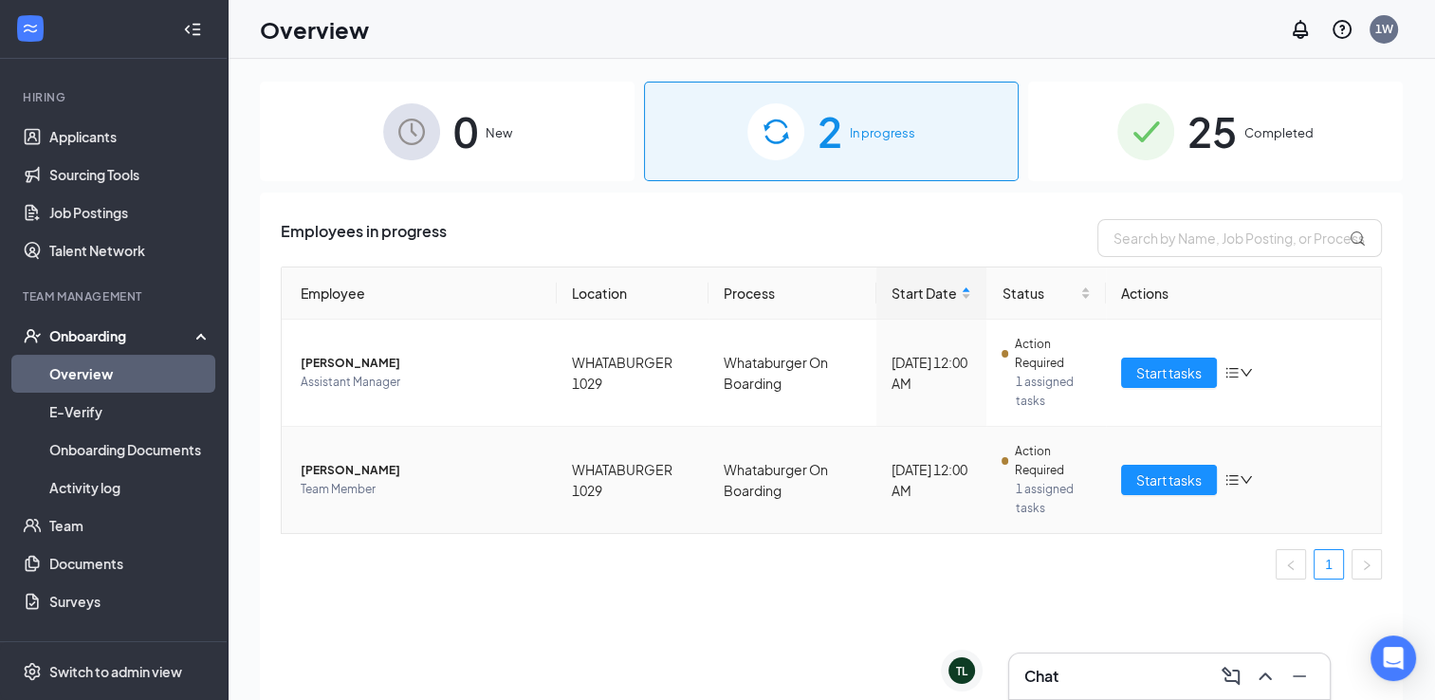
click at [1245, 474] on icon "down" at bounding box center [1246, 479] width 13 height 13
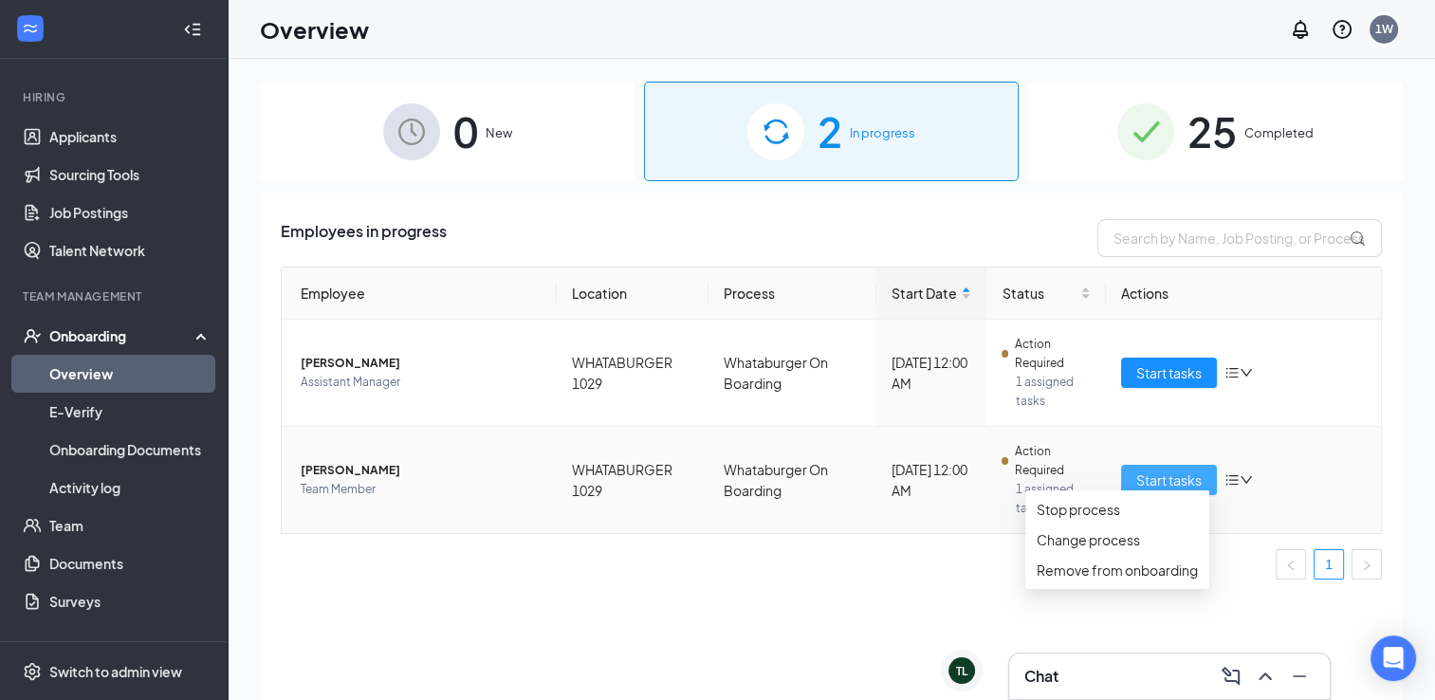
click at [1151, 468] on button "Start tasks" at bounding box center [1169, 480] width 96 height 30
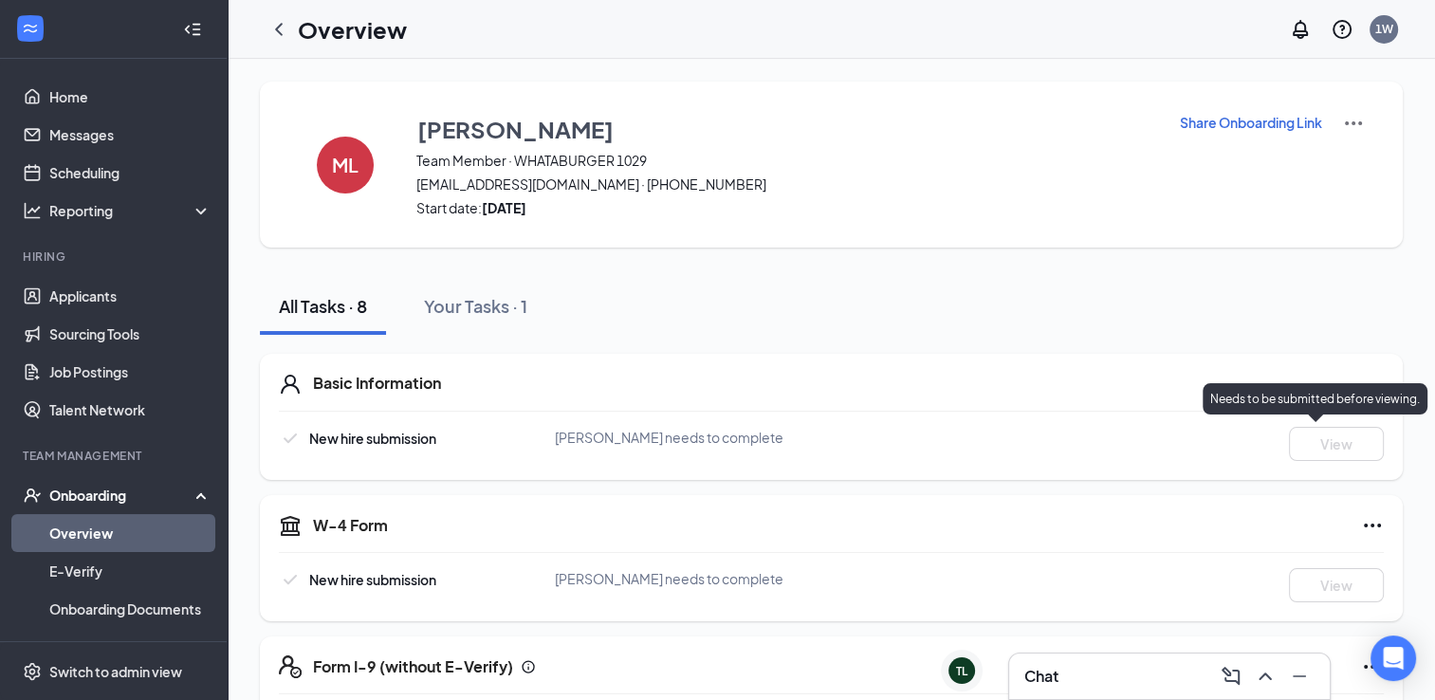
click at [649, 444] on span "[PERSON_NAME] needs to complete" at bounding box center [669, 437] width 229 height 17
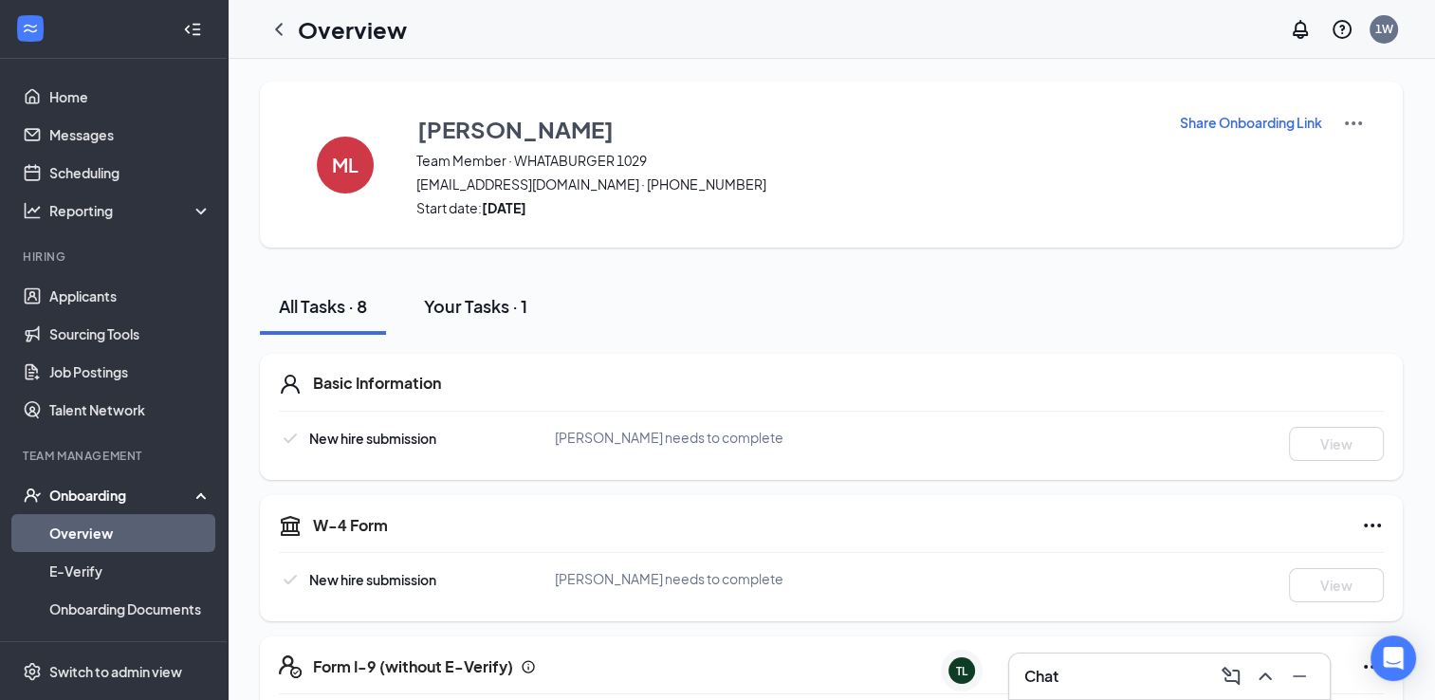
click at [495, 311] on div "Your Tasks · 1" at bounding box center [475, 306] width 103 height 24
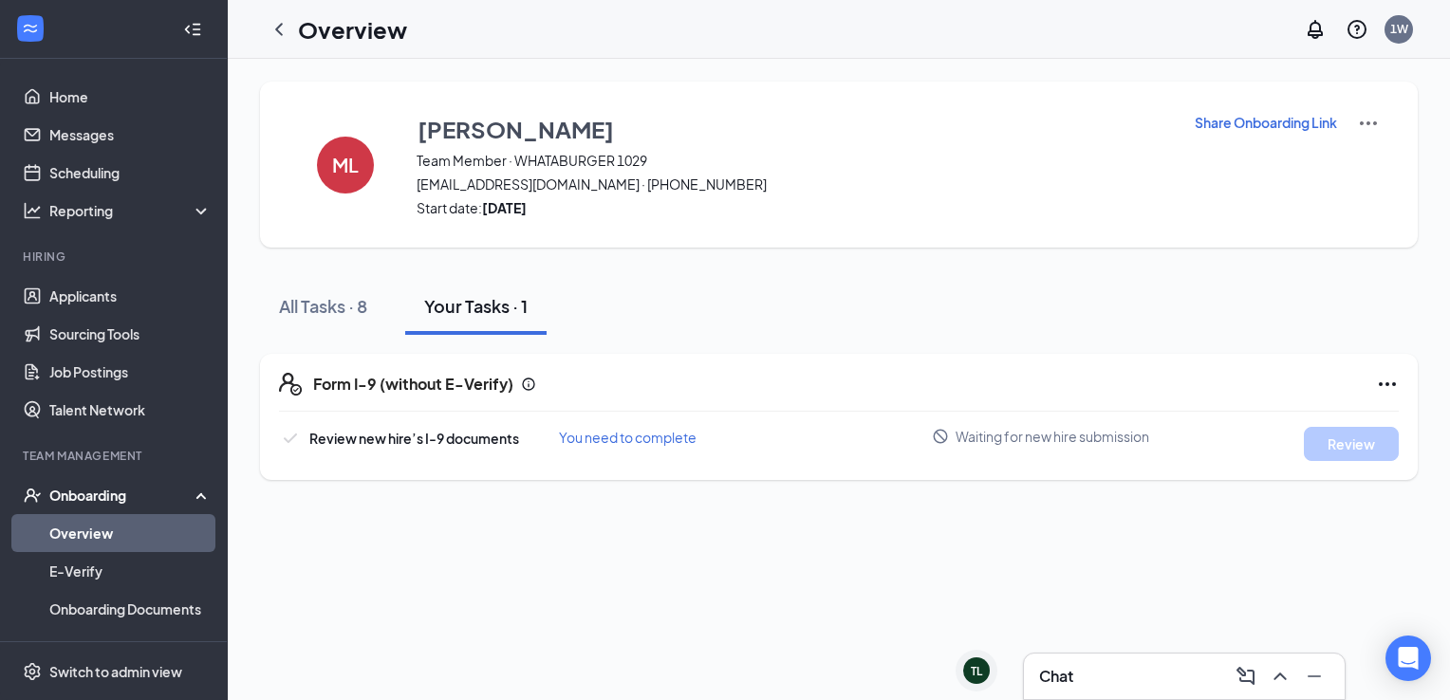
click at [662, 429] on span "You need to complete" at bounding box center [628, 437] width 138 height 17
click at [1112, 444] on span "Waiting for new hire submission" at bounding box center [1052, 436] width 194 height 19
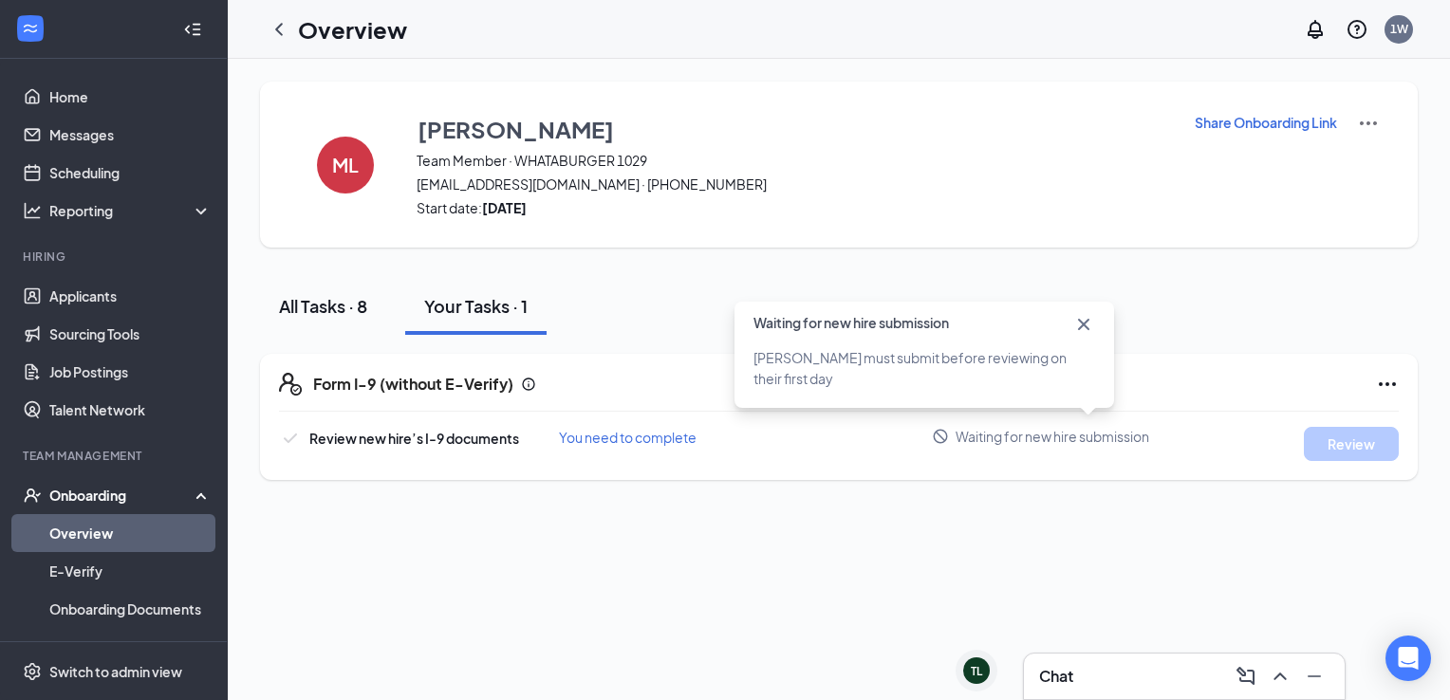
click at [325, 308] on div "All Tasks · 8" at bounding box center [323, 306] width 88 height 24
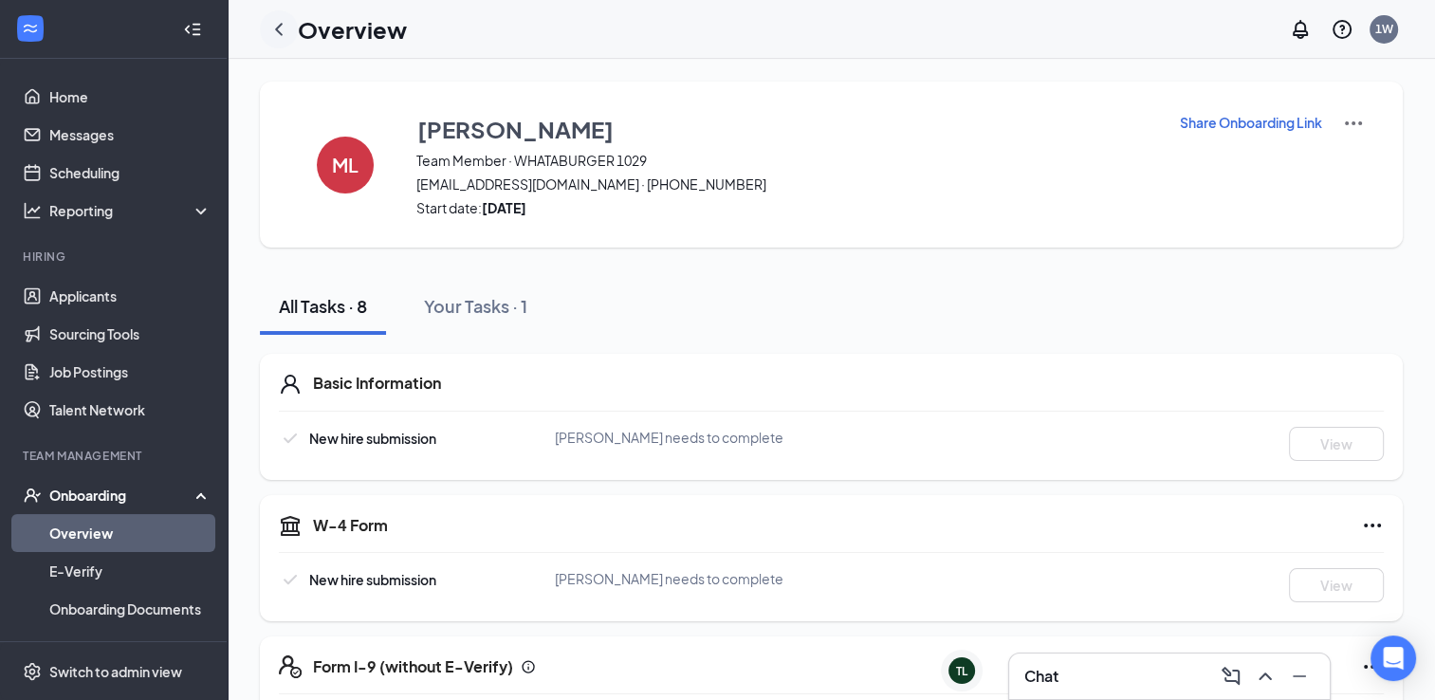
click at [287, 28] on icon "ChevronLeft" at bounding box center [279, 29] width 23 height 23
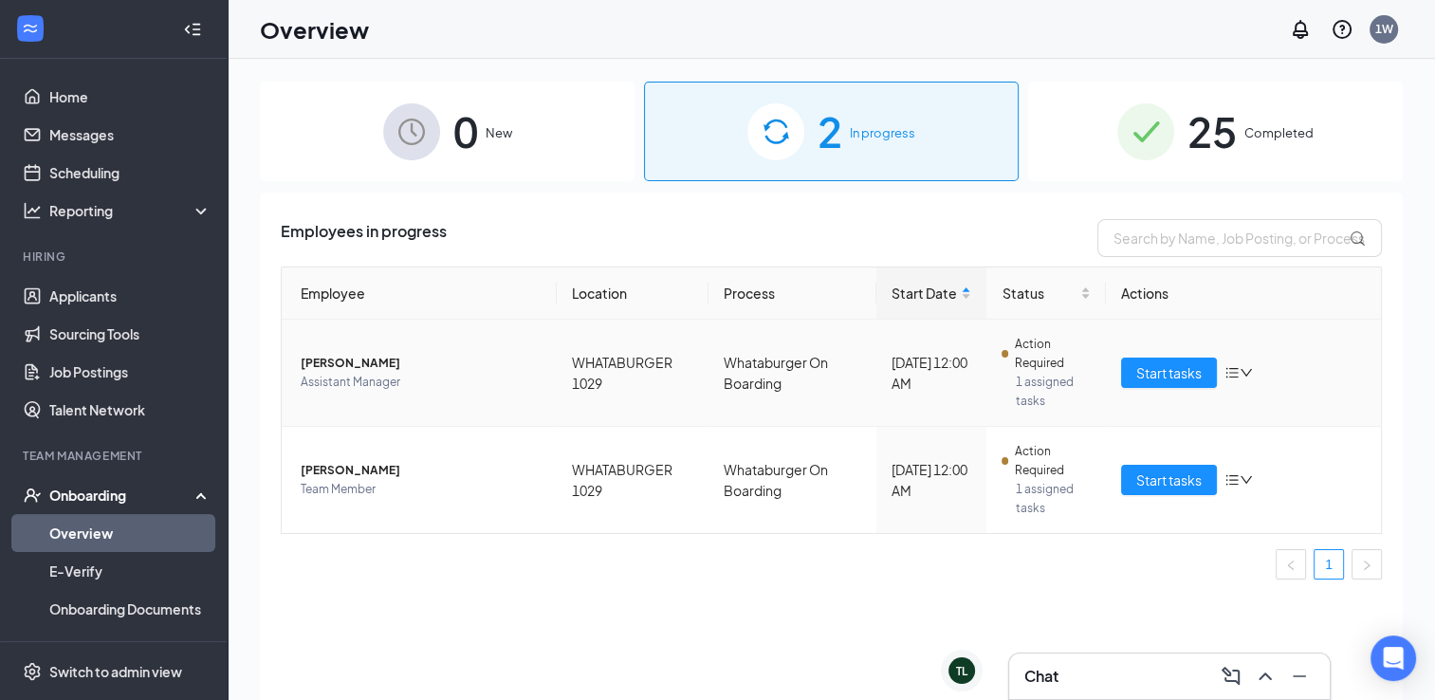
click at [1241, 367] on icon "down" at bounding box center [1246, 372] width 13 height 13
click at [403, 354] on span "[PERSON_NAME]" at bounding box center [421, 363] width 241 height 19
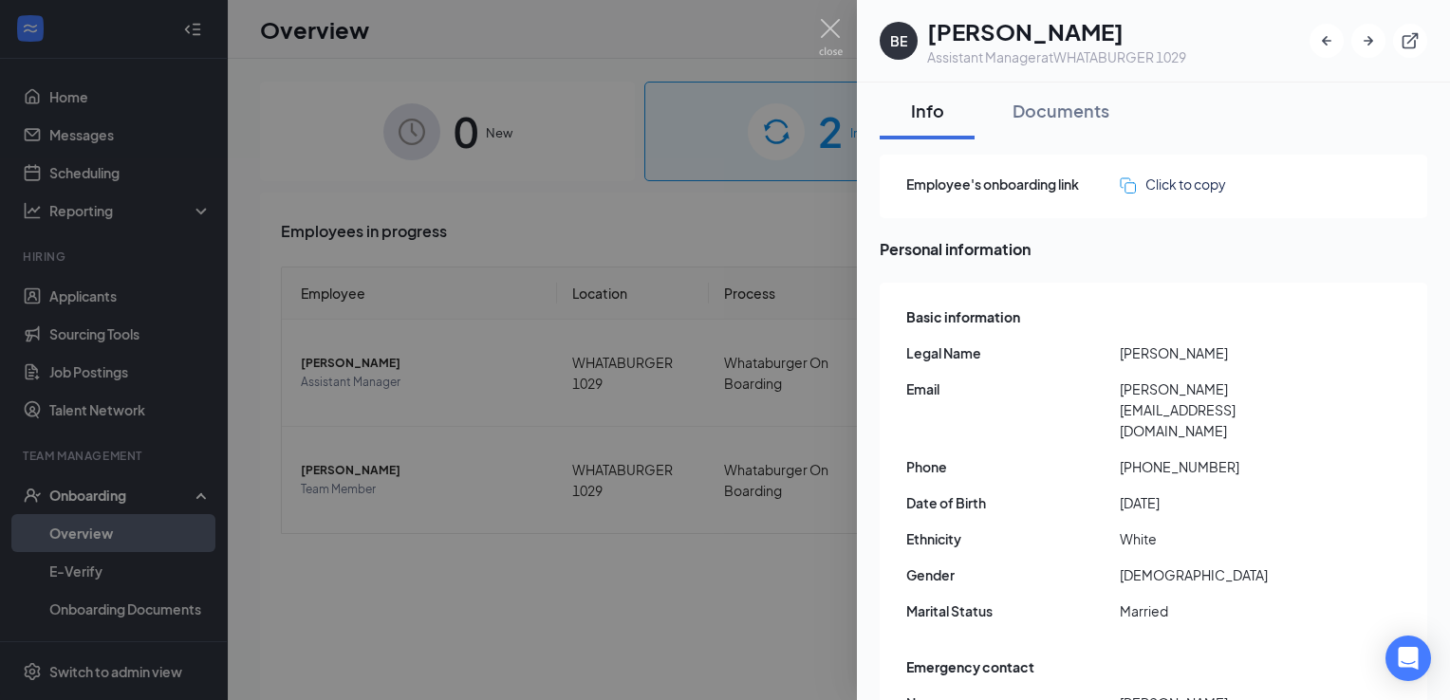
click at [1326, 386] on span "[PERSON_NAME][EMAIL_ADDRESS][DOMAIN_NAME]" at bounding box center [1226, 410] width 213 height 63
drag, startPoint x: 1324, startPoint y: 387, endPoint x: 1117, endPoint y: 385, distance: 207.8
click at [1117, 385] on div "Email [PERSON_NAME][EMAIL_ADDRESS][DOMAIN_NAME]" at bounding box center [1154, 410] width 497 height 63
copy div "[PERSON_NAME][EMAIL_ADDRESS][DOMAIN_NAME]"
click at [1045, 435] on div "Basic information Legal Name [PERSON_NAME] Email [PERSON_NAME][EMAIL_ADDRESS][D…" at bounding box center [1154, 469] width 497 height 335
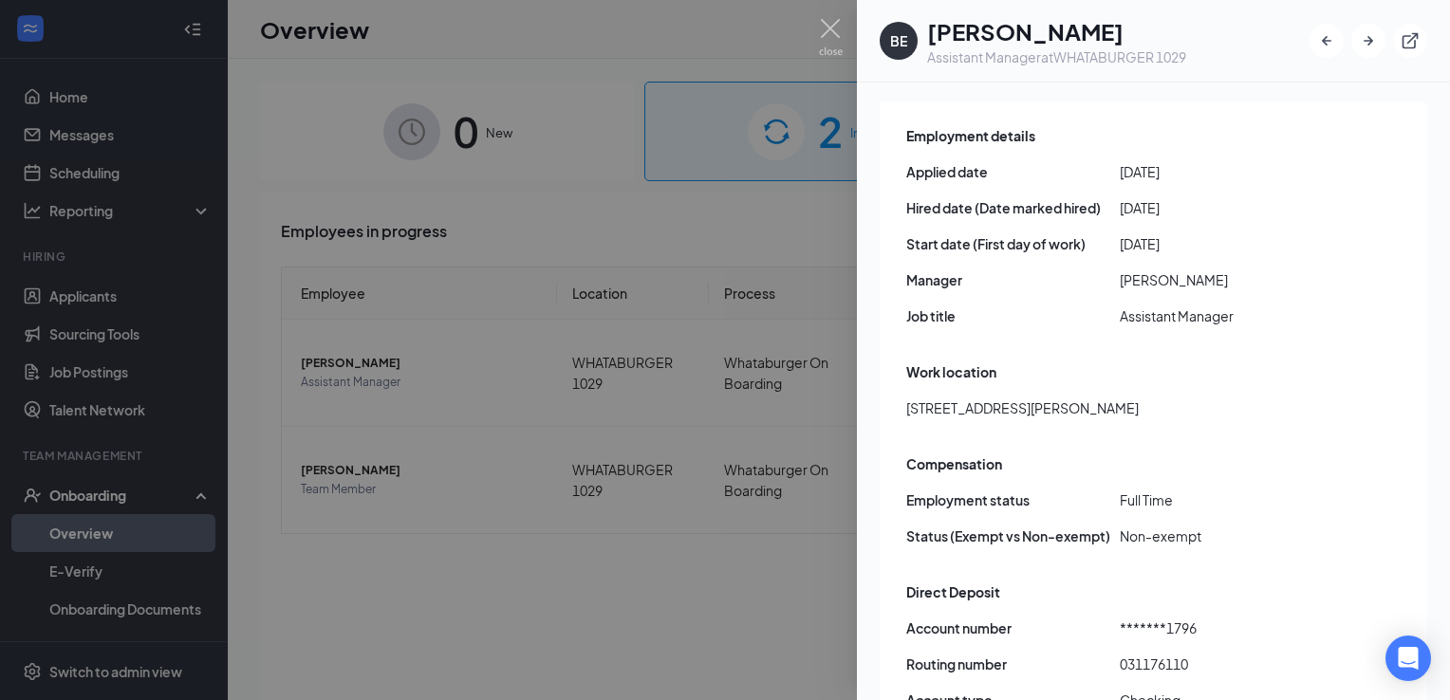
scroll to position [910, 0]
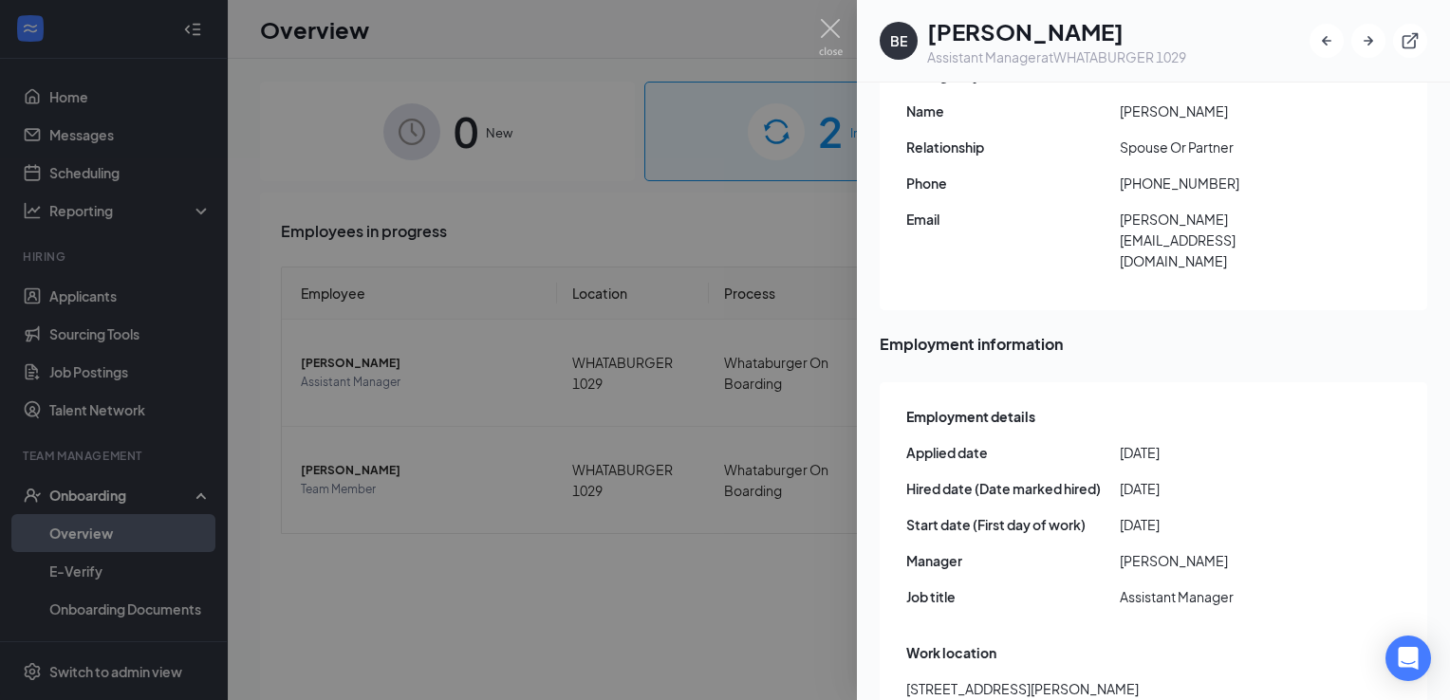
click at [1360, 550] on div "Manager [PERSON_NAME]" at bounding box center [1154, 560] width 497 height 21
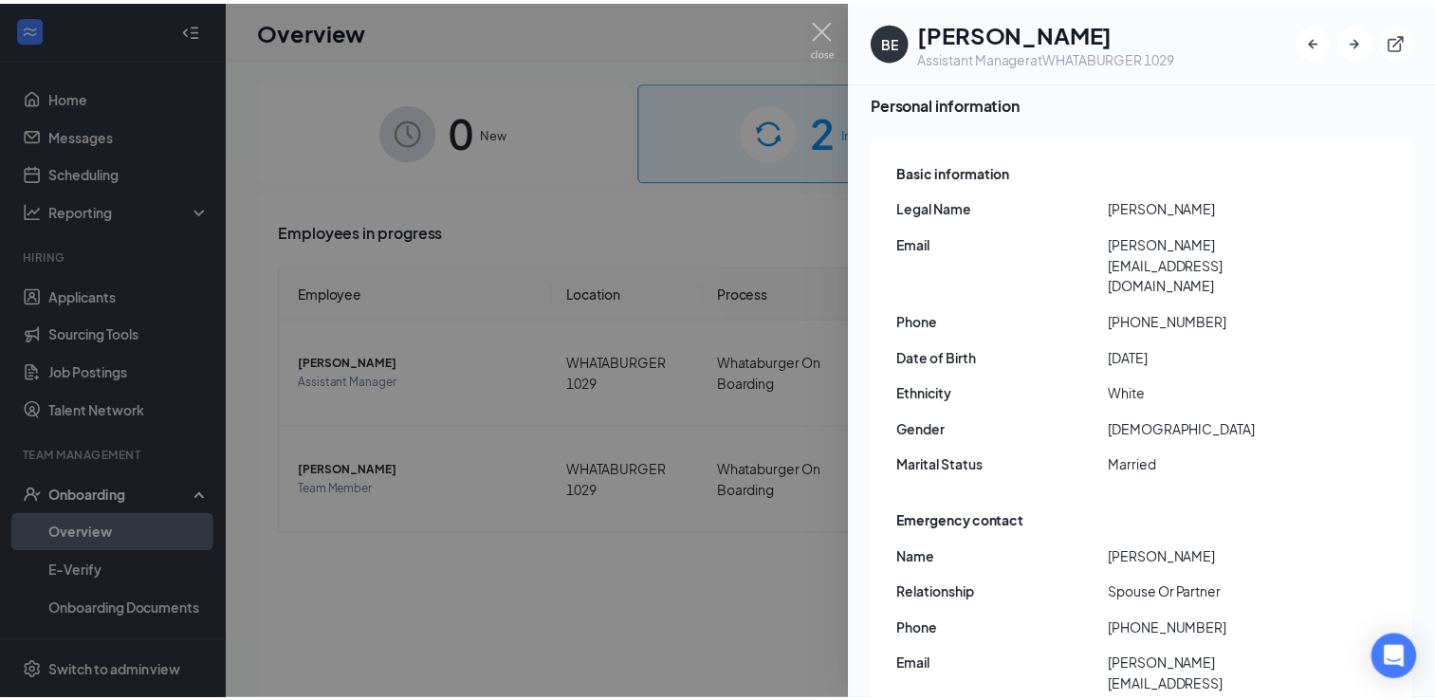
scroll to position [0, 0]
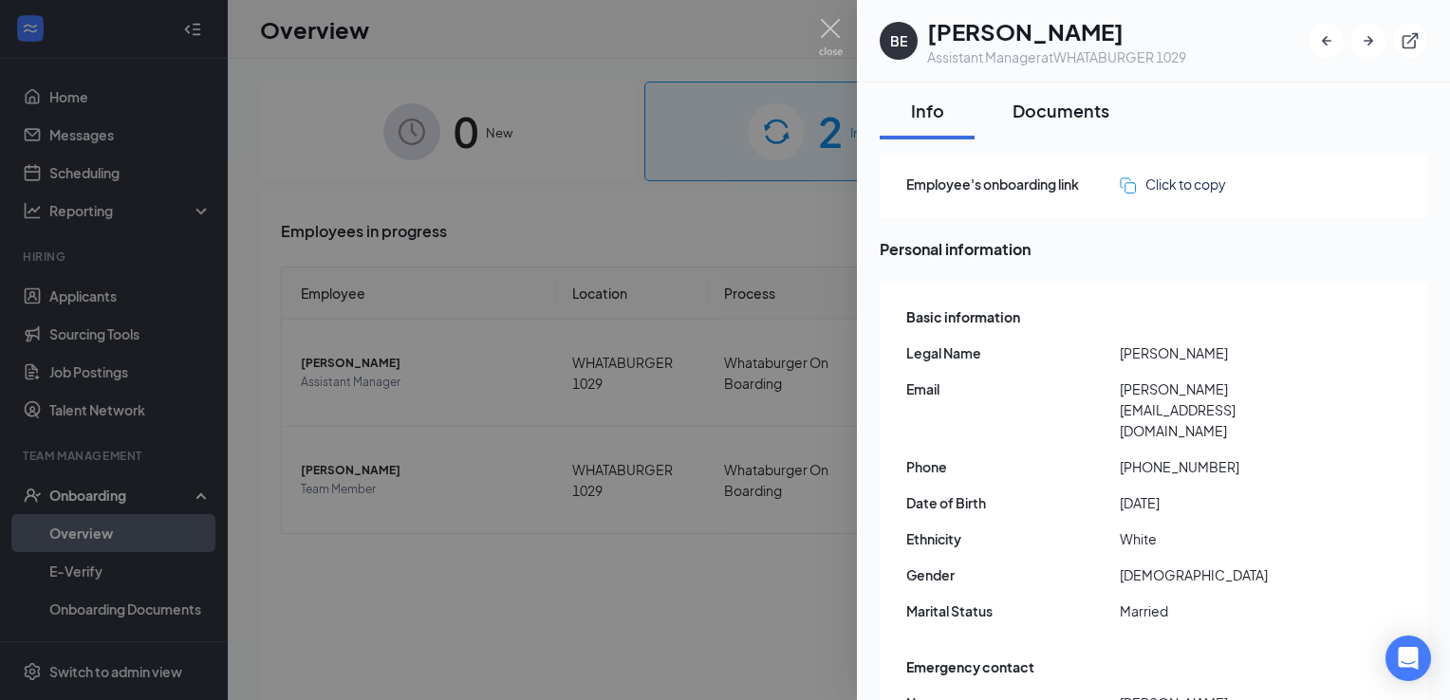
click at [1055, 110] on div "Documents" at bounding box center [1060, 111] width 97 height 24
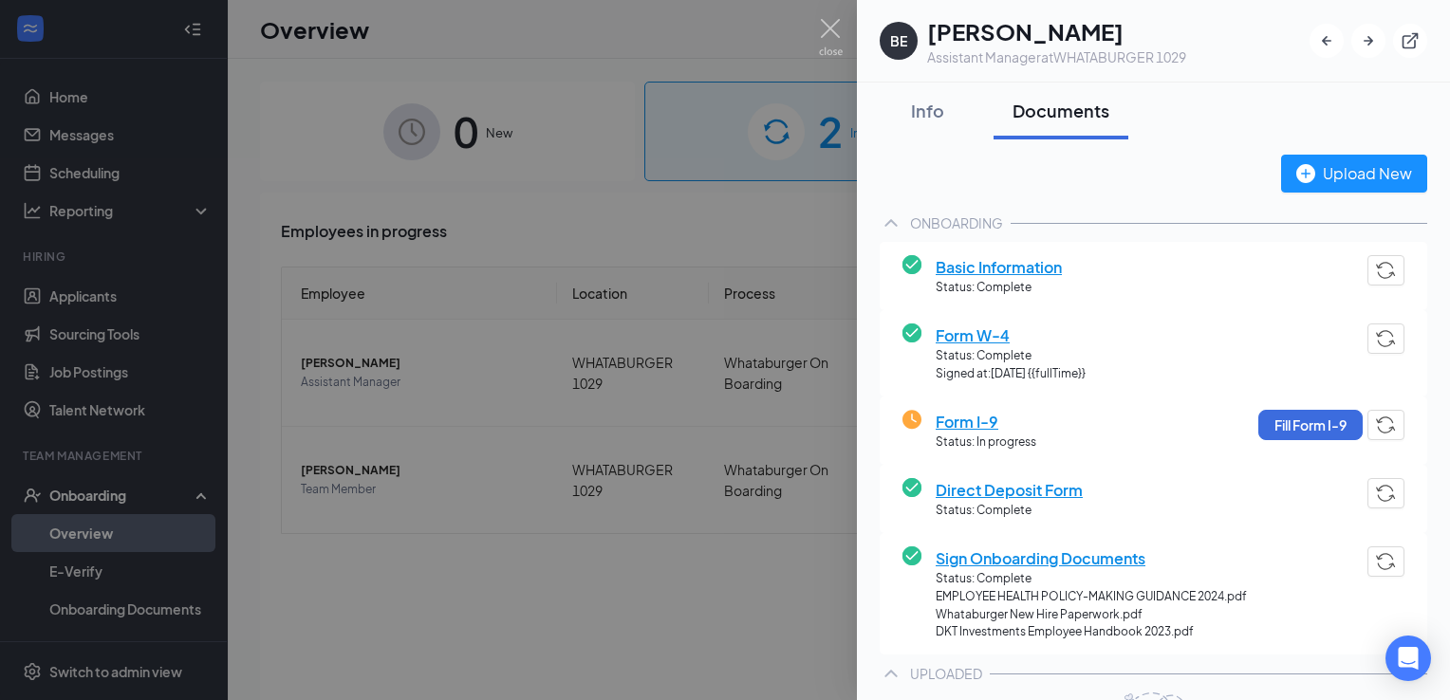
drag, startPoint x: 1025, startPoint y: 259, endPoint x: 1040, endPoint y: 245, distance: 20.8
click at [1040, 245] on div "Basic Information Status: Complete" at bounding box center [1152, 276] width 547 height 68
drag, startPoint x: 1040, startPoint y: 245, endPoint x: 1013, endPoint y: 230, distance: 30.6
click at [1013, 230] on div "ONBOARDING" at bounding box center [1152, 223] width 547 height 38
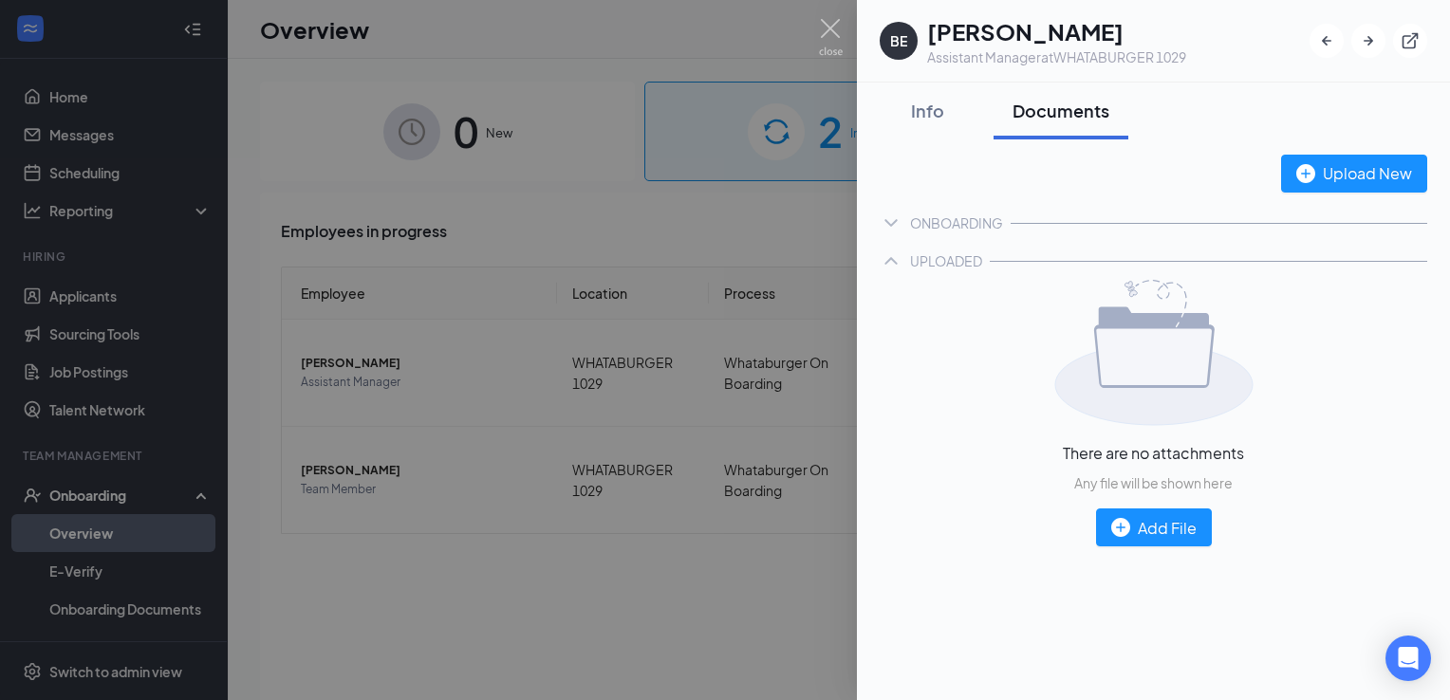
click at [1017, 231] on div "ONBOARDING" at bounding box center [1152, 223] width 547 height 38
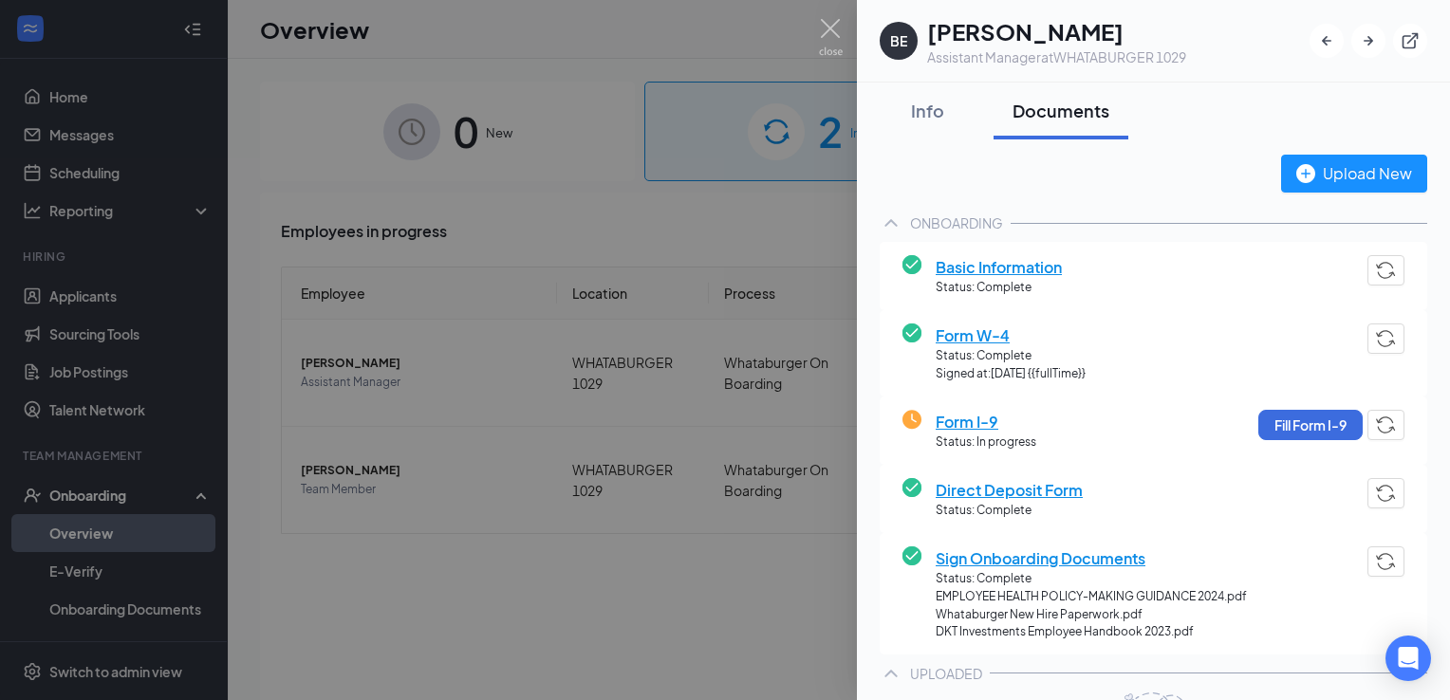
click at [978, 270] on span "Basic Information" at bounding box center [998, 267] width 126 height 24
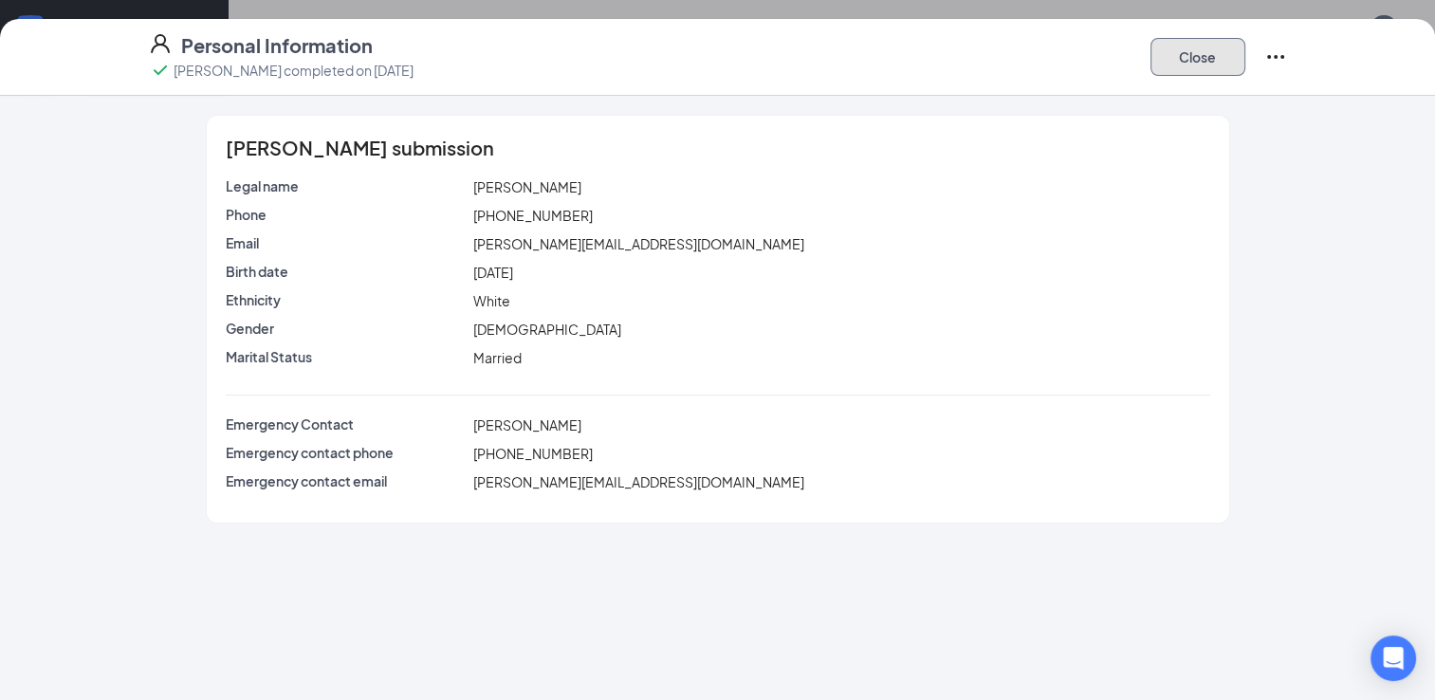
click at [1207, 64] on button "Close" at bounding box center [1198, 57] width 95 height 38
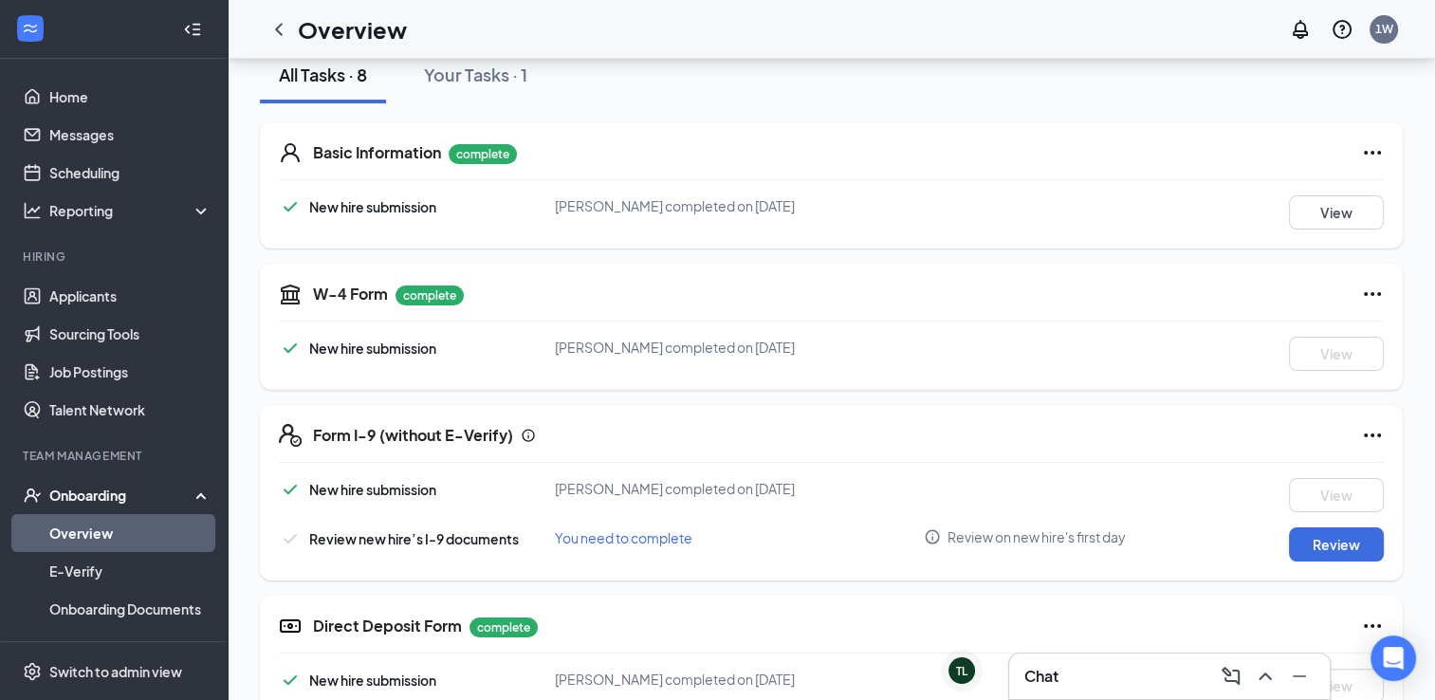
scroll to position [233, 0]
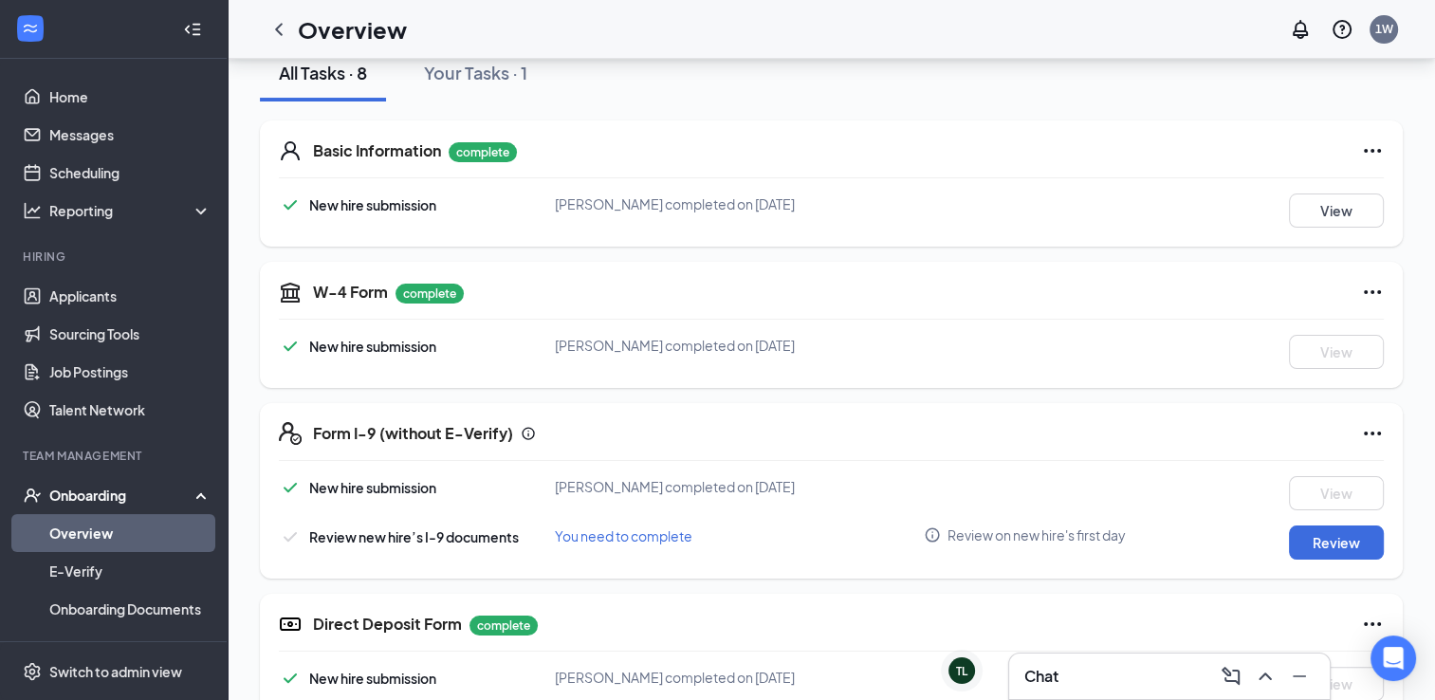
click at [1366, 290] on icon "Ellipses" at bounding box center [1372, 292] width 17 height 4
click at [842, 305] on div "W-4 Form complete New hire submission [PERSON_NAME] completed on [DATE] View" at bounding box center [831, 325] width 1143 height 126
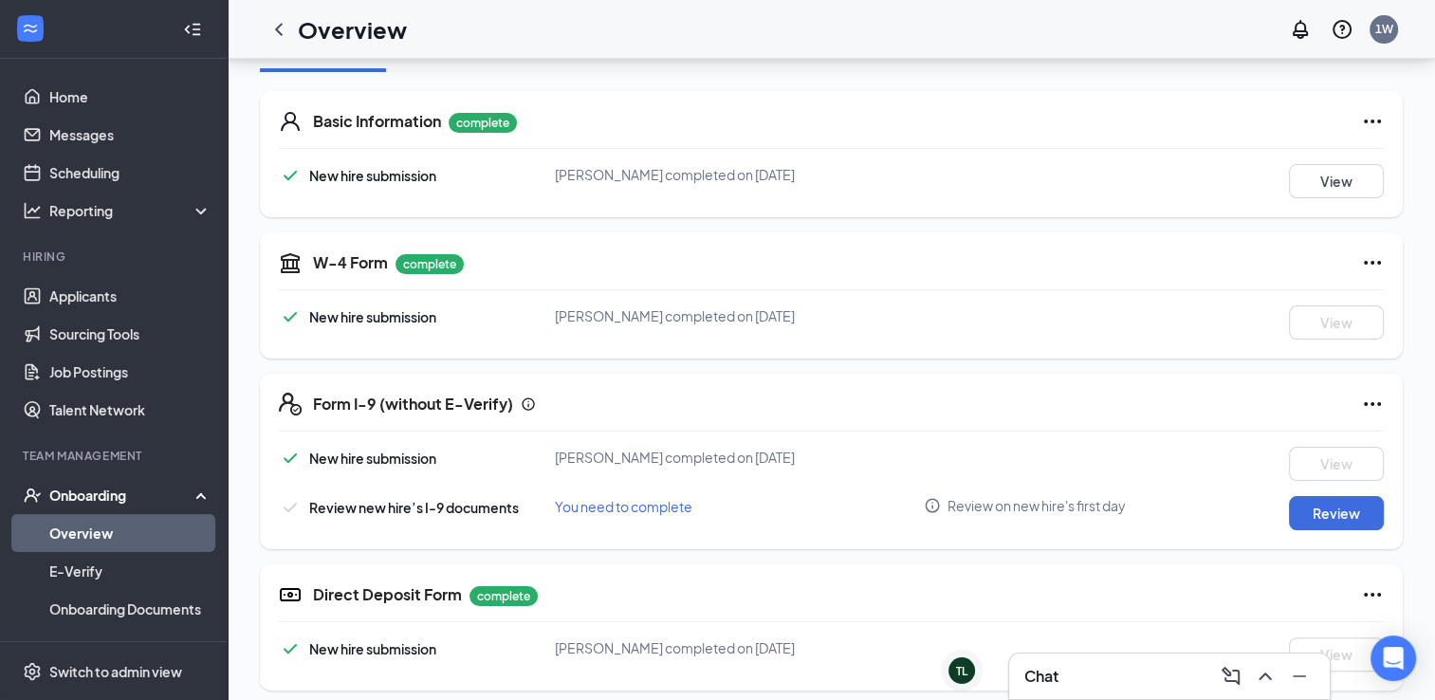
scroll to position [0, 0]
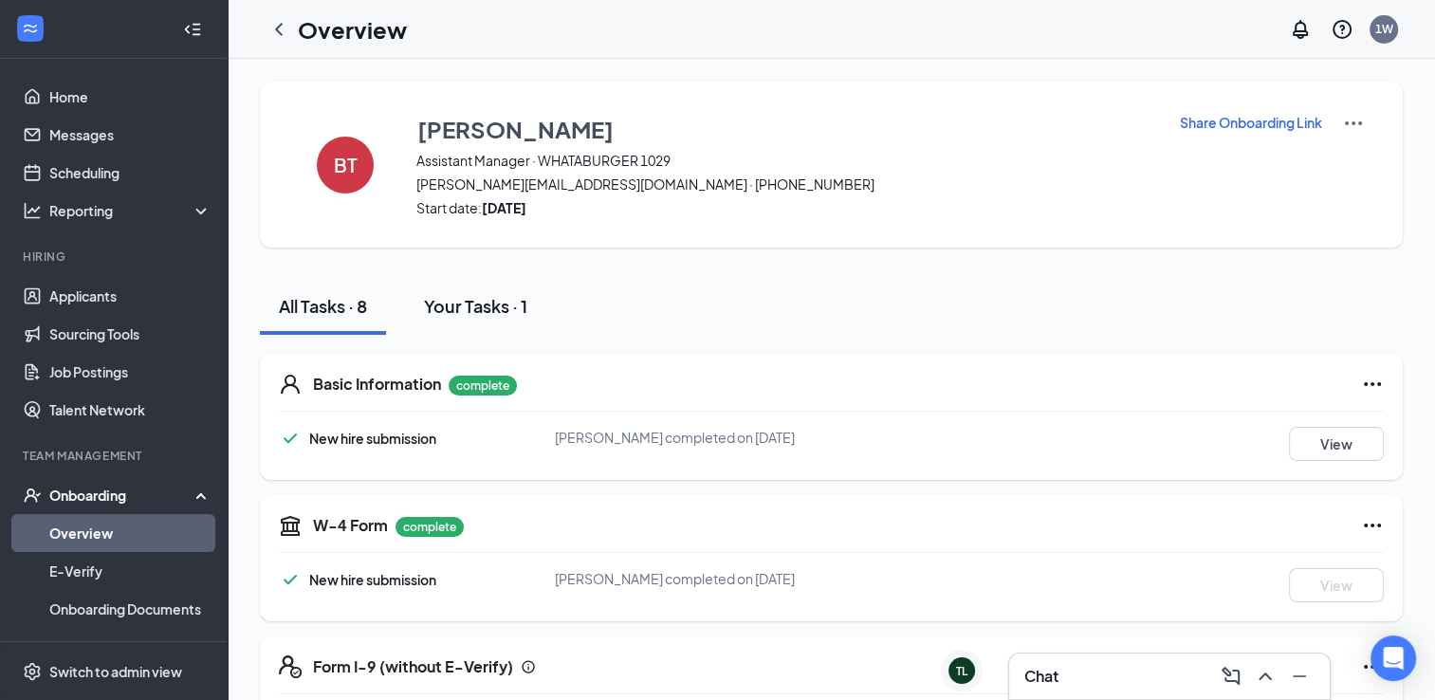
click at [461, 307] on div "Your Tasks · 1" at bounding box center [475, 306] width 103 height 24
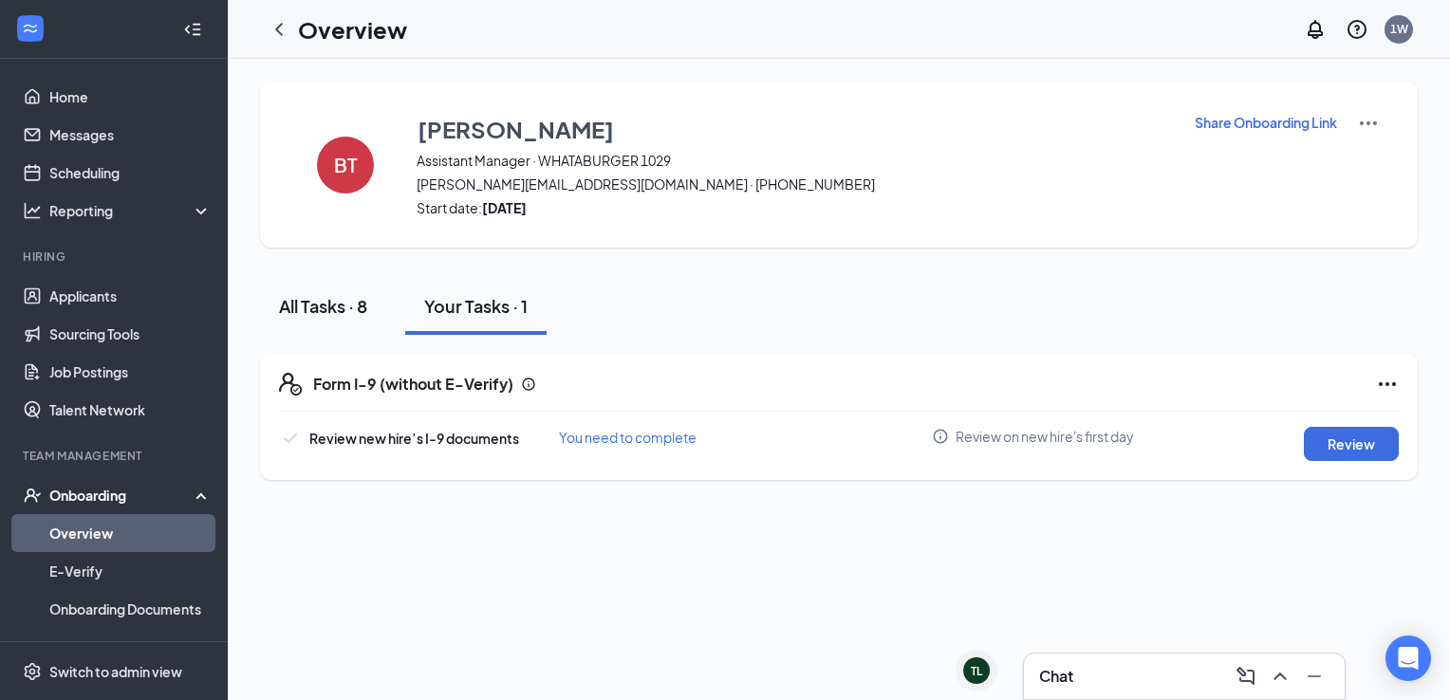
click at [342, 319] on button "All Tasks · 8" at bounding box center [323, 306] width 126 height 57
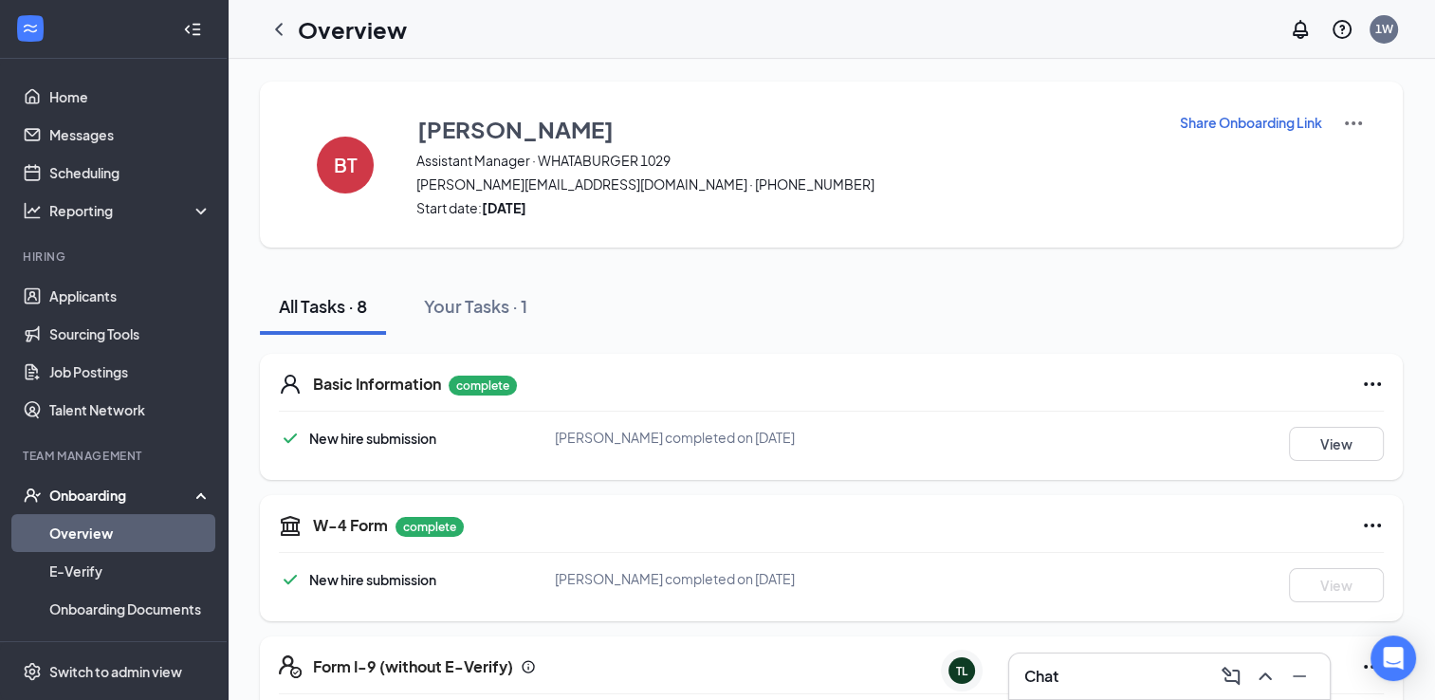
click at [132, 495] on div "Onboarding" at bounding box center [122, 495] width 146 height 19
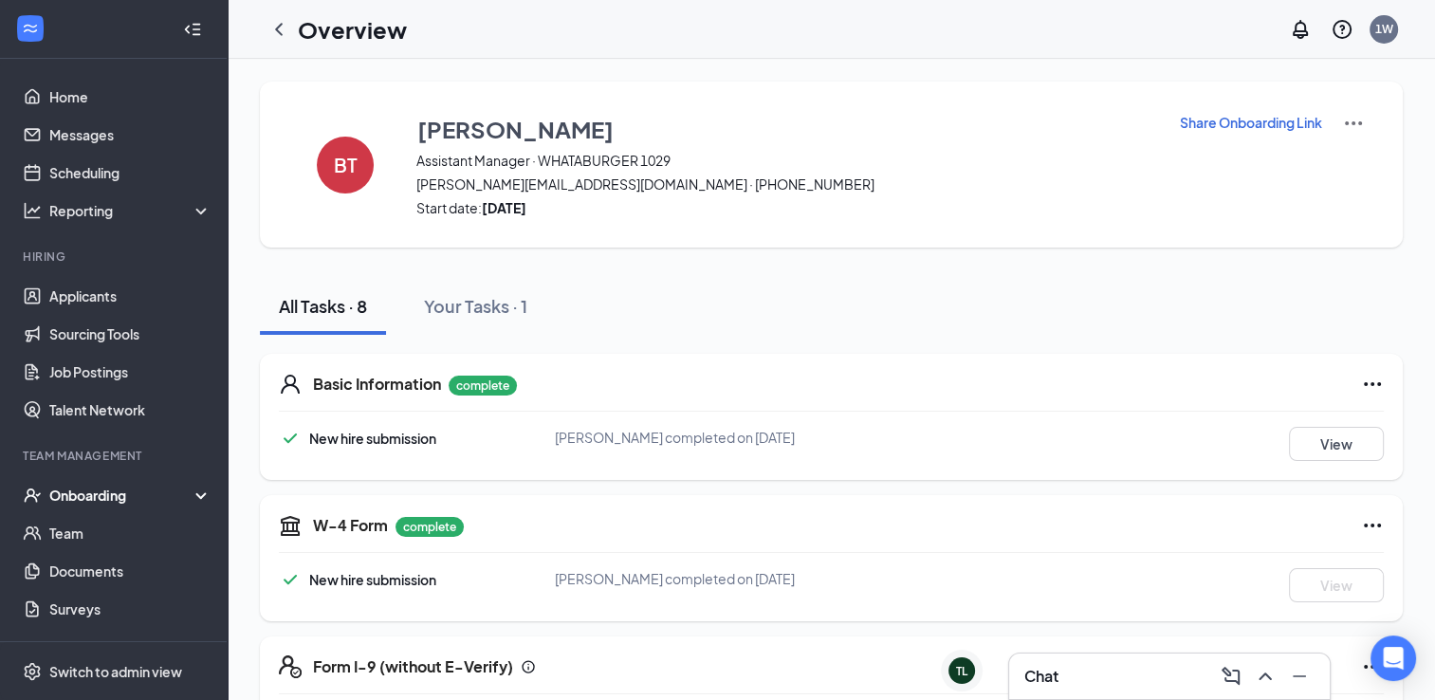
click at [132, 495] on div "Onboarding" at bounding box center [122, 495] width 146 height 19
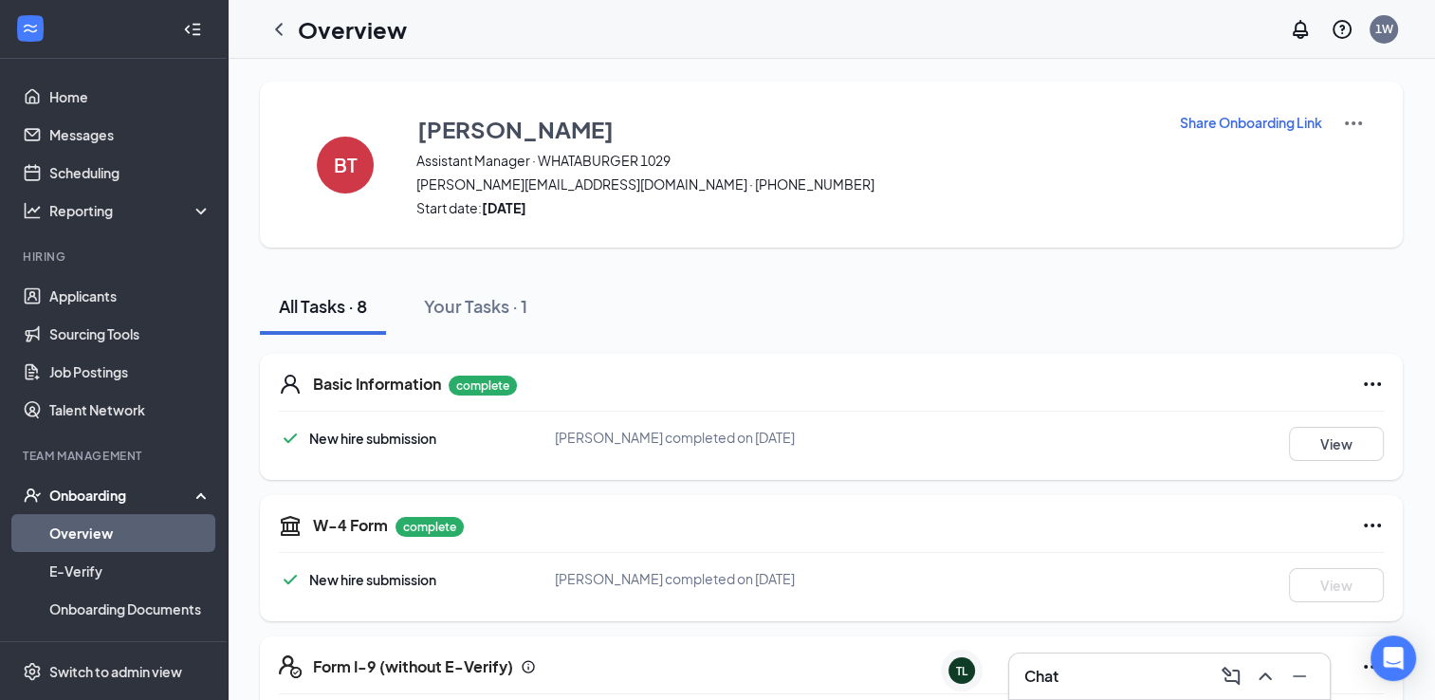
click at [119, 525] on link "Overview" at bounding box center [130, 533] width 162 height 38
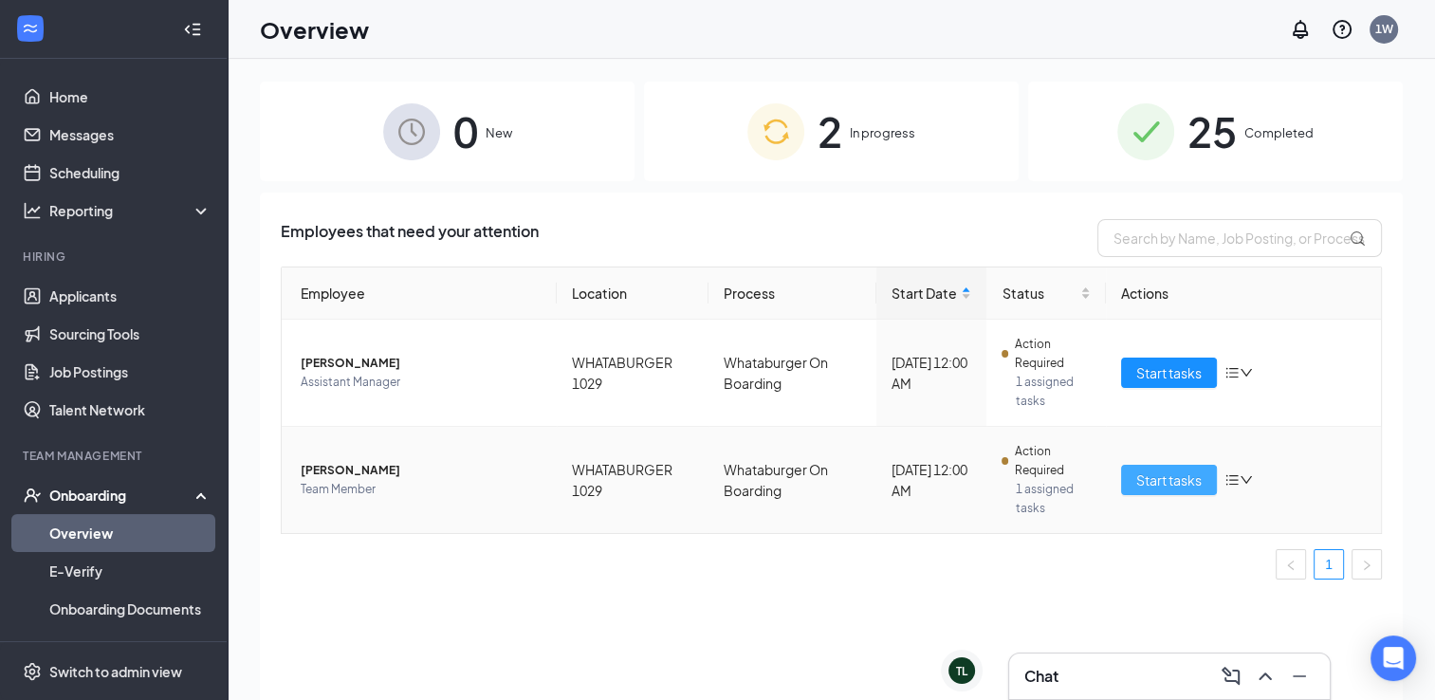
click at [1149, 479] on span "Start tasks" at bounding box center [1169, 480] width 65 height 21
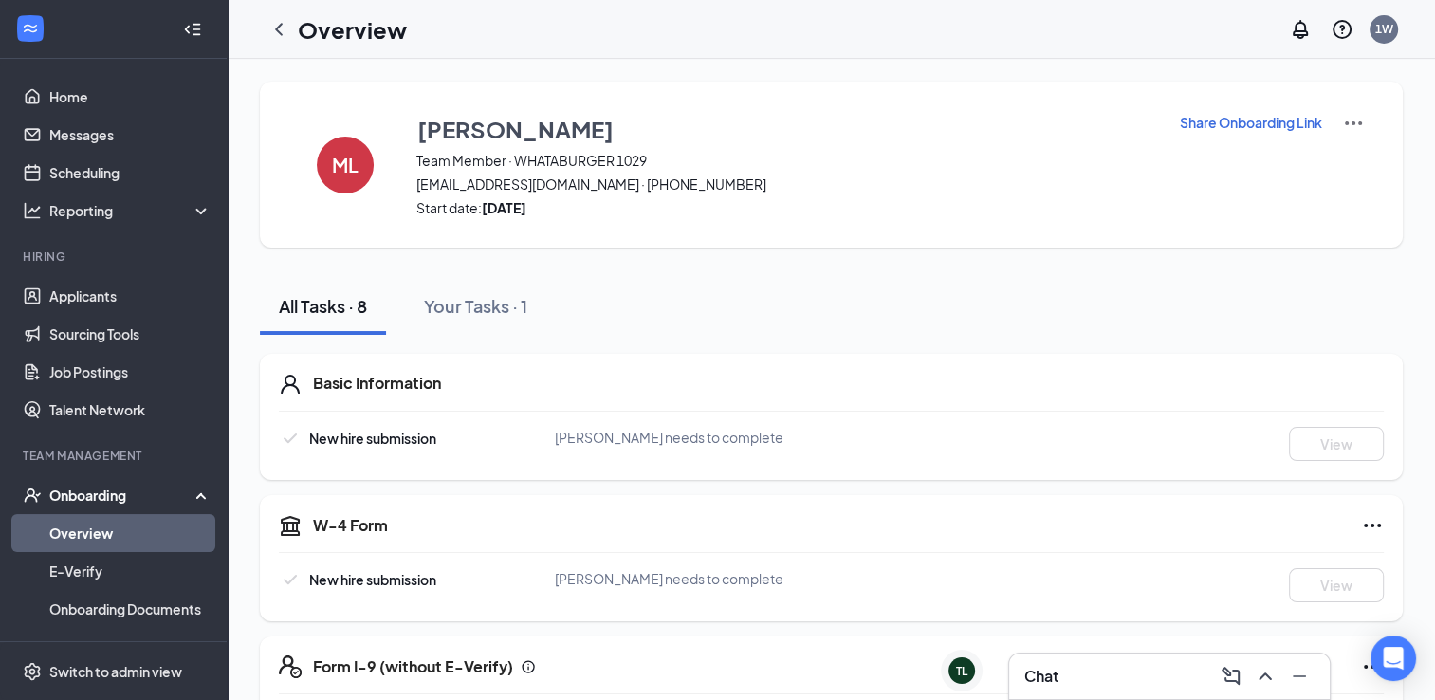
click at [338, 37] on h1 "Overview" at bounding box center [352, 29] width 109 height 32
click at [286, 28] on icon "ChevronLeft" at bounding box center [279, 29] width 23 height 23
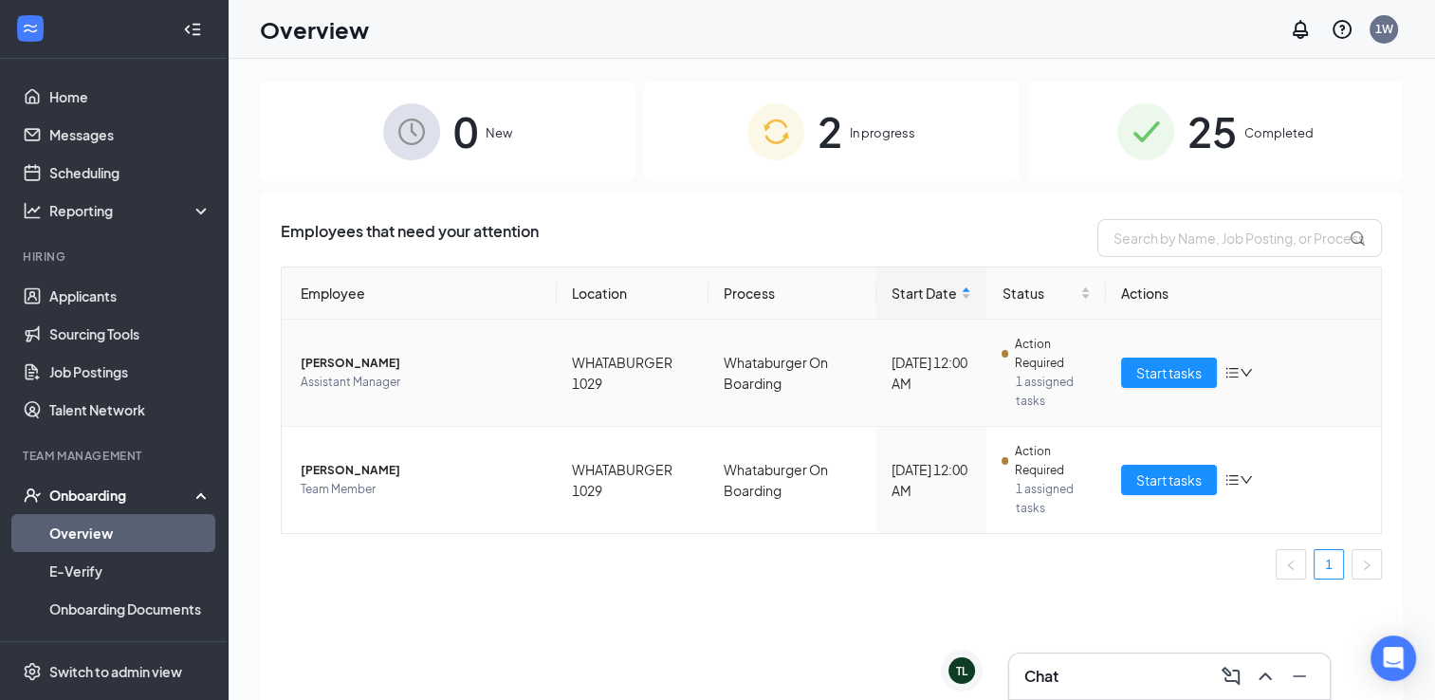
click at [400, 386] on span "Assistant Manager" at bounding box center [421, 382] width 241 height 19
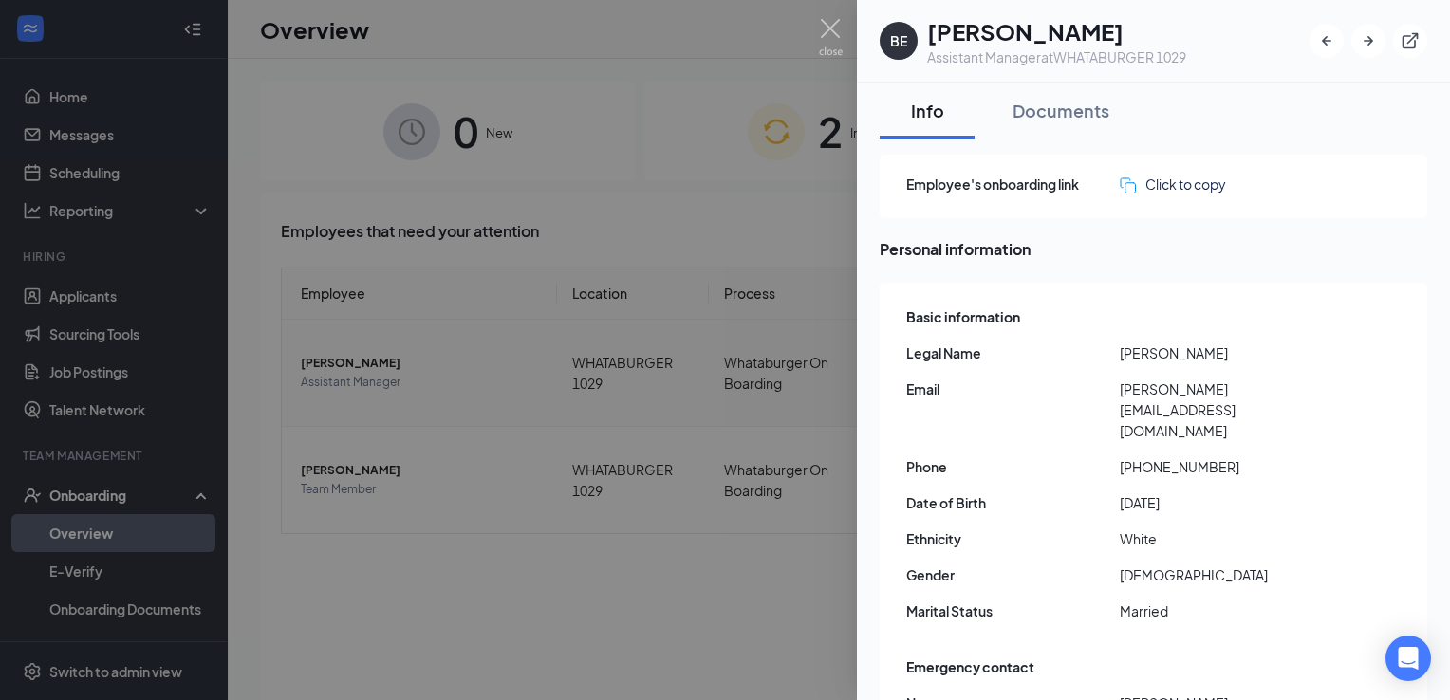
click at [690, 549] on div at bounding box center [725, 350] width 1450 height 700
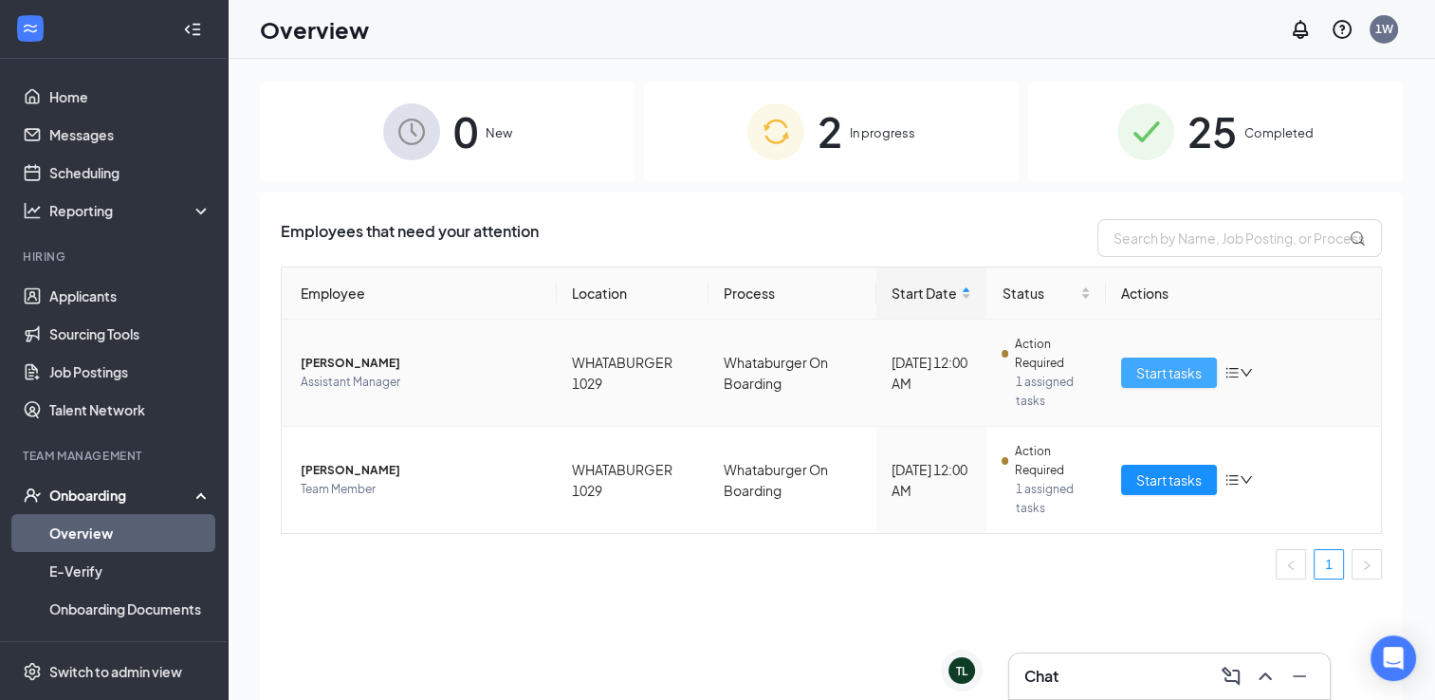
click at [1160, 376] on span "Start tasks" at bounding box center [1169, 372] width 65 height 21
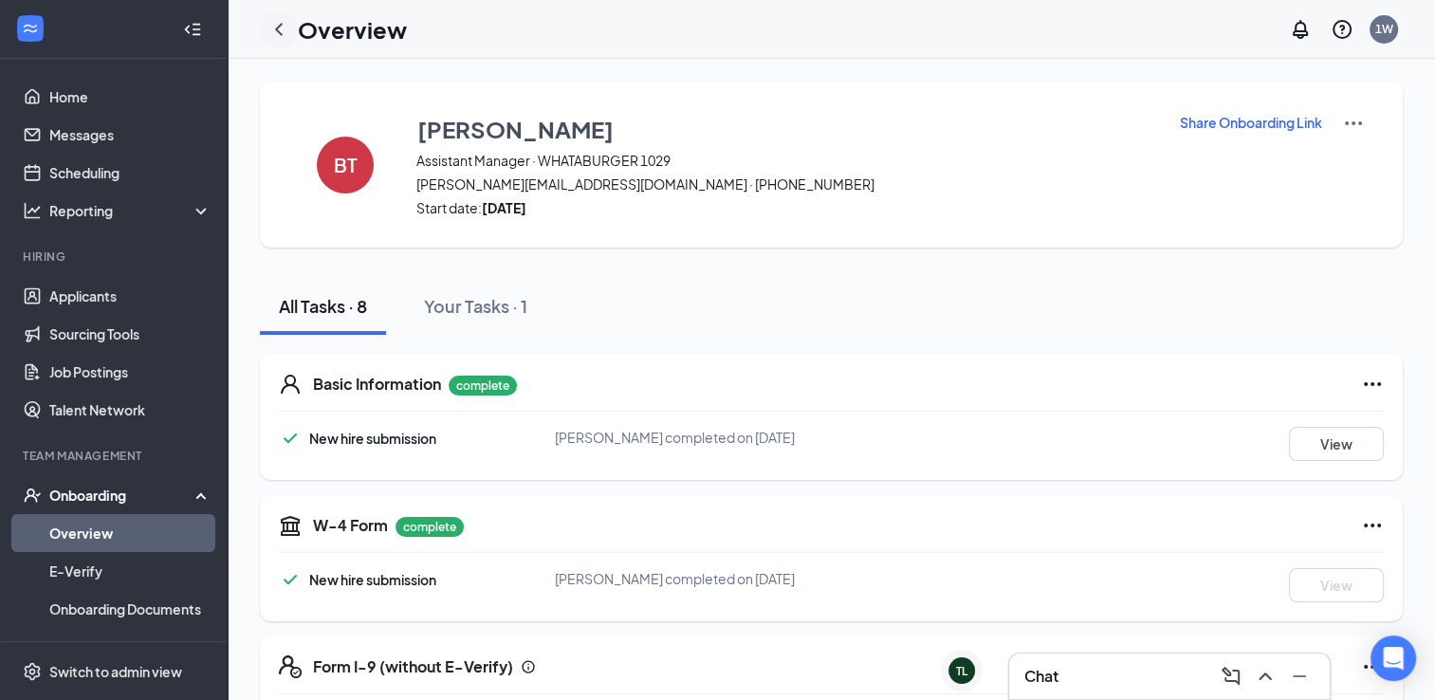
click at [285, 25] on icon "ChevronLeft" at bounding box center [279, 29] width 23 height 23
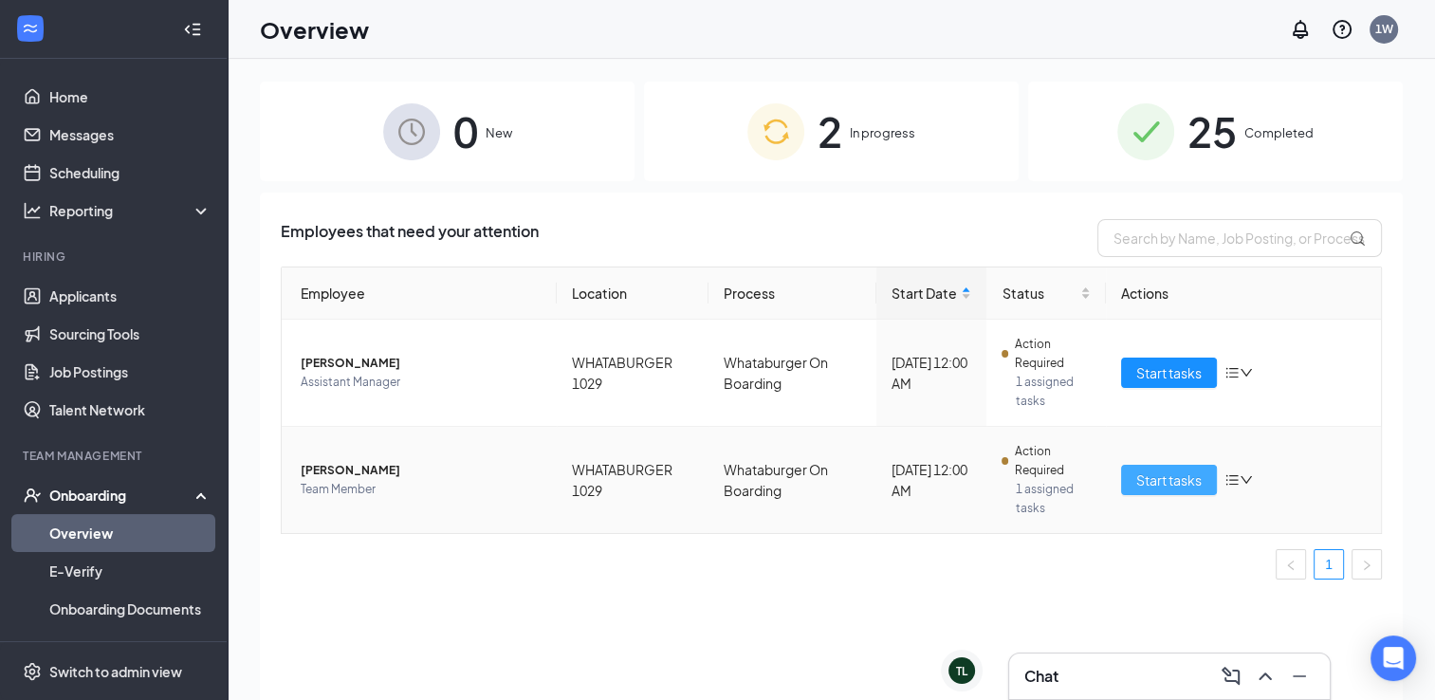
click at [1165, 474] on span "Start tasks" at bounding box center [1169, 480] width 65 height 21
